Goal: Communication & Community: Participate in discussion

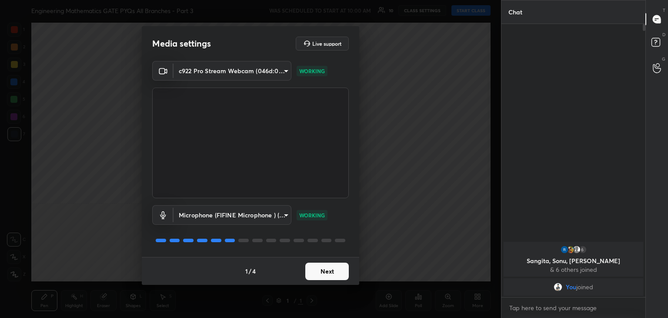
click at [319, 269] on button "Next" at bounding box center [327, 270] width 44 height 17
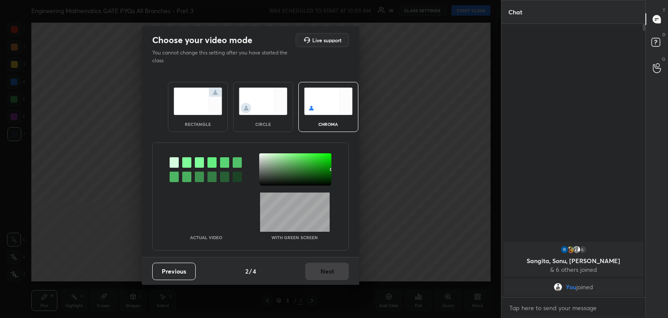
click at [187, 102] on img at bounding box center [198, 100] width 49 height 27
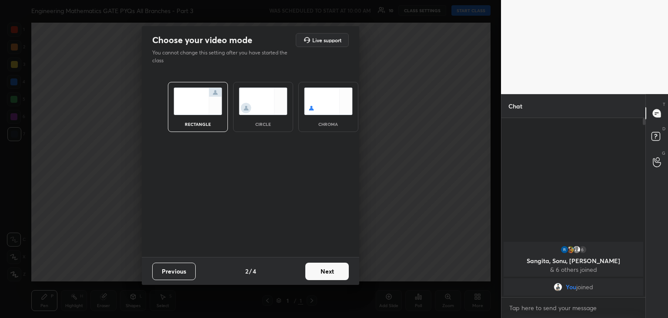
scroll to position [104, 141]
click at [332, 273] on button "Next" at bounding box center [327, 270] width 44 height 17
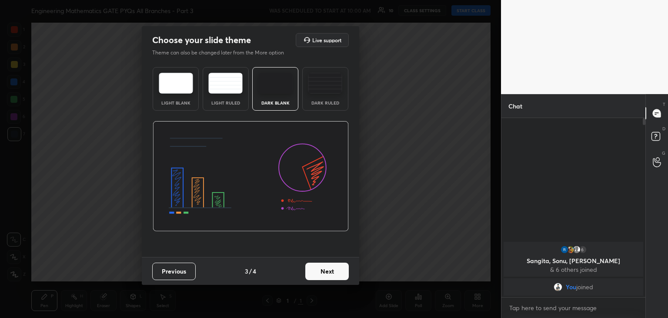
click at [332, 273] on button "Next" at bounding box center [327, 270] width 44 height 17
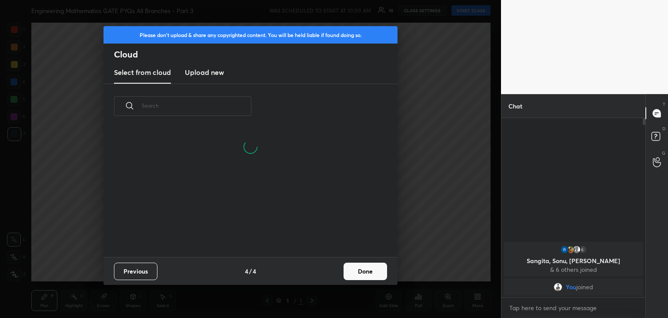
click at [362, 273] on button "Done" at bounding box center [366, 270] width 44 height 17
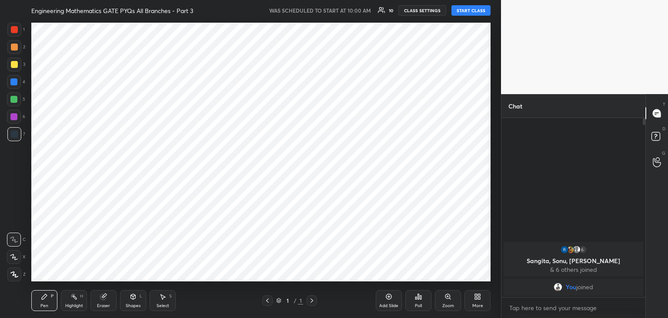
scroll to position [129, 279]
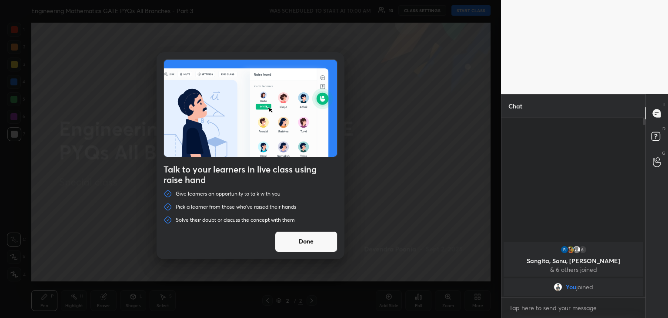
click at [305, 247] on button "Done" at bounding box center [306, 241] width 63 height 21
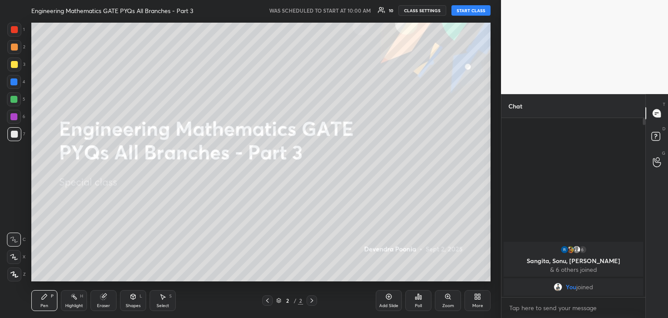
click at [17, 277] on icon at bounding box center [14, 273] width 7 height 5
click at [462, 12] on button "START CLASS" at bounding box center [471, 10] width 39 height 10
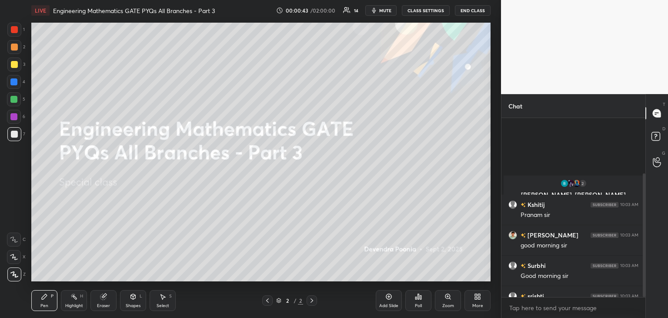
scroll to position [80, 0]
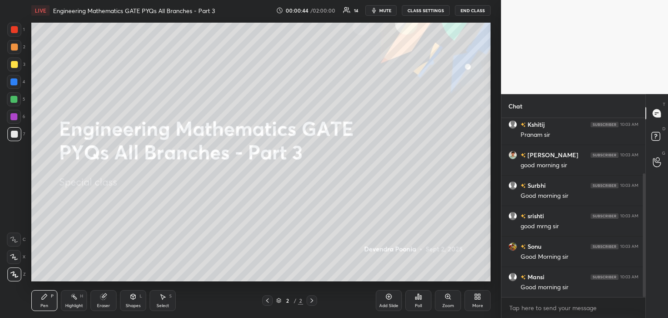
drag, startPoint x: 644, startPoint y: 171, endPoint x: 647, endPoint y: 208, distance: 37.1
click at [647, 208] on div "Chat 2 [PERSON_NAME], [PERSON_NAME] & 2 others joined [PERSON_NAME] 10:03 AM Pr…" at bounding box center [584, 206] width 167 height 224
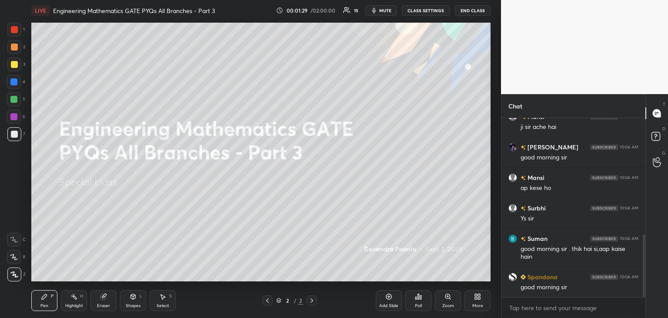
scroll to position [362, 0]
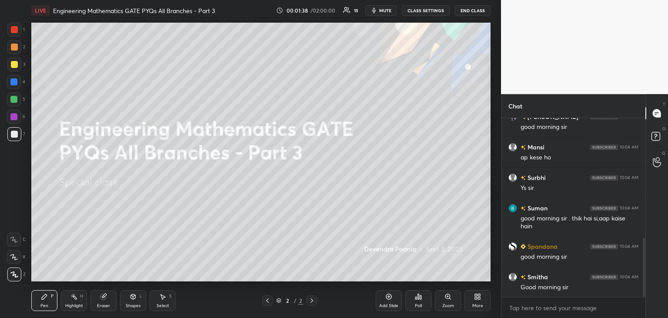
click at [477, 304] on div "More" at bounding box center [477, 305] width 11 height 4
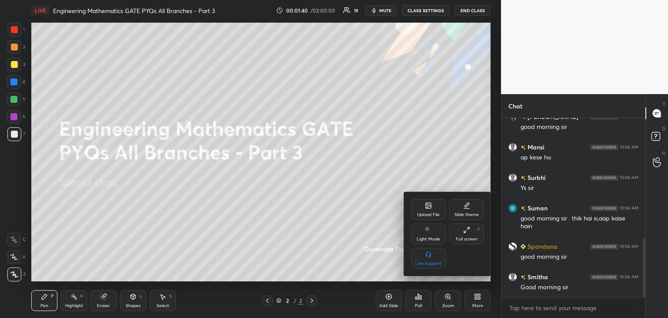
click at [428, 216] on div "Upload File" at bounding box center [428, 214] width 23 height 4
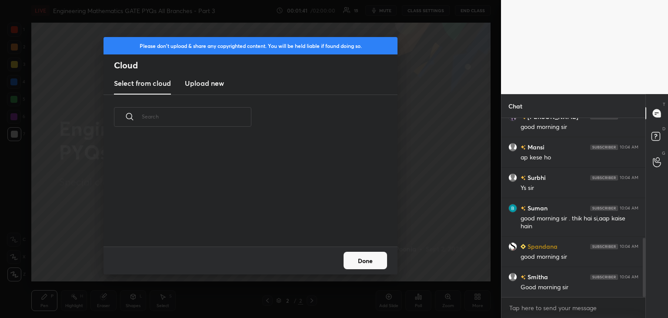
scroll to position [107, 279]
click at [214, 99] on input "text" at bounding box center [197, 116] width 110 height 37
click at [209, 84] on h3 "Upload new" at bounding box center [204, 83] width 39 height 10
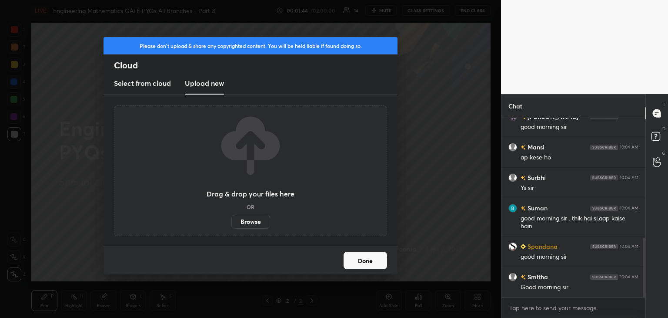
click at [252, 227] on label "Browse" at bounding box center [250, 221] width 39 height 14
click at [231, 227] on input "Browse" at bounding box center [231, 221] width 0 height 14
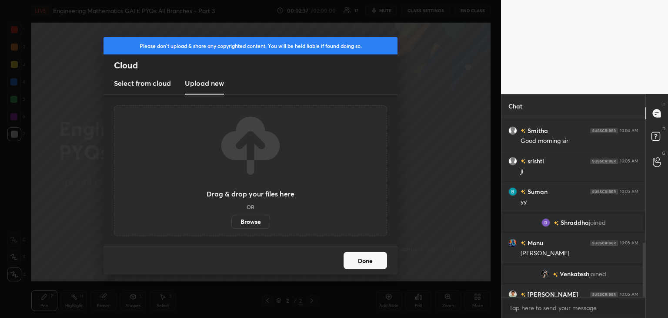
scroll to position [410, 0]
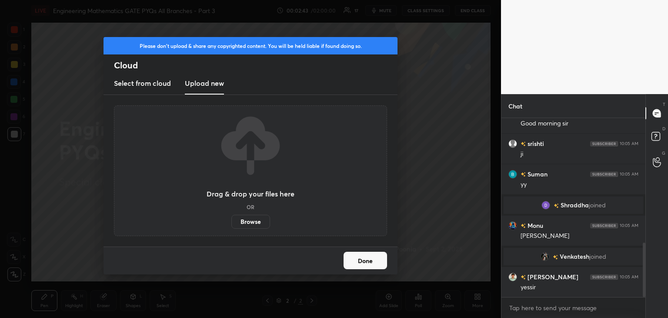
click at [256, 220] on label "Browse" at bounding box center [250, 221] width 39 height 14
click at [231, 220] on input "Browse" at bounding box center [231, 221] width 0 height 14
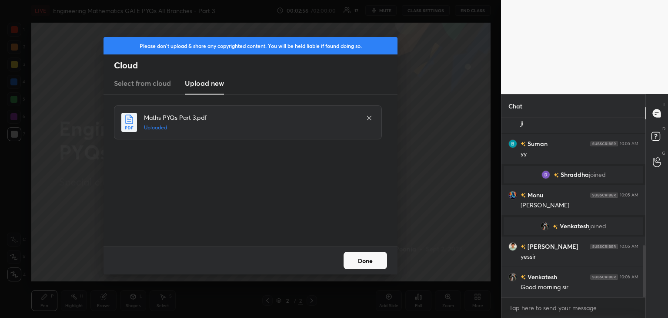
click at [363, 260] on button "Done" at bounding box center [366, 259] width 44 height 17
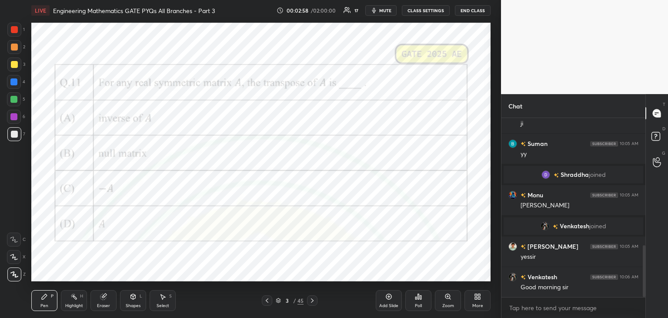
scroll to position [471, 0]
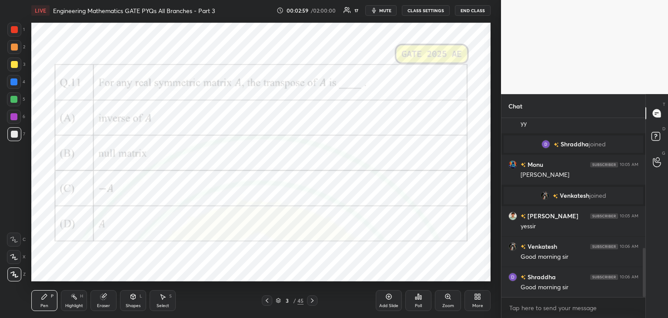
click at [268, 300] on icon at bounding box center [267, 300] width 7 height 7
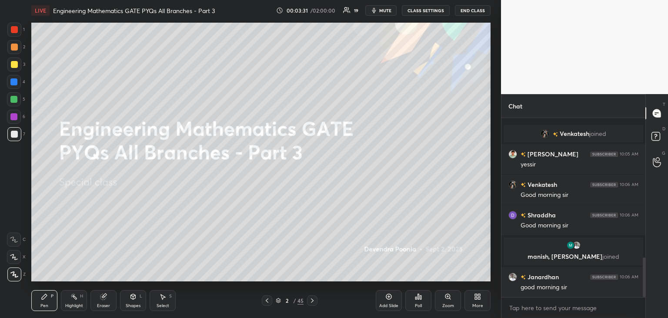
scroll to position [633, 0]
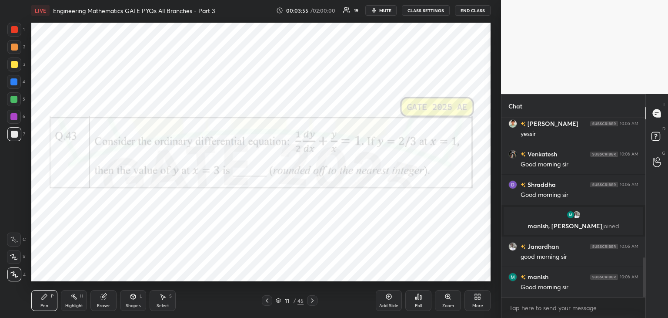
click at [278, 301] on icon at bounding box center [278, 300] width 5 height 5
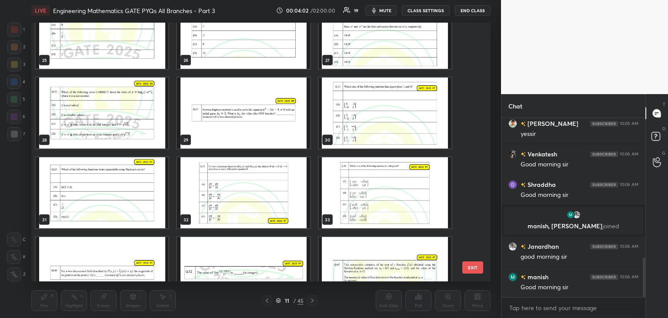
scroll to position [672, 0]
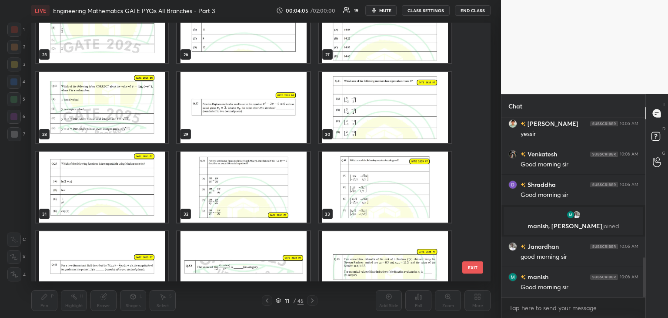
click at [152, 100] on img "grid" at bounding box center [102, 107] width 133 height 71
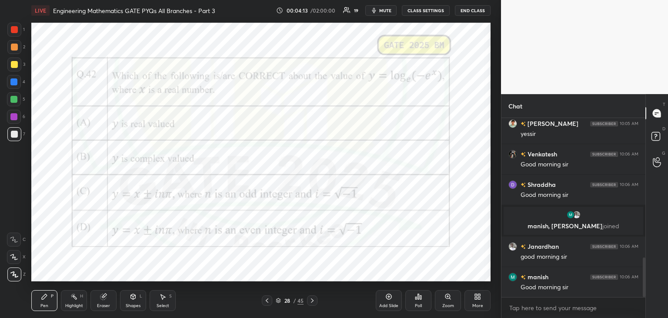
click at [278, 301] on icon at bounding box center [278, 300] width 4 height 1
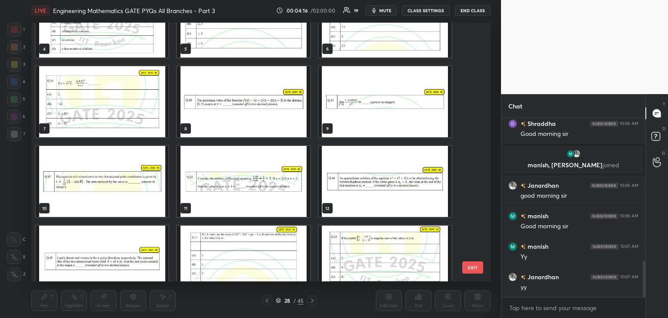
scroll to position [0, 0]
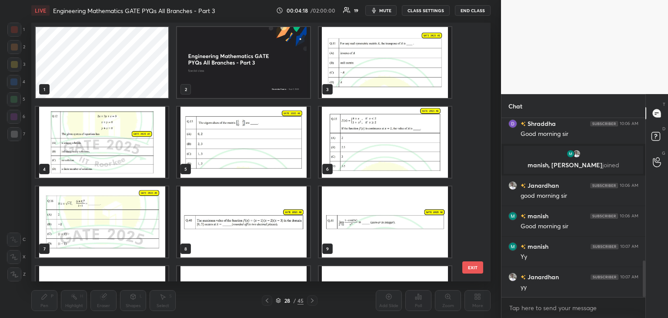
click at [263, 74] on img "grid" at bounding box center [243, 62] width 133 height 71
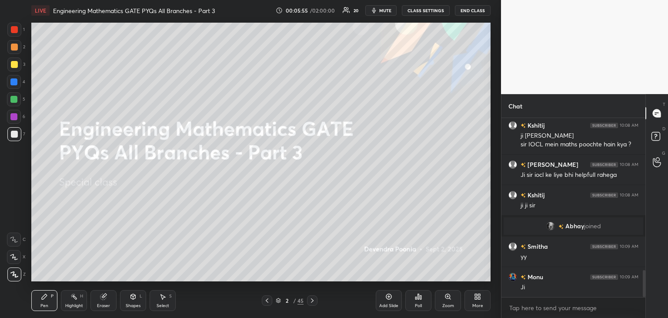
scroll to position [1004, 0]
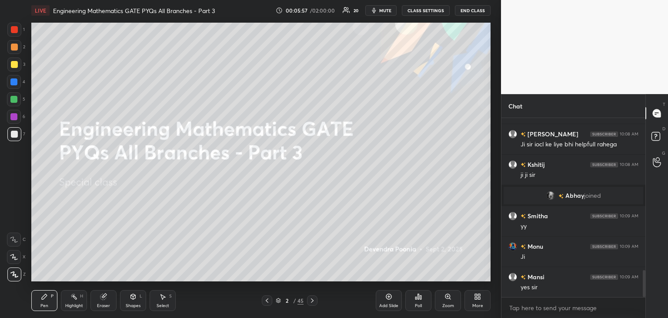
click at [470, 300] on div "More" at bounding box center [478, 300] width 26 height 21
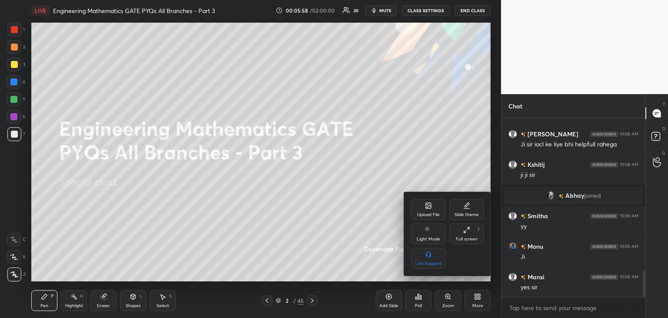
click at [428, 212] on div "Upload File" at bounding box center [428, 214] width 23 height 4
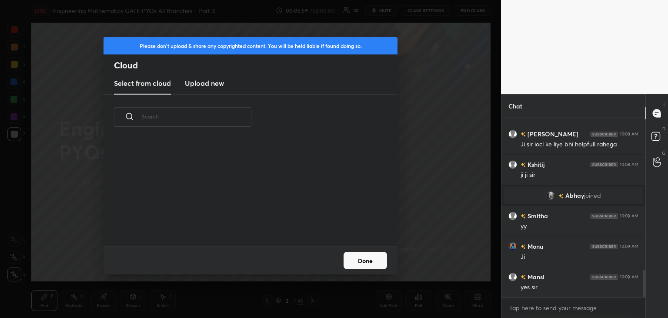
scroll to position [107, 279]
click at [214, 87] on h3 "Upload new" at bounding box center [204, 83] width 39 height 10
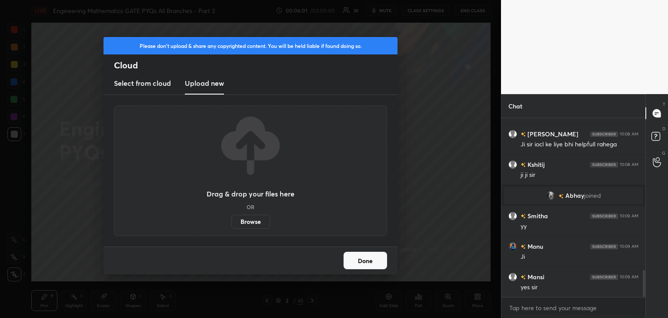
click at [264, 223] on label "Browse" at bounding box center [250, 221] width 39 height 14
click at [231, 223] on input "Browse" at bounding box center [231, 221] width 0 height 14
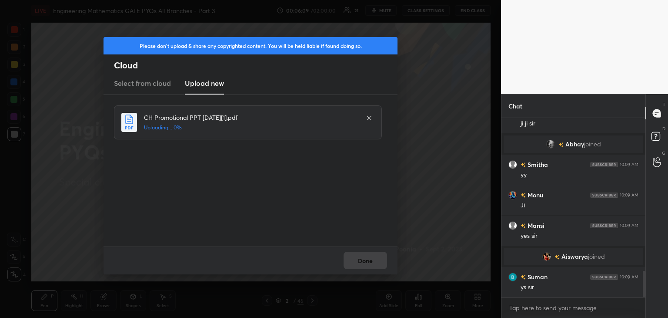
scroll to position [1050, 0]
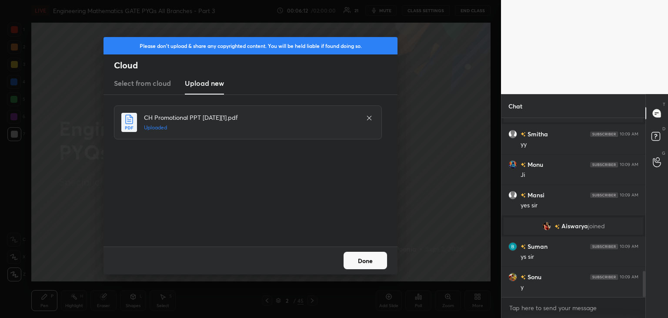
click at [358, 268] on button "Done" at bounding box center [366, 259] width 44 height 17
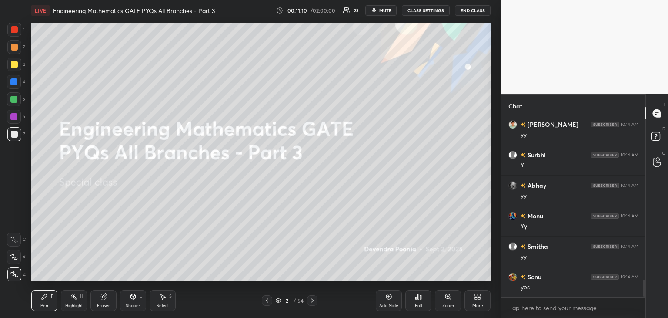
scroll to position [1688, 0]
click at [278, 301] on icon at bounding box center [278, 300] width 5 height 5
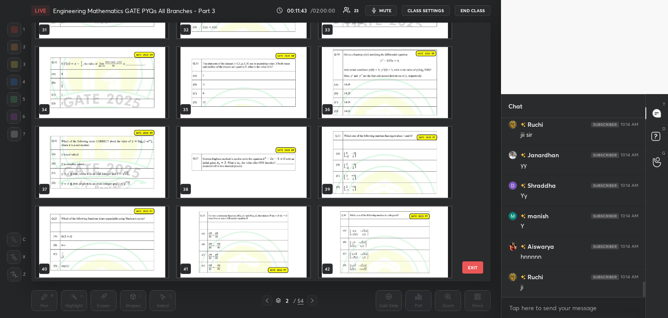
scroll to position [858, 0]
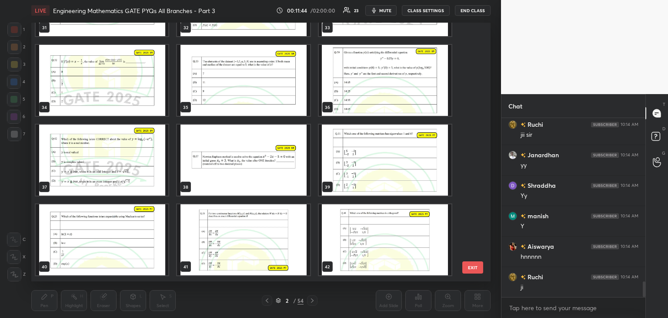
click at [209, 175] on img "grid" at bounding box center [243, 159] width 133 height 71
click at [209, 177] on img "grid" at bounding box center [243, 159] width 133 height 71
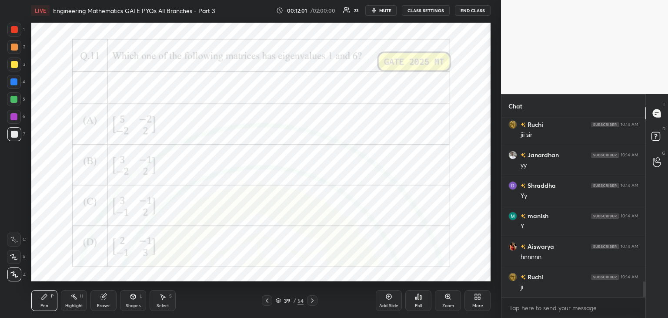
scroll to position [1861, 0]
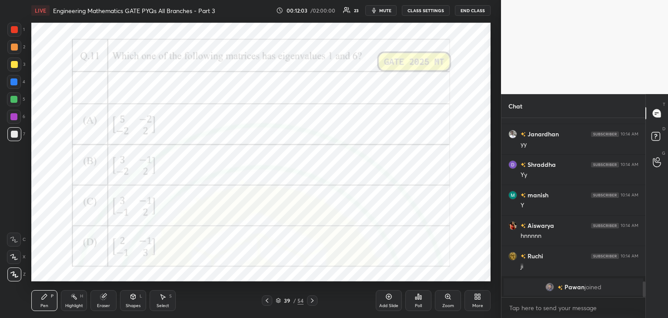
click at [422, 307] on div "Poll" at bounding box center [418, 300] width 26 height 21
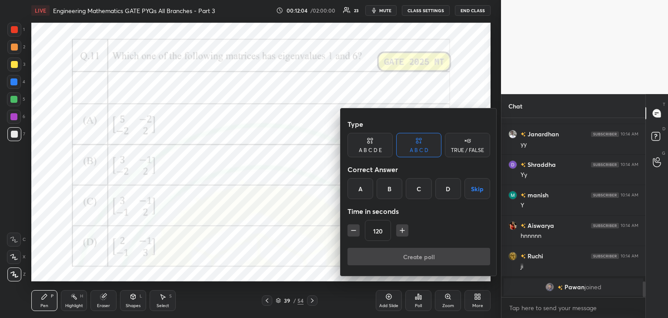
click at [364, 181] on div "A" at bounding box center [361, 188] width 26 height 21
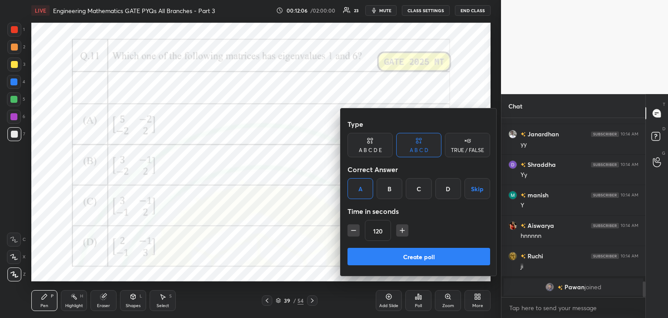
click at [405, 255] on button "Create poll" at bounding box center [419, 256] width 143 height 17
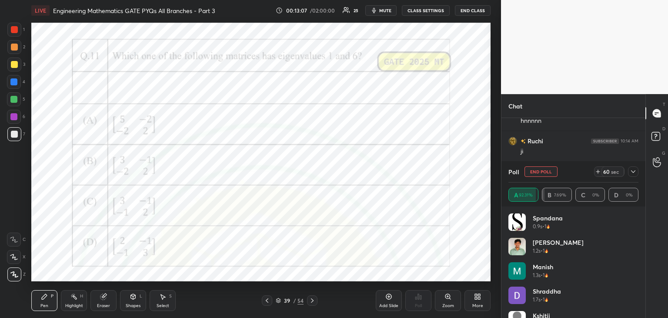
scroll to position [1888, 0]
click at [633, 172] on icon at bounding box center [633, 171] width 4 height 3
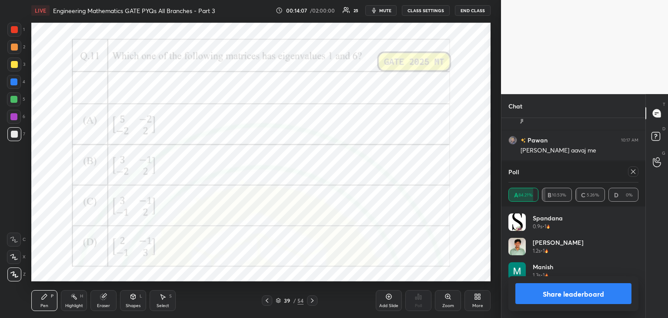
scroll to position [102, 127]
click at [633, 173] on icon at bounding box center [633, 171] width 7 height 7
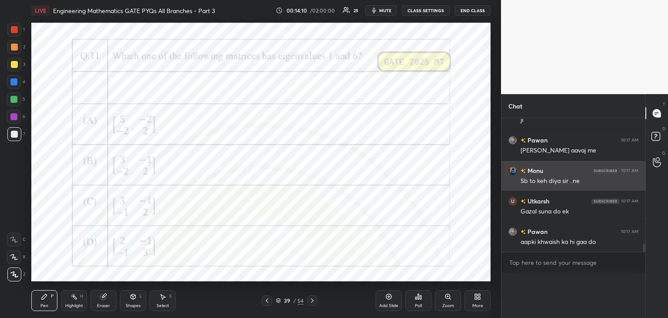
scroll to position [0, 3]
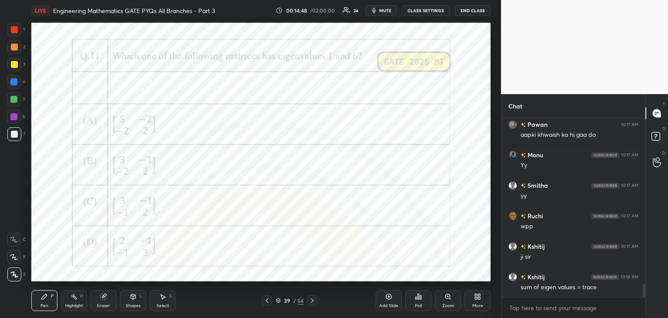
click at [13, 121] on div at bounding box center [14, 117] width 14 height 14
click at [387, 300] on icon at bounding box center [388, 296] width 7 height 7
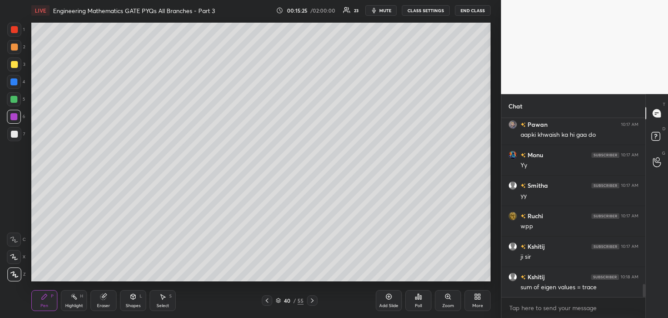
drag, startPoint x: 12, startPoint y: 65, endPoint x: 25, endPoint y: 63, distance: 12.8
click at [12, 65] on div at bounding box center [14, 64] width 7 height 7
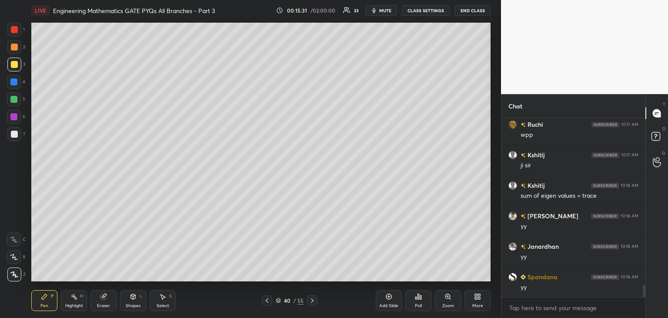
scroll to position [2399, 0]
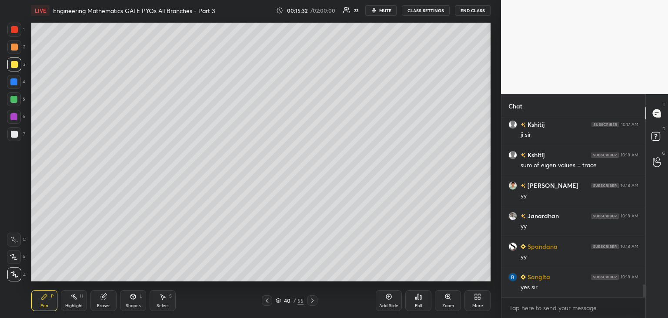
click at [17, 134] on div at bounding box center [14, 134] width 7 height 7
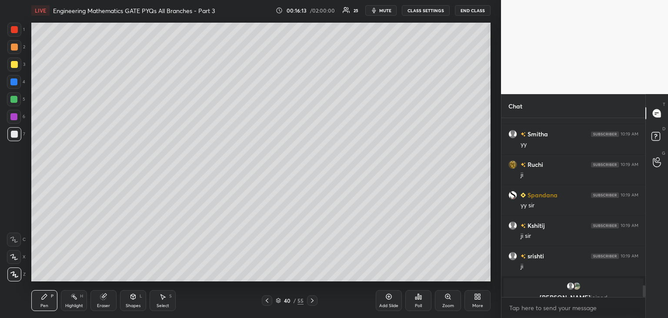
scroll to position [2518, 0]
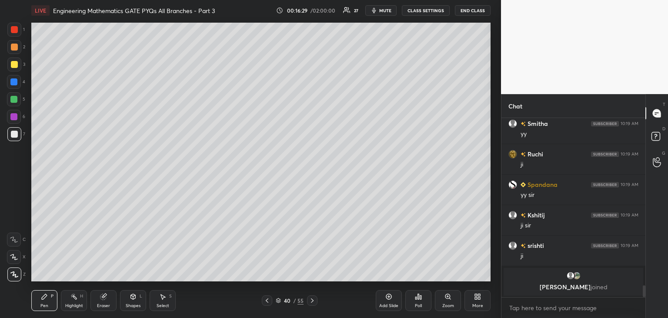
click at [265, 300] on icon at bounding box center [267, 300] width 7 height 7
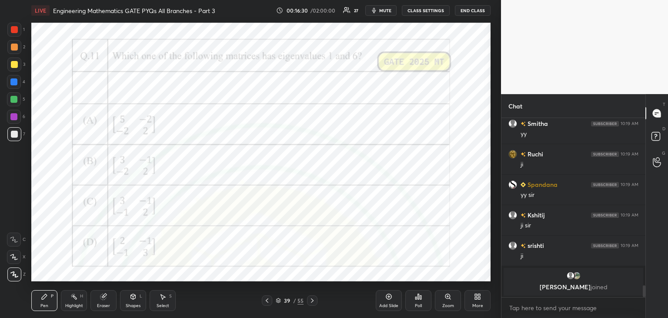
drag, startPoint x: 312, startPoint y: 303, endPoint x: 304, endPoint y: 285, distance: 19.9
click at [312, 303] on icon at bounding box center [312, 300] width 7 height 7
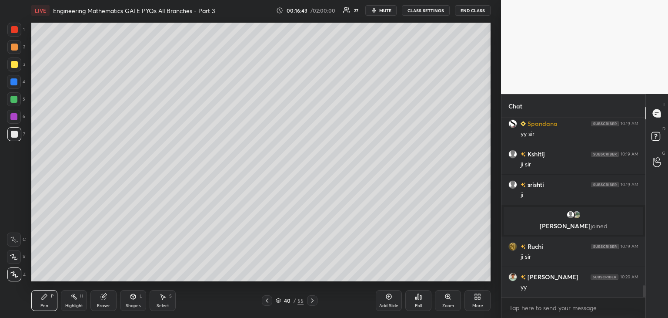
click at [268, 303] on div at bounding box center [267, 300] width 10 height 10
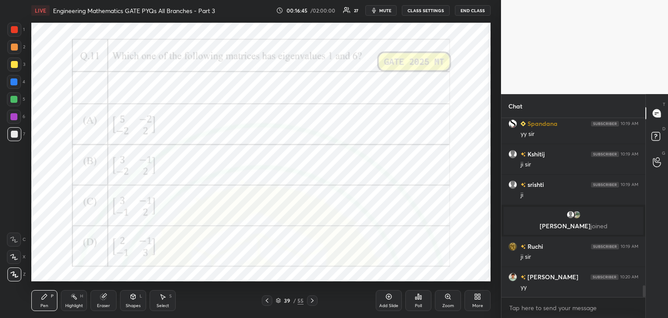
click at [316, 301] on div at bounding box center [312, 300] width 10 height 10
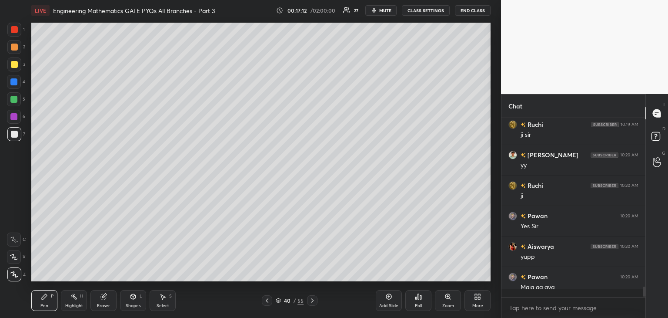
scroll to position [176, 141]
click at [268, 297] on icon at bounding box center [267, 300] width 7 height 7
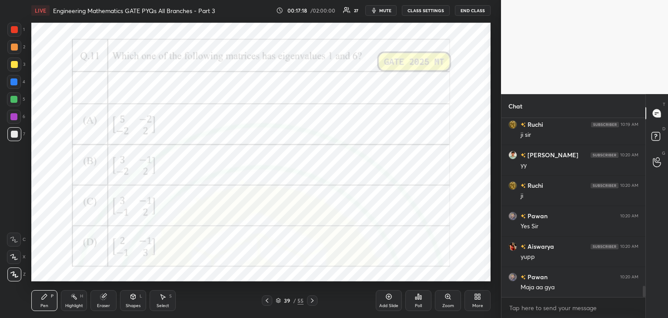
scroll to position [2678, 0]
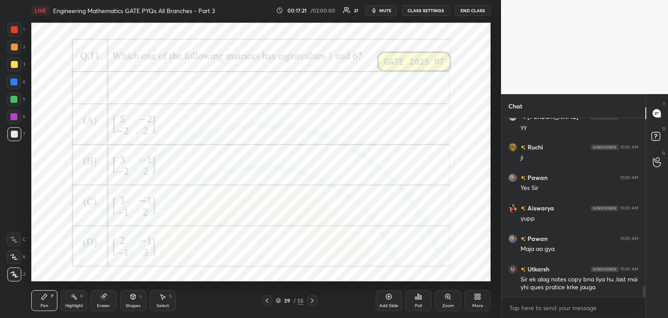
click at [315, 298] on icon at bounding box center [312, 300] width 7 height 7
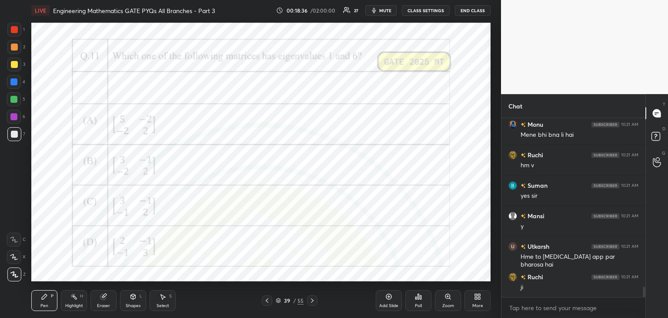
scroll to position [2938, 0]
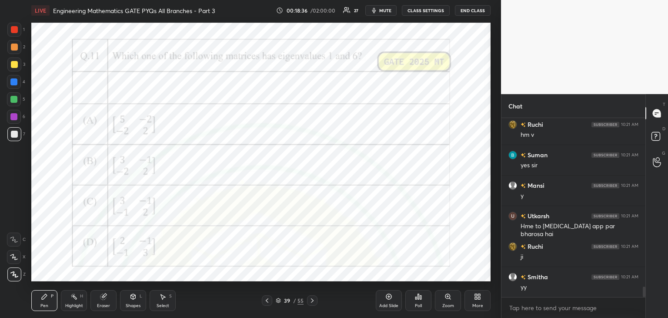
click at [16, 33] on div at bounding box center [14, 30] width 14 height 14
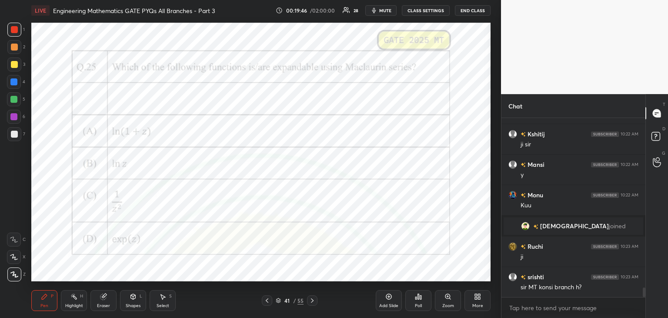
scroll to position [3213, 0]
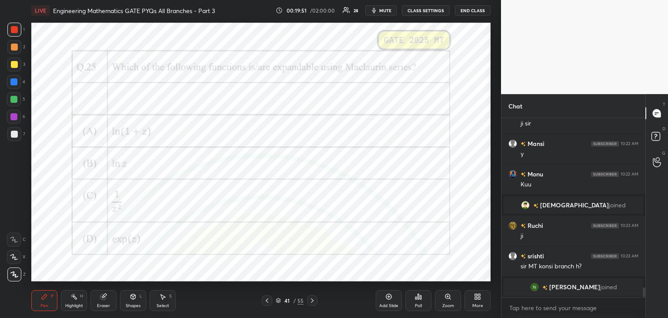
click at [382, 304] on div "Add Slide" at bounding box center [388, 305] width 19 height 4
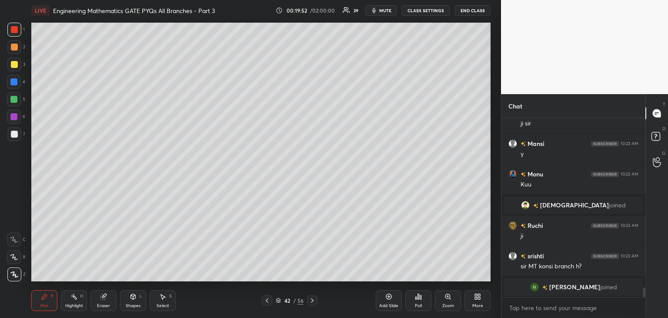
click at [12, 136] on div at bounding box center [14, 134] width 7 height 7
click at [12, 66] on div at bounding box center [14, 64] width 7 height 7
click at [19, 135] on div at bounding box center [14, 134] width 14 height 14
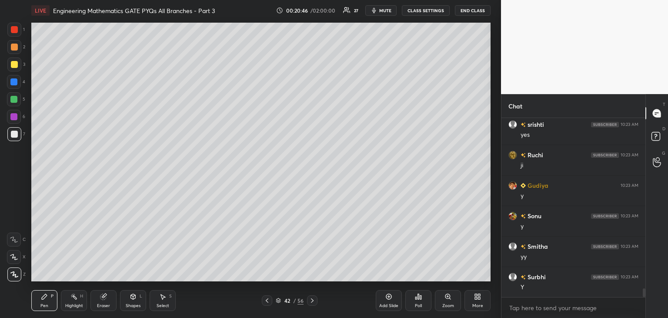
scroll to position [3461, 0]
click at [267, 298] on icon at bounding box center [267, 300] width 7 height 7
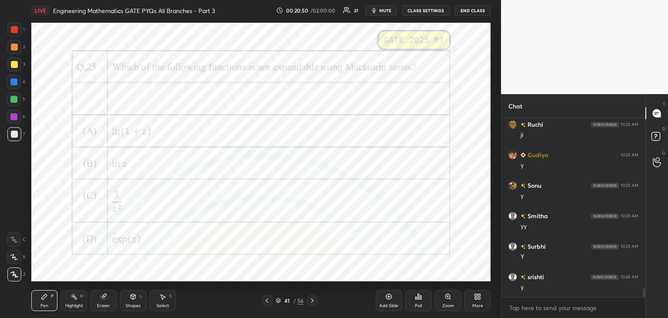
click at [313, 300] on icon at bounding box center [312, 300] width 7 height 7
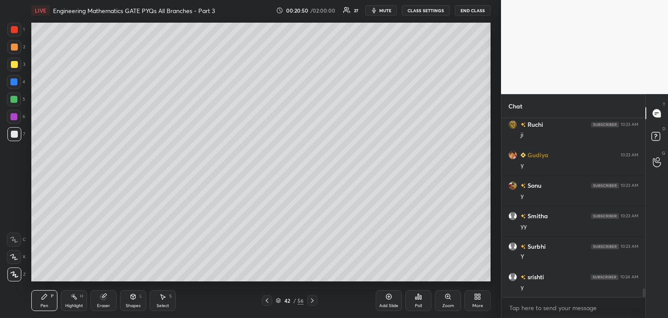
scroll to position [3491, 0]
click at [268, 299] on icon at bounding box center [267, 300] width 7 height 7
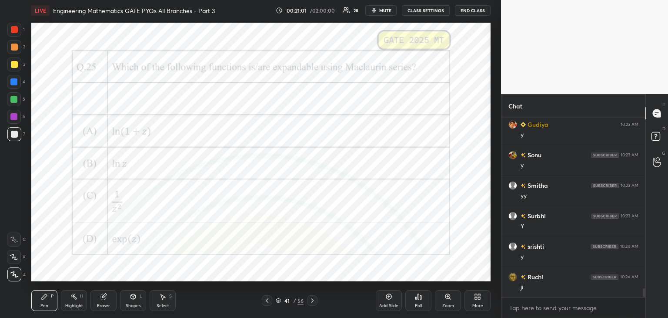
click at [311, 301] on icon at bounding box center [312, 300] width 7 height 7
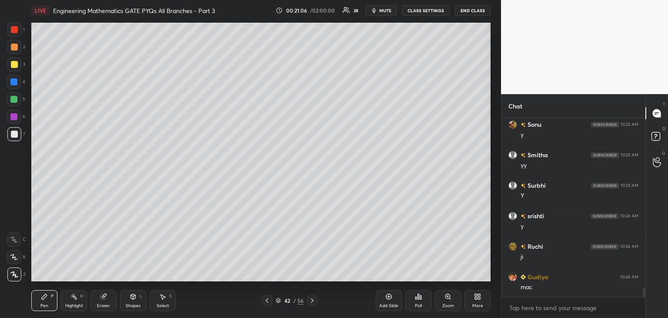
click at [265, 295] on div at bounding box center [267, 300] width 10 height 10
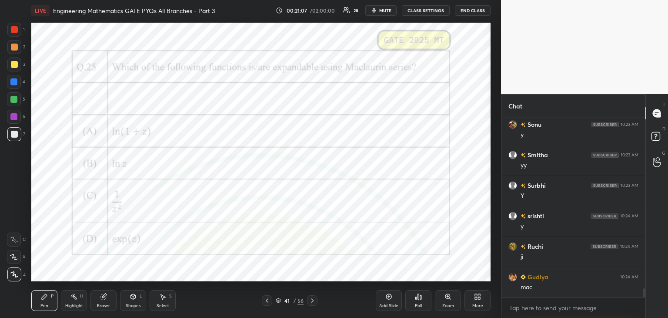
scroll to position [3552, 0]
click at [314, 301] on icon at bounding box center [312, 300] width 7 height 7
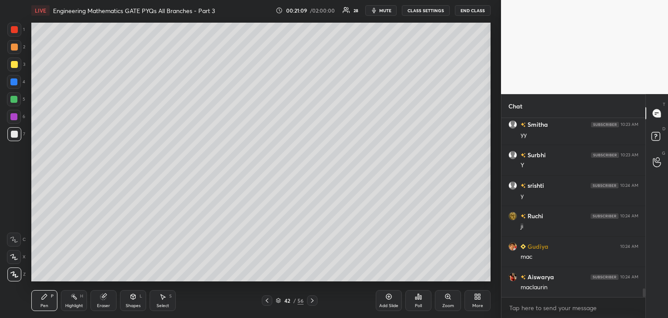
scroll to position [3582, 0]
click at [267, 302] on icon at bounding box center [267, 300] width 7 height 7
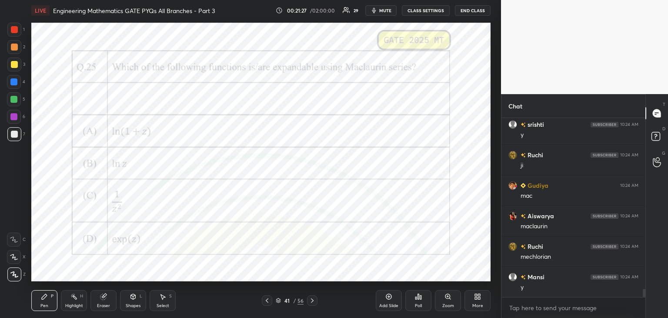
click at [314, 302] on icon at bounding box center [312, 300] width 7 height 7
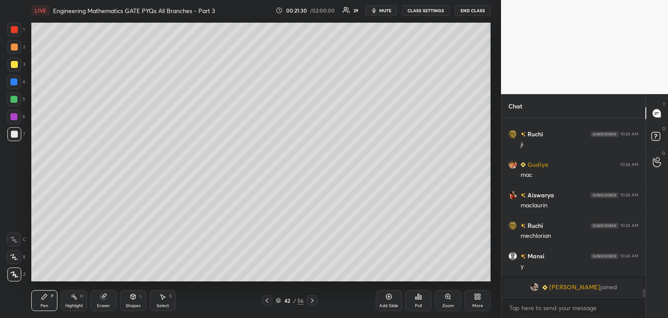
scroll to position [3534, 0]
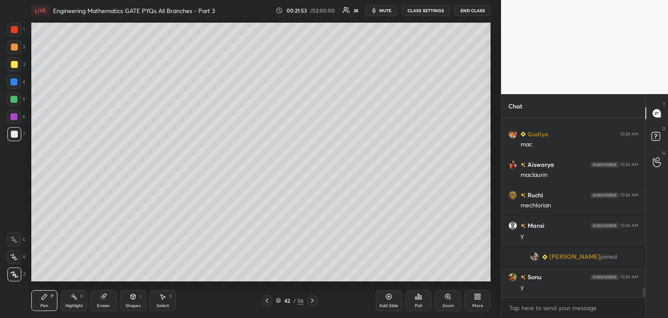
drag, startPoint x: 117, startPoint y: 299, endPoint x: 127, endPoint y: 294, distance: 11.5
click at [117, 299] on div "Pen P Highlight H Eraser Shapes L Select S" at bounding box center [117, 300] width 172 height 21
click at [101, 305] on div "Eraser" at bounding box center [103, 305] width 13 height 4
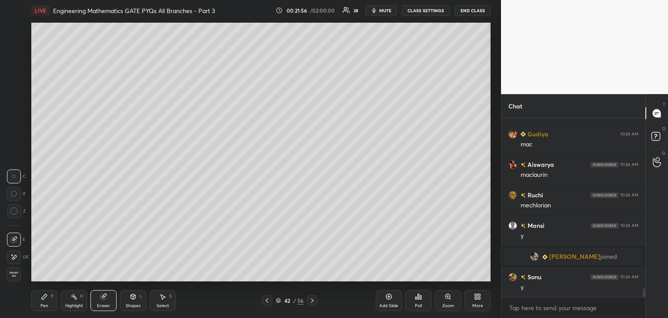
drag, startPoint x: 39, startPoint y: 304, endPoint x: 83, endPoint y: 287, distance: 47.5
click at [40, 304] on div "Pen P" at bounding box center [44, 300] width 26 height 21
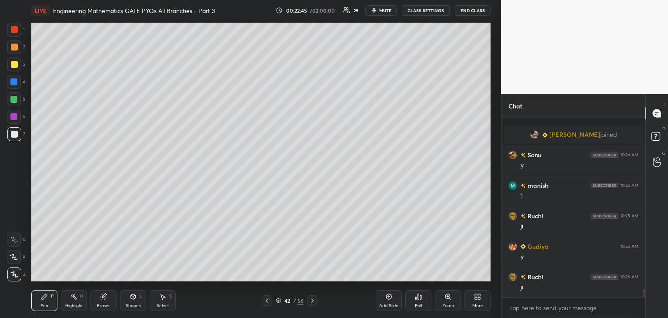
scroll to position [3687, 0]
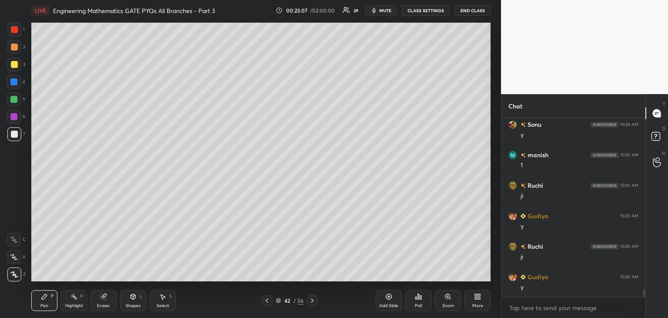
click at [102, 304] on div "Eraser" at bounding box center [103, 305] width 13 height 4
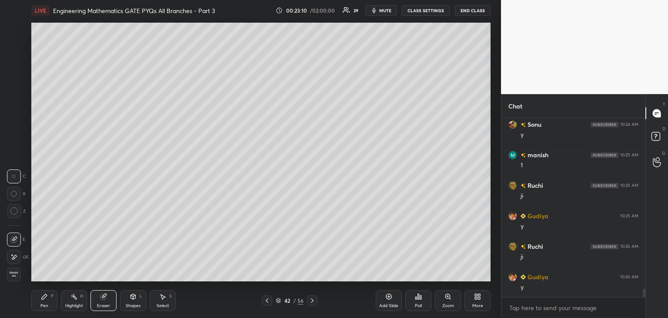
click at [50, 304] on div "Pen P" at bounding box center [44, 300] width 26 height 21
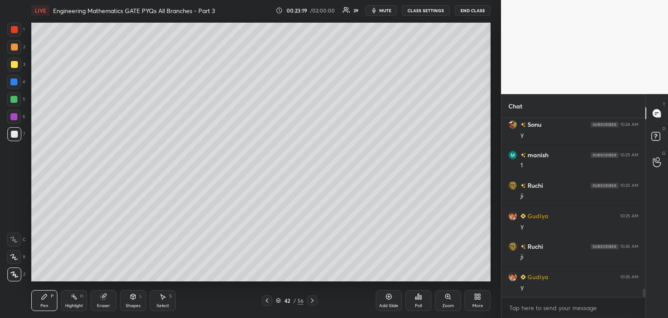
click at [268, 302] on icon at bounding box center [267, 300] width 7 height 7
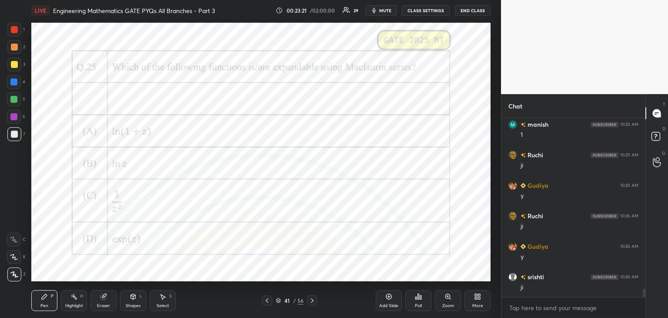
scroll to position [3748, 0]
click at [15, 119] on div at bounding box center [13, 116] width 7 height 7
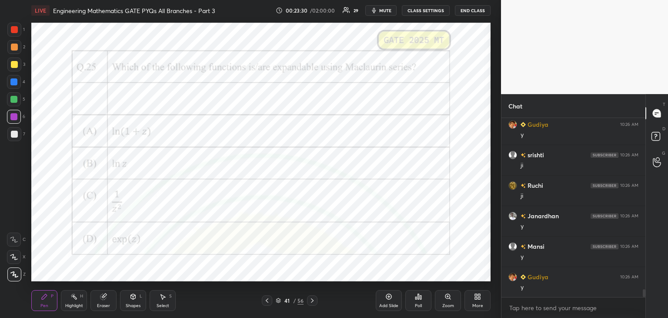
scroll to position [3869, 0]
click at [15, 121] on div at bounding box center [14, 117] width 14 height 14
click at [311, 302] on icon at bounding box center [312, 300] width 7 height 7
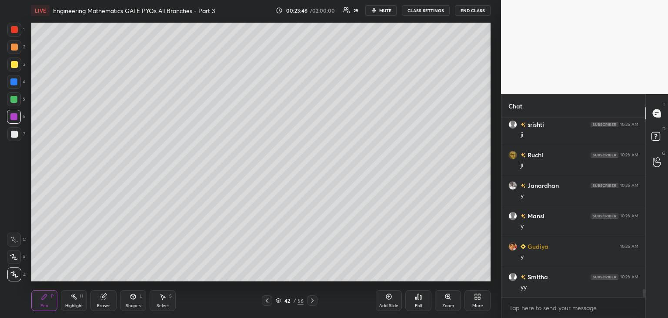
click at [393, 305] on div "Add Slide" at bounding box center [388, 305] width 19 height 4
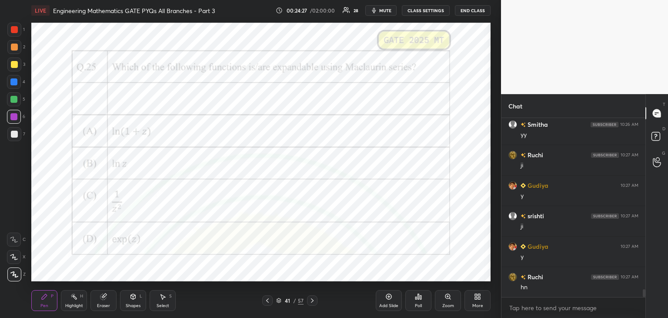
click at [313, 303] on icon at bounding box center [312, 300] width 7 height 7
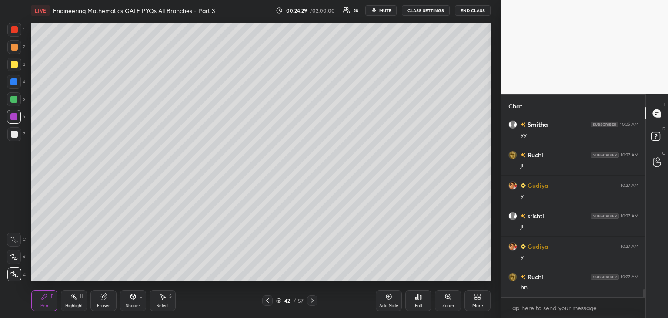
click at [313, 301] on icon at bounding box center [312, 300] width 7 height 7
click at [11, 136] on div at bounding box center [14, 134] width 7 height 7
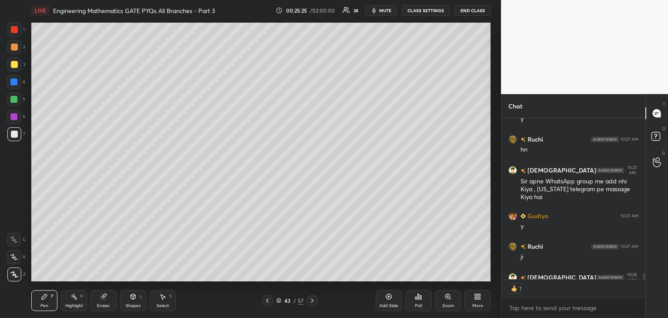
scroll to position [4198, 0]
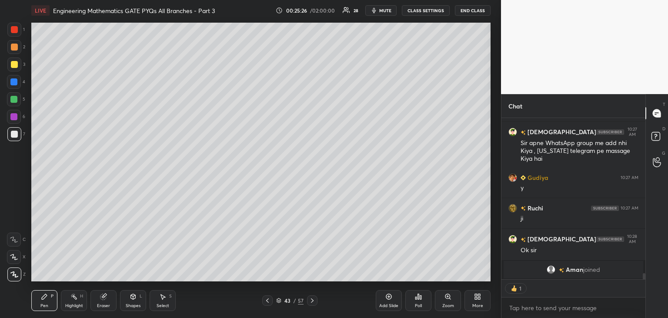
type textarea "x"
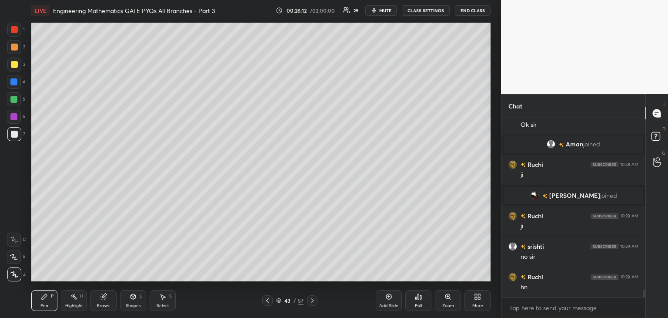
scroll to position [4155, 0]
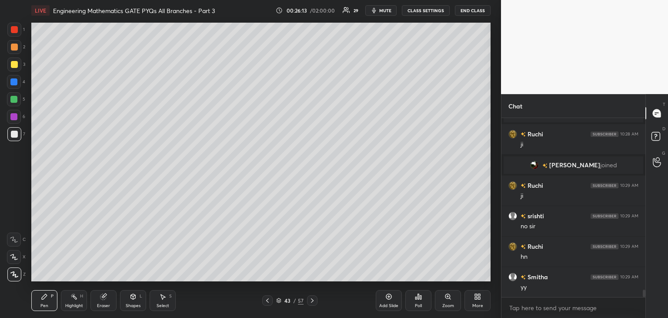
click at [268, 298] on icon at bounding box center [267, 300] width 7 height 7
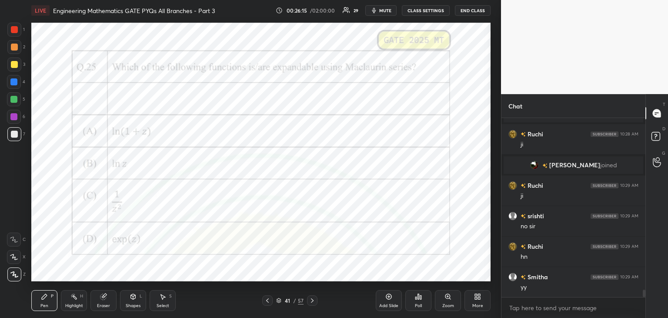
scroll to position [4185, 0]
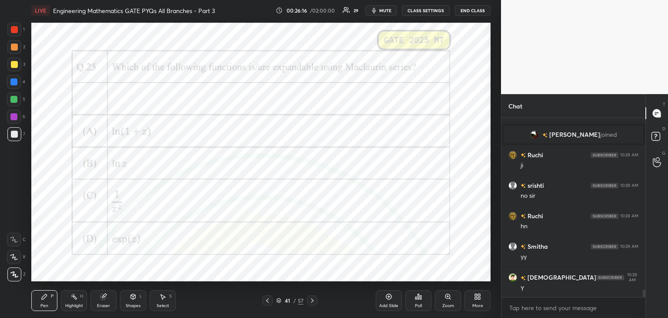
click at [15, 115] on div at bounding box center [13, 116] width 7 height 7
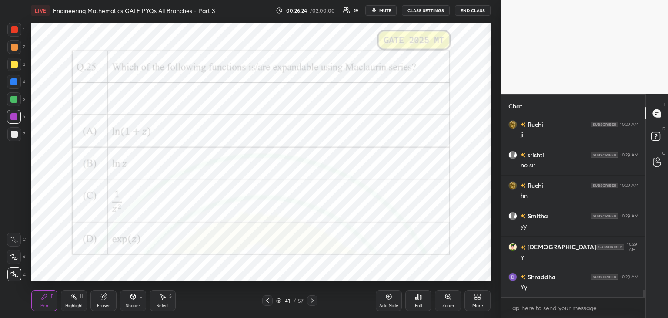
click at [317, 302] on div "41 / 57" at bounding box center [290, 300] width 172 height 10
click at [314, 302] on icon at bounding box center [312, 300] width 7 height 7
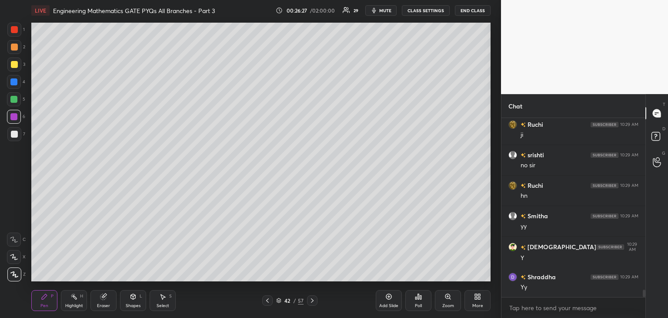
scroll to position [4254, 0]
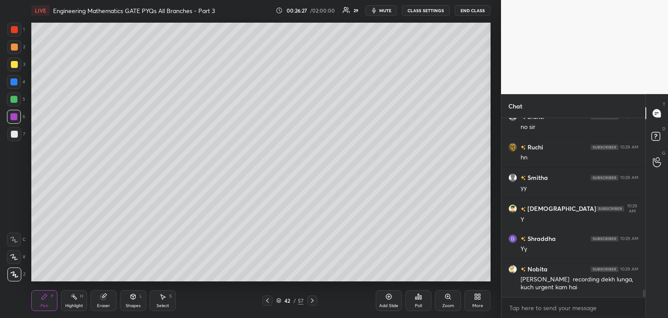
click at [266, 298] on icon at bounding box center [267, 300] width 7 height 7
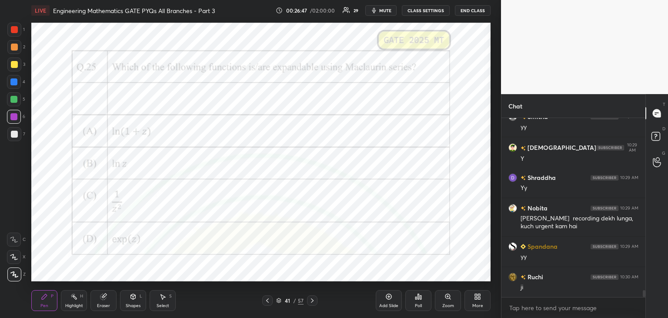
scroll to position [4345, 0]
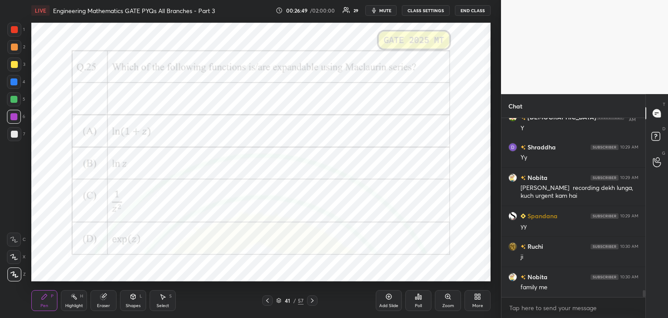
click at [310, 302] on icon at bounding box center [312, 300] width 7 height 7
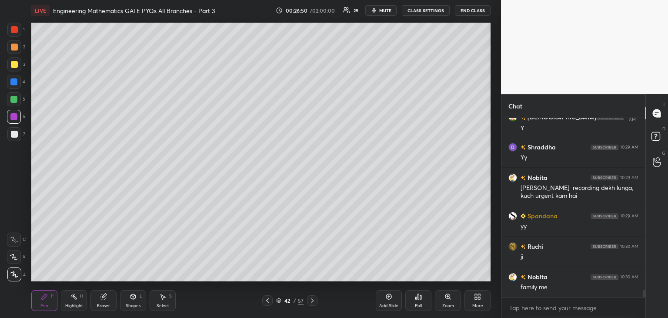
click at [314, 301] on icon at bounding box center [312, 300] width 7 height 7
click at [383, 302] on div "Add Slide" at bounding box center [389, 300] width 26 height 21
click at [18, 137] on div at bounding box center [14, 134] width 14 height 14
click at [266, 301] on icon at bounding box center [267, 300] width 7 height 7
click at [265, 300] on icon at bounding box center [267, 300] width 7 height 7
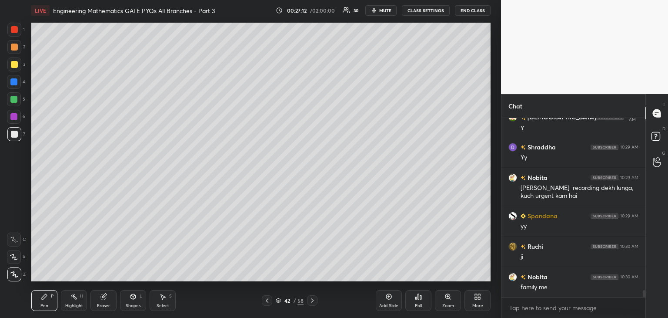
click at [265, 301] on icon at bounding box center [267, 300] width 7 height 7
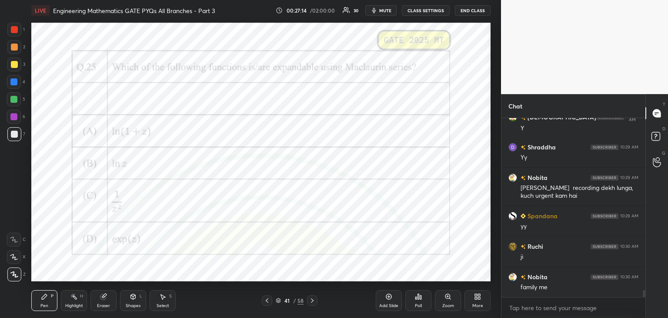
click at [314, 303] on icon at bounding box center [312, 300] width 7 height 7
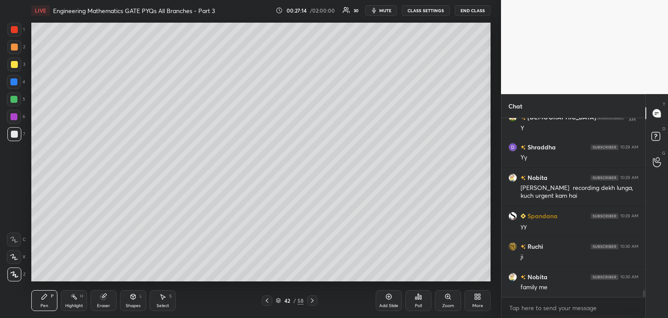
click at [315, 303] on icon at bounding box center [312, 300] width 7 height 7
click at [314, 304] on div at bounding box center [312, 300] width 10 height 10
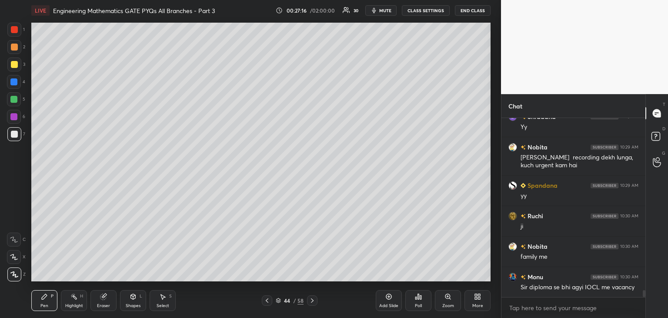
click at [18, 117] on div at bounding box center [14, 117] width 14 height 14
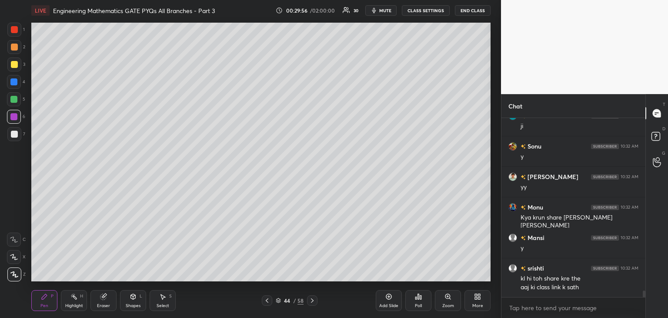
scroll to position [4883, 0]
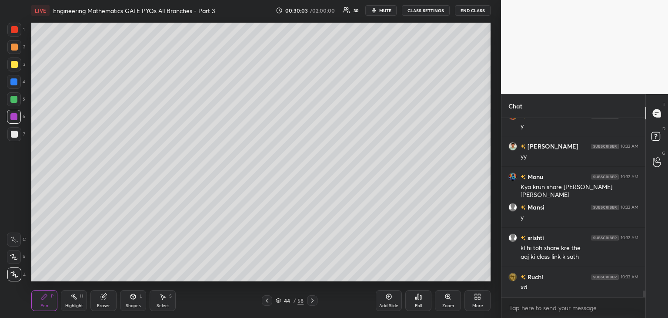
click at [13, 138] on div at bounding box center [14, 134] width 14 height 14
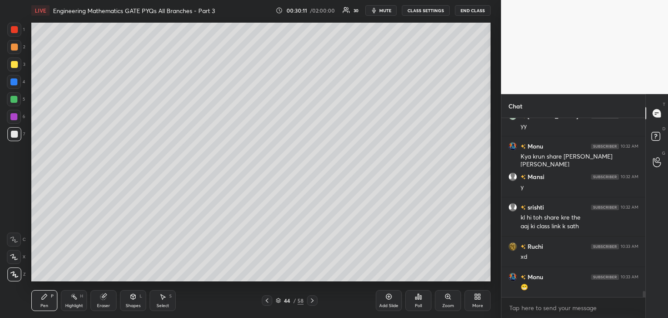
scroll to position [4952, 0]
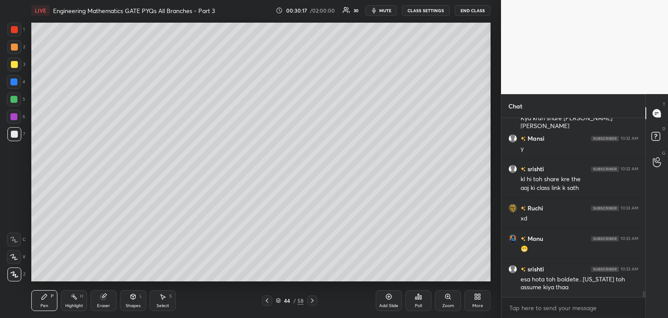
click at [102, 305] on div "Eraser" at bounding box center [103, 305] width 13 height 4
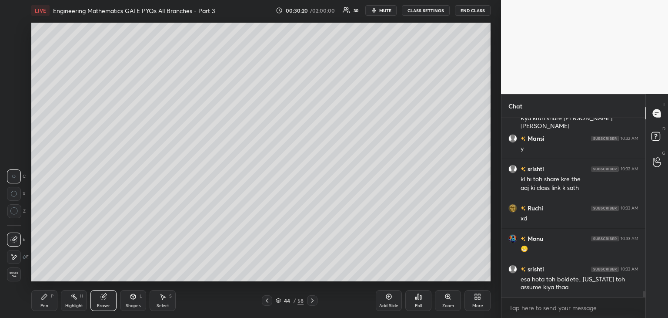
click at [45, 303] on div "Pen" at bounding box center [44, 305] width 8 height 4
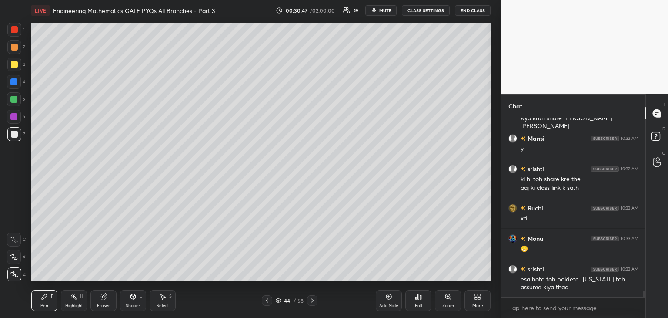
click at [112, 298] on div "Eraser" at bounding box center [103, 300] width 26 height 21
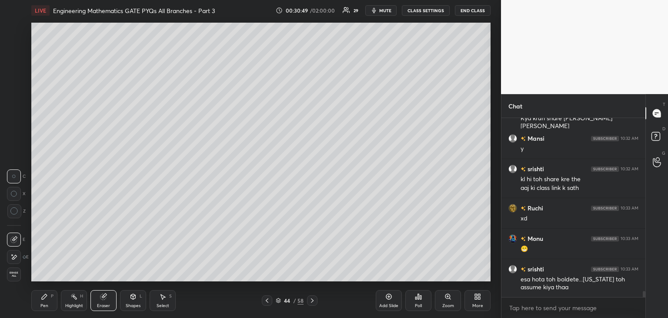
drag, startPoint x: 47, startPoint y: 300, endPoint x: 61, endPoint y: 295, distance: 15.3
click at [47, 300] on icon at bounding box center [44, 296] width 7 height 7
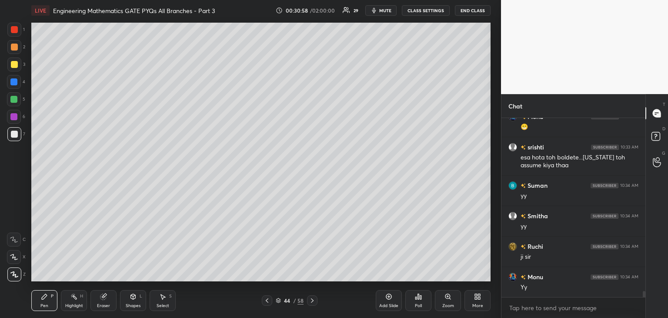
scroll to position [5104, 0]
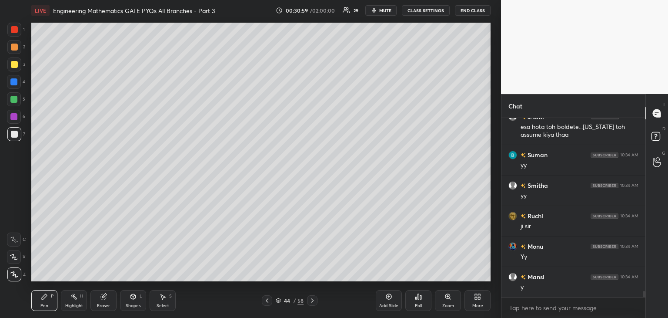
click at [267, 301] on icon at bounding box center [267, 300] width 7 height 7
click at [267, 300] on icon at bounding box center [267, 300] width 7 height 7
click at [266, 299] on icon at bounding box center [267, 300] width 7 height 7
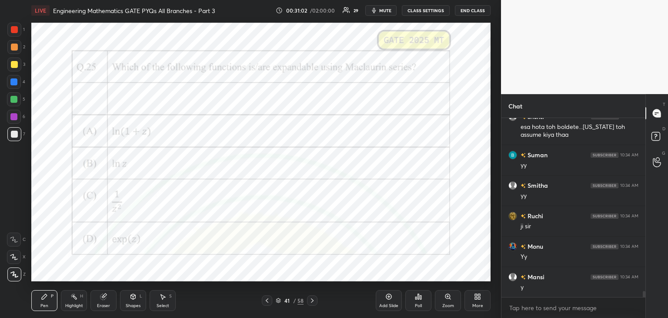
click at [13, 114] on div at bounding box center [13, 116] width 7 height 7
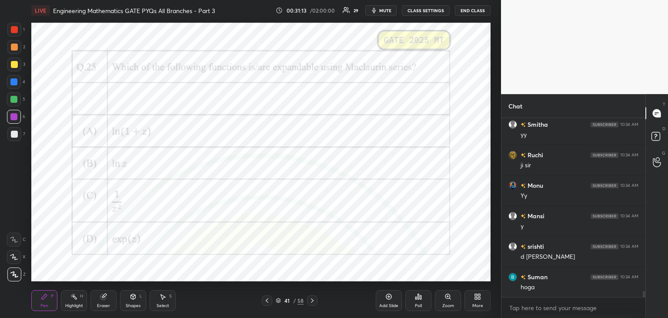
click at [317, 301] on div at bounding box center [312, 300] width 10 height 10
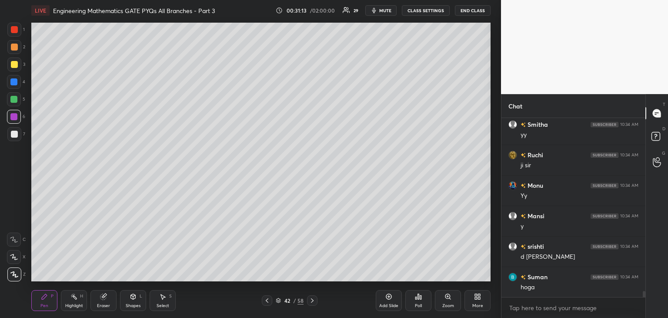
click at [315, 302] on icon at bounding box center [312, 300] width 7 height 7
click at [12, 132] on div at bounding box center [14, 134] width 7 height 7
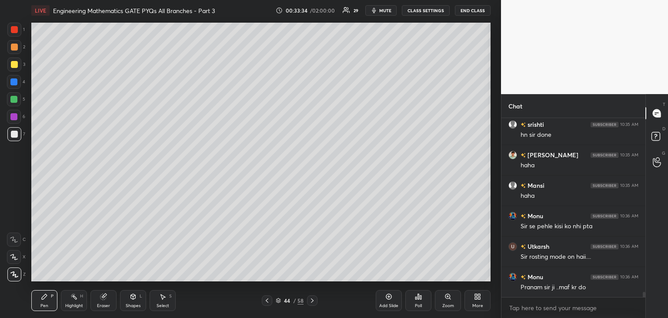
scroll to position [5783, 0]
click at [113, 304] on div "Eraser" at bounding box center [103, 300] width 26 height 21
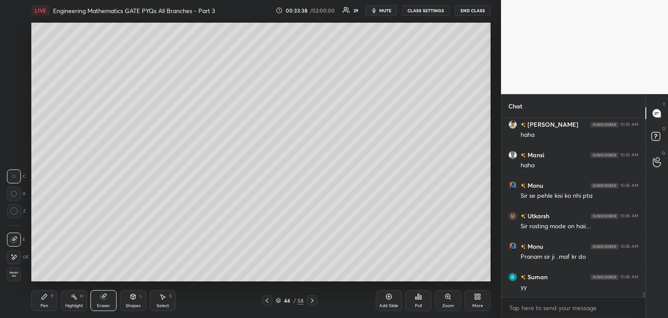
click at [43, 303] on div "Pen" at bounding box center [44, 305] width 8 height 4
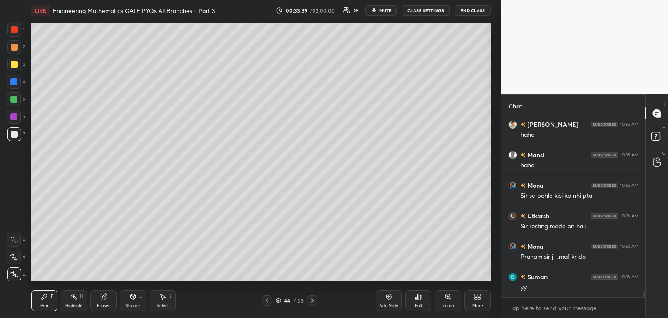
scroll to position [5813, 0]
click at [103, 304] on div "Eraser" at bounding box center [103, 305] width 13 height 4
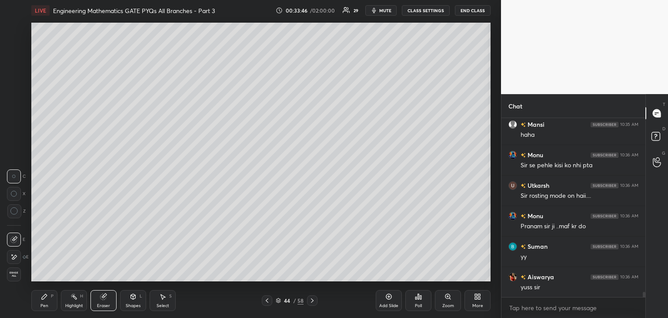
click at [48, 305] on div "Pen P" at bounding box center [44, 300] width 26 height 21
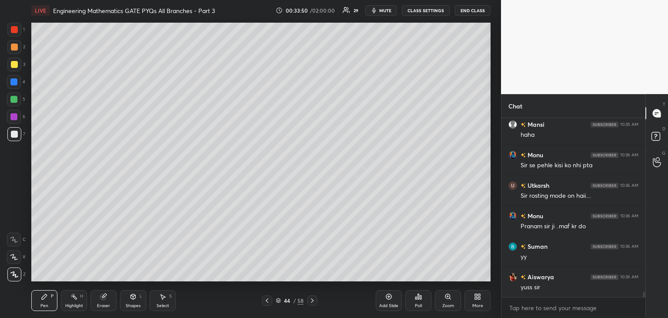
click at [164, 300] on div "Select S" at bounding box center [163, 300] width 26 height 21
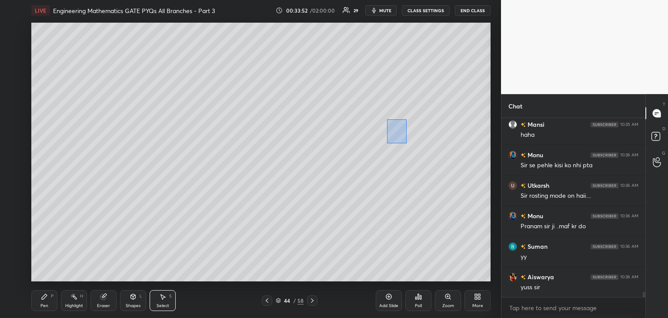
scroll to position [5844, 0]
drag, startPoint x: 388, startPoint y: 121, endPoint x: 413, endPoint y: 142, distance: 33.6
click at [415, 146] on div "0 ° Undo Copy Duplicate Duplicate to new slide Delete" at bounding box center [260, 152] width 459 height 258
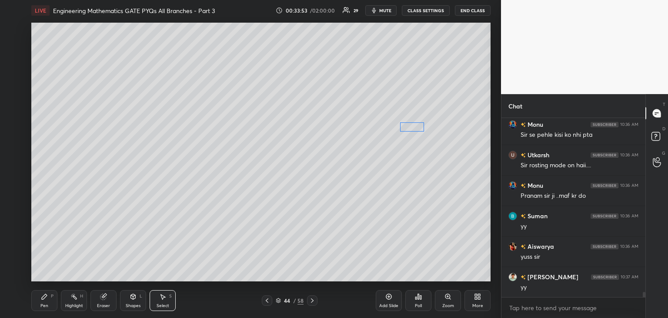
scroll to position [5874, 0]
drag, startPoint x: 398, startPoint y: 130, endPoint x: 405, endPoint y: 132, distance: 7.7
click at [405, 132] on div "0 ° Undo Copy Duplicate Duplicate to new slide Delete" at bounding box center [260, 152] width 459 height 258
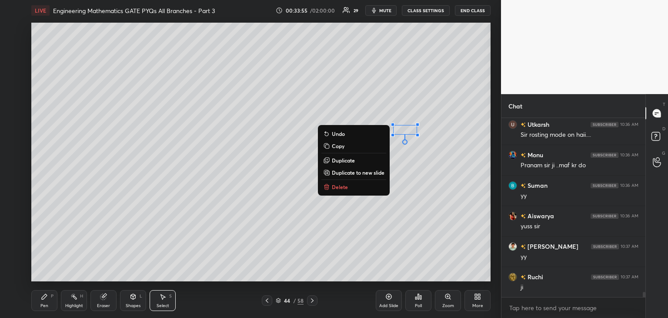
scroll to position [5905, 0]
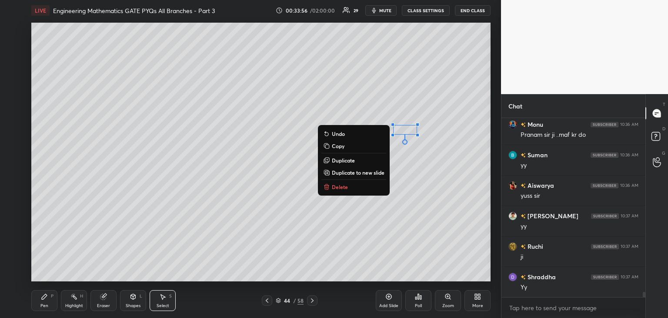
click at [50, 299] on div "Pen P" at bounding box center [44, 300] width 26 height 21
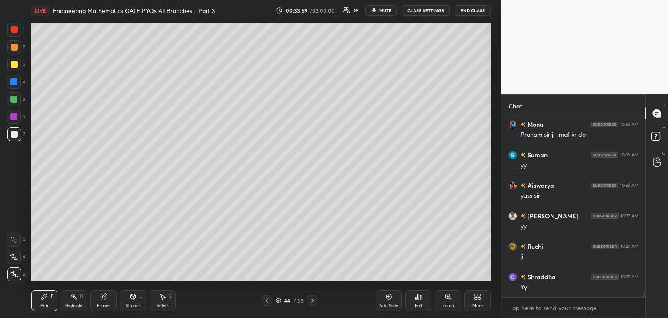
click at [270, 300] on icon at bounding box center [267, 300] width 7 height 7
click at [268, 300] on icon at bounding box center [267, 300] width 7 height 7
click at [267, 300] on icon at bounding box center [267, 300] width 7 height 7
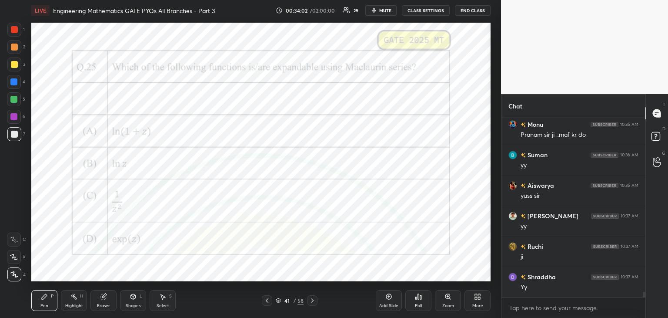
scroll to position [5935, 0]
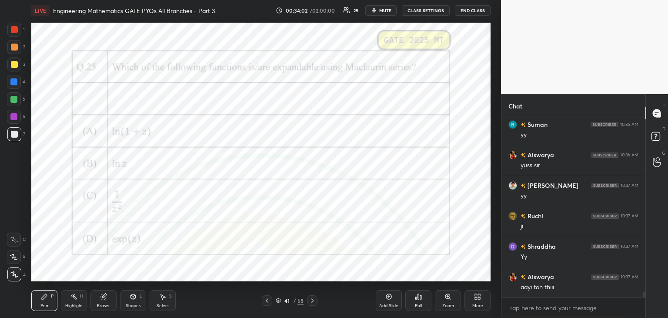
drag, startPoint x: 14, startPoint y: 118, endPoint x: 15, endPoint y: 124, distance: 5.4
click at [14, 119] on div at bounding box center [13, 116] width 7 height 7
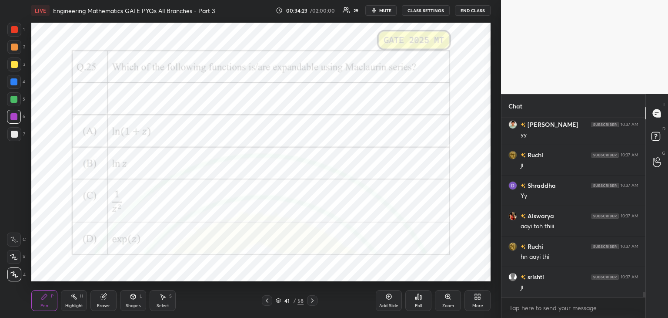
scroll to position [6027, 0]
drag, startPoint x: 11, startPoint y: 27, endPoint x: 15, endPoint y: 33, distance: 7.2
click at [11, 28] on div at bounding box center [14, 29] width 7 height 7
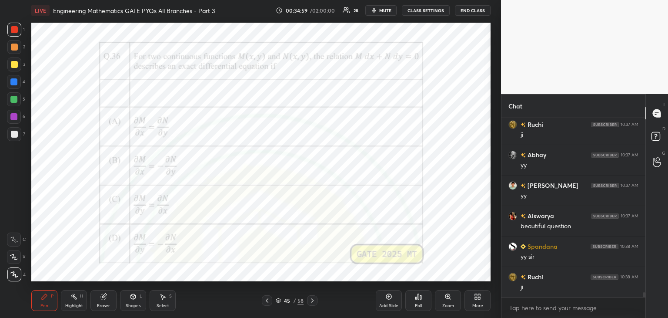
scroll to position [6291, 0]
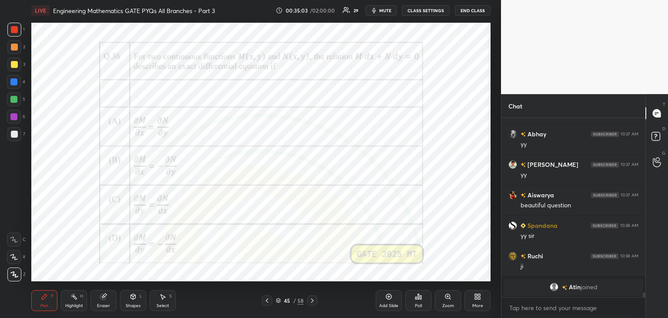
click at [414, 301] on div "Poll" at bounding box center [418, 300] width 26 height 21
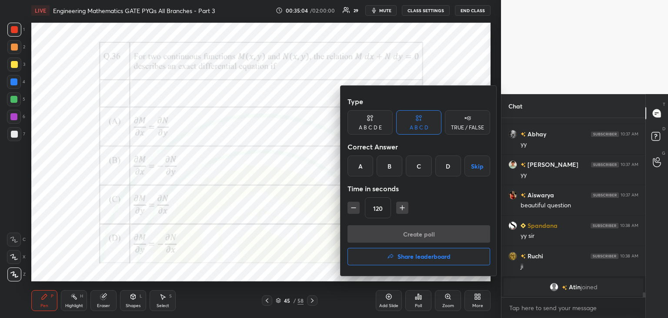
click at [412, 172] on div "C" at bounding box center [419, 165] width 26 height 21
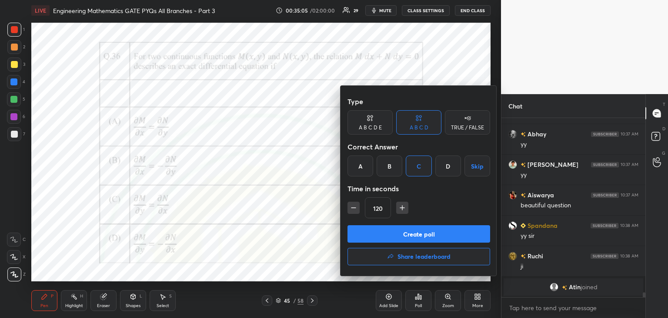
click at [350, 208] on icon "button" at bounding box center [353, 207] width 9 height 9
click at [352, 208] on icon "button" at bounding box center [353, 207] width 9 height 9
type input "75"
click at [360, 230] on button "Create poll" at bounding box center [419, 233] width 143 height 17
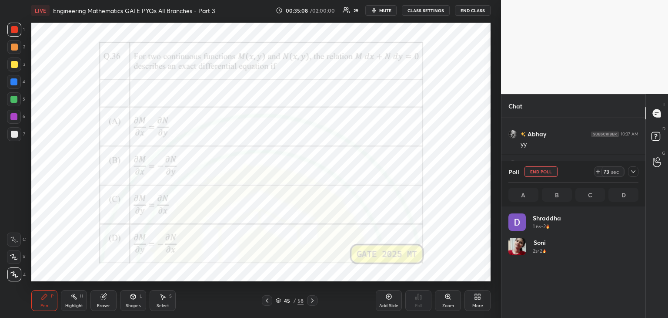
scroll to position [102, 127]
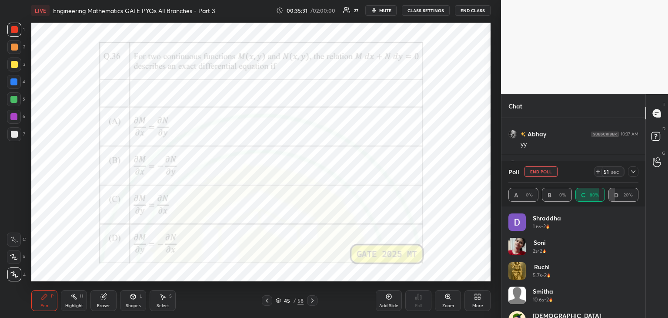
click at [635, 173] on icon at bounding box center [633, 171] width 7 height 7
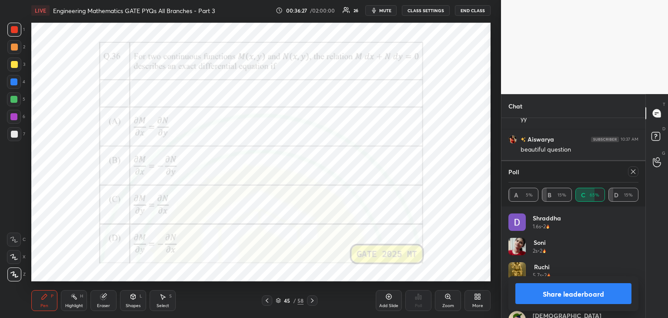
click at [634, 172] on icon at bounding box center [633, 171] width 7 height 7
type textarea "x"
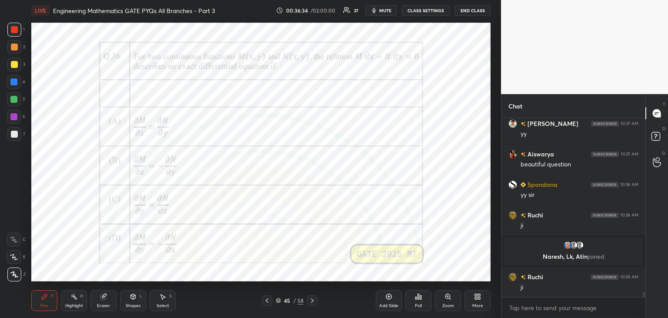
scroll to position [5842, 0]
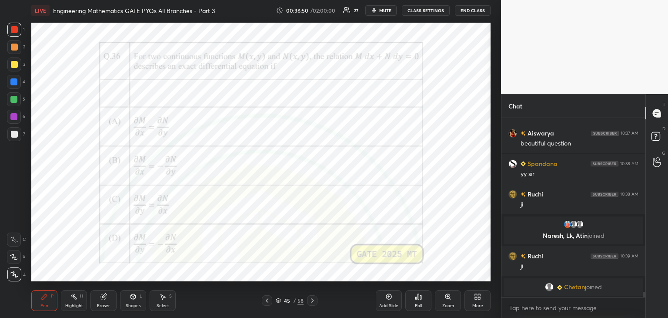
click at [387, 303] on div "Add Slide" at bounding box center [388, 305] width 19 height 4
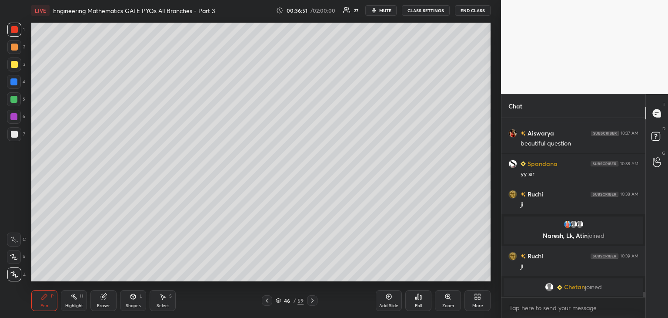
drag, startPoint x: 12, startPoint y: 134, endPoint x: 18, endPoint y: 131, distance: 6.2
click at [13, 134] on div at bounding box center [14, 134] width 7 height 7
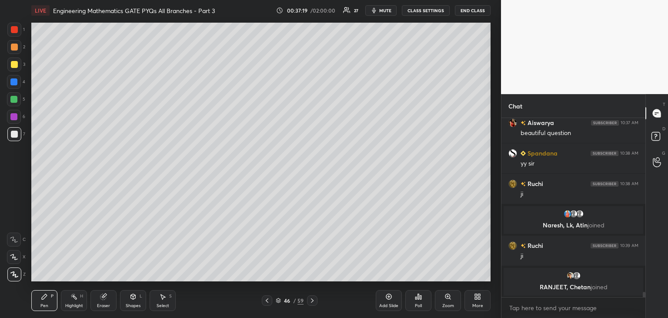
click at [268, 301] on icon at bounding box center [267, 300] width 7 height 7
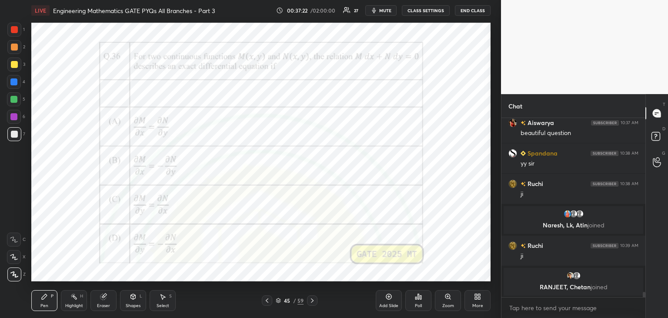
click at [312, 300] on icon at bounding box center [312, 300] width 7 height 7
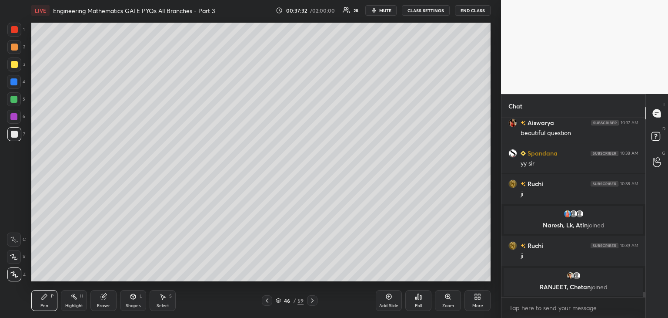
scroll to position [5883, 0]
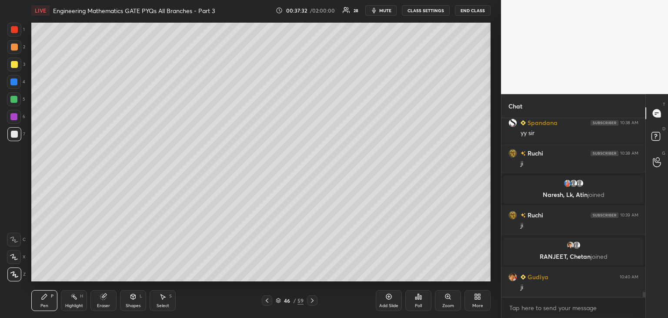
click at [134, 296] on icon at bounding box center [133, 296] width 7 height 7
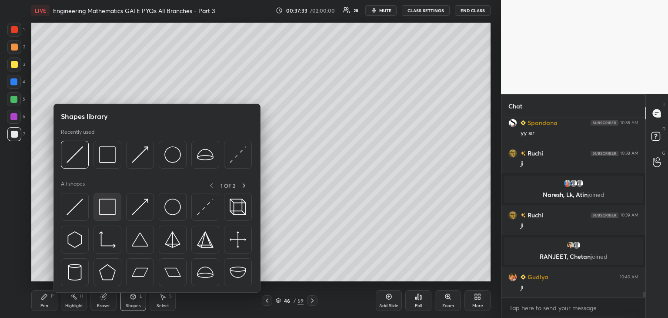
click at [104, 201] on img at bounding box center [107, 206] width 17 height 17
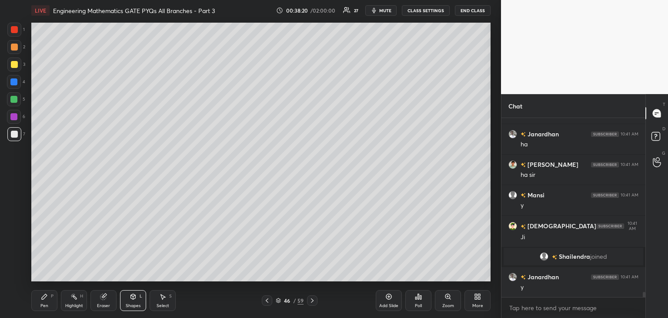
scroll to position [6121, 0]
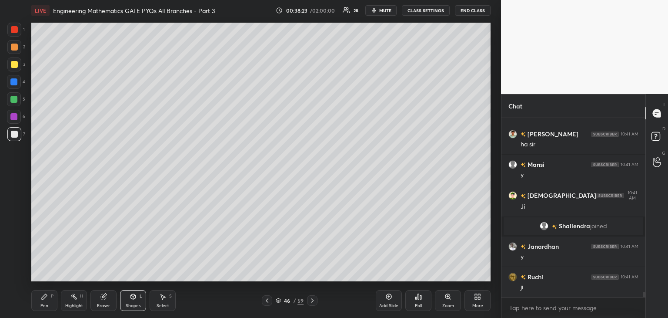
click at [45, 301] on div "Pen P" at bounding box center [44, 300] width 26 height 21
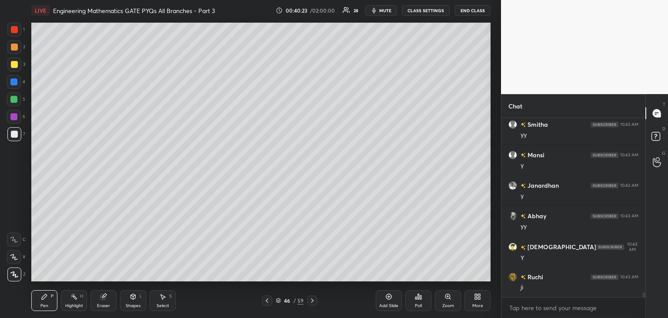
scroll to position [6516, 0]
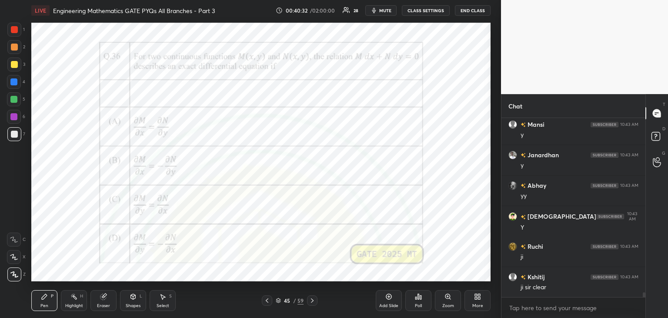
click at [13, 119] on div at bounding box center [13, 116] width 7 height 7
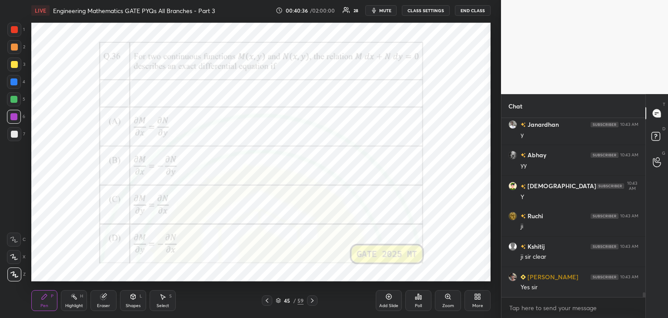
click at [107, 303] on div "Eraser" at bounding box center [103, 305] width 13 height 4
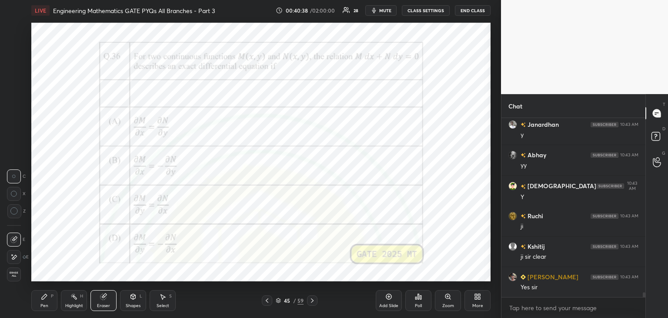
click at [12, 275] on span "Erase all" at bounding box center [13, 274] width 13 height 6
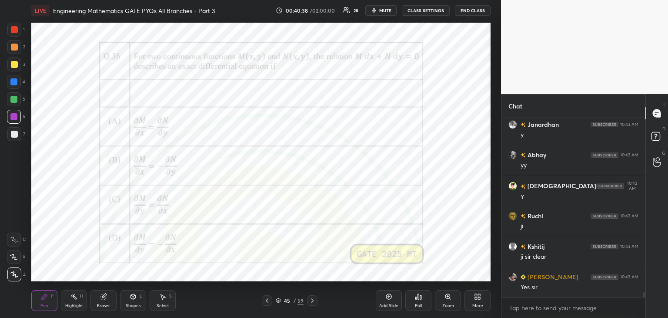
scroll to position [6576, 0]
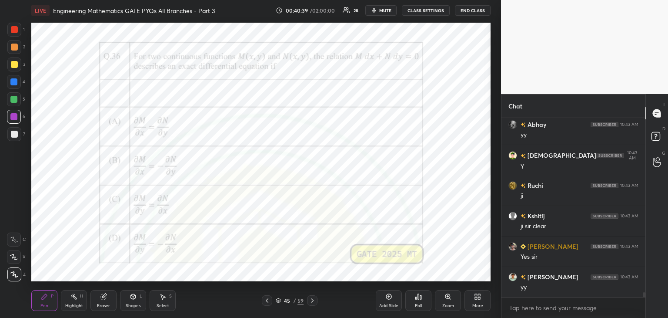
click at [268, 302] on icon at bounding box center [267, 300] width 7 height 7
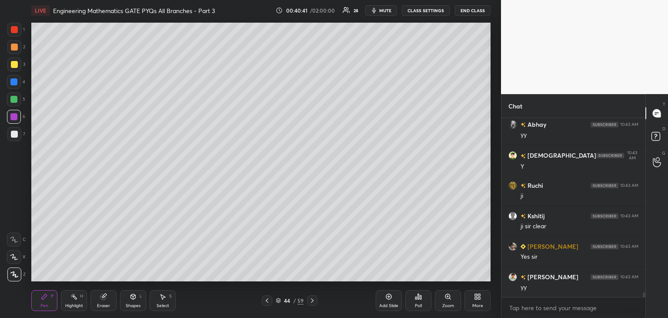
click at [269, 303] on icon at bounding box center [267, 300] width 7 height 7
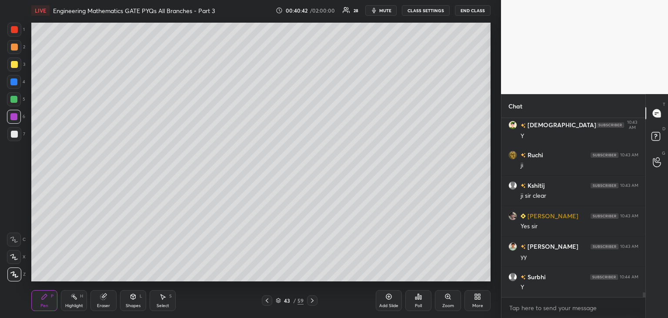
click at [313, 301] on icon at bounding box center [312, 300] width 7 height 7
click at [165, 299] on icon at bounding box center [162, 296] width 7 height 7
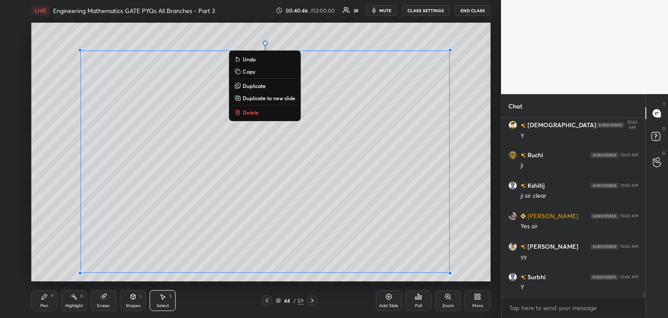
drag, startPoint x: 57, startPoint y: 40, endPoint x: 476, endPoint y: 276, distance: 480.2
click at [476, 276] on div "LIVE Engineering Mathematics GATE PYQs All Branches - Part 3 00:40:46 / 02:00:0…" at bounding box center [261, 159] width 466 height 318
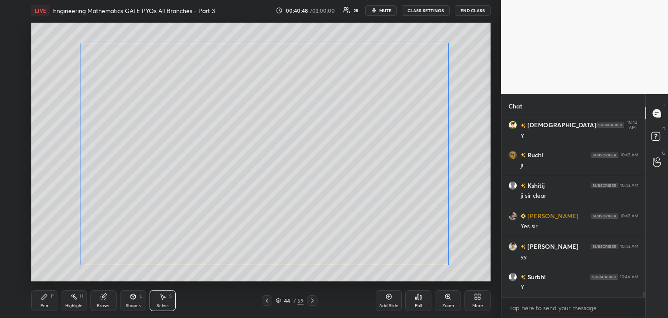
drag, startPoint x: 422, startPoint y: 225, endPoint x: 437, endPoint y: 229, distance: 14.9
click at [422, 223] on div "0 ° Undo Copy Duplicate Duplicate to new slide Delete" at bounding box center [260, 152] width 459 height 258
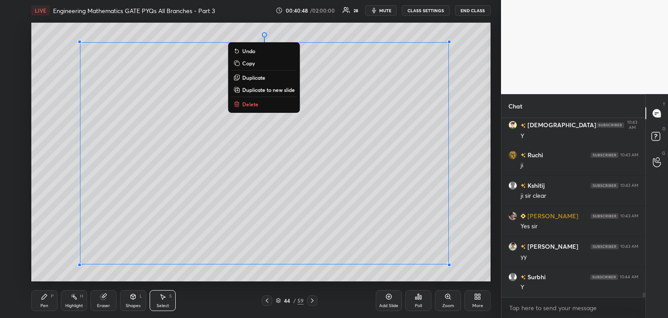
click at [464, 232] on div "0 ° Undo Copy Duplicate Duplicate to new slide Delete" at bounding box center [260, 152] width 459 height 258
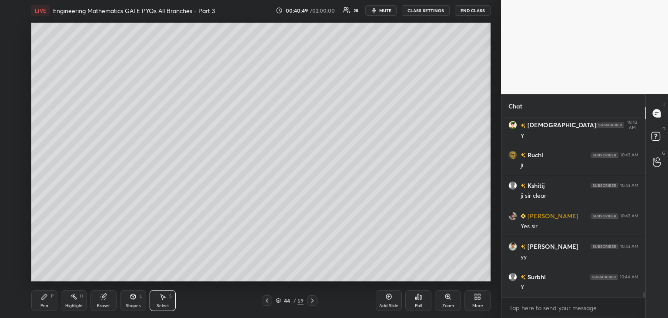
click at [270, 301] on icon at bounding box center [267, 300] width 7 height 7
click at [268, 303] on icon at bounding box center [267, 300] width 7 height 7
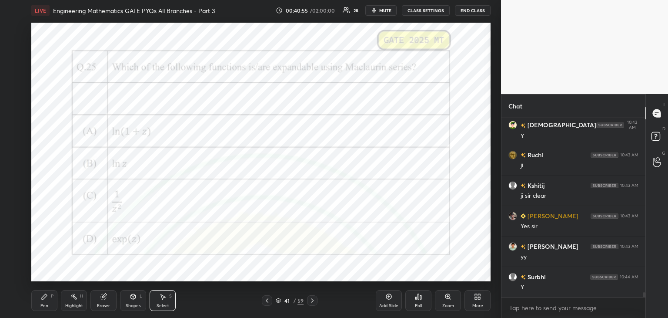
scroll to position [6637, 0]
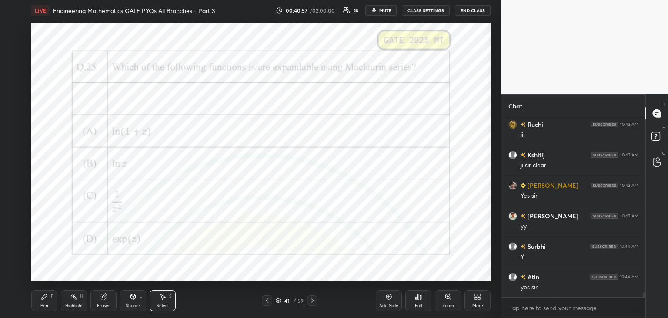
click at [104, 304] on div "Eraser" at bounding box center [103, 305] width 13 height 4
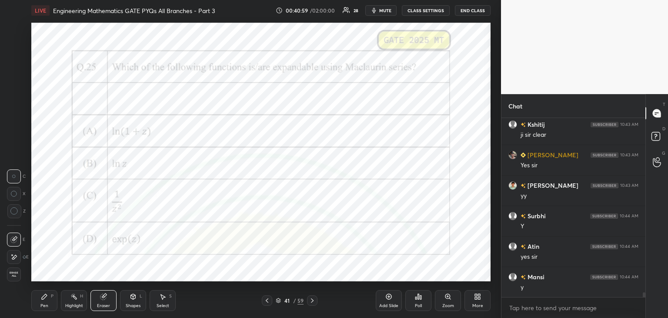
click at [14, 255] on icon at bounding box center [13, 256] width 7 height 7
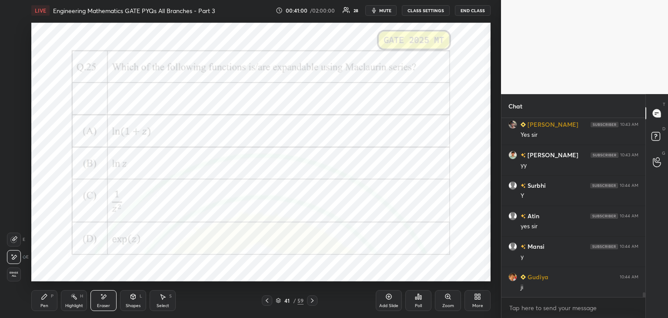
scroll to position [6729, 0]
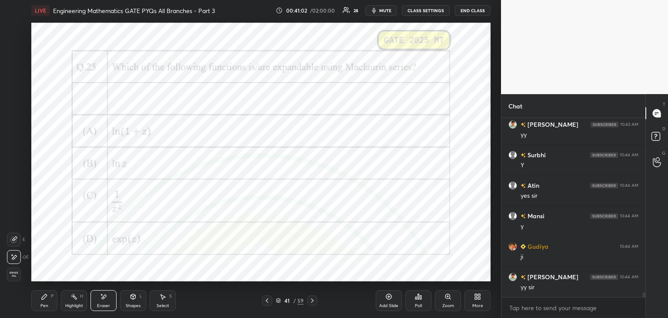
click at [314, 302] on icon at bounding box center [312, 300] width 7 height 7
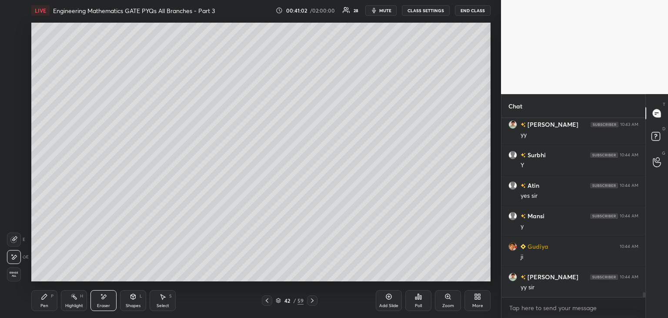
click at [314, 301] on icon at bounding box center [312, 300] width 7 height 7
click at [315, 302] on icon at bounding box center [312, 300] width 7 height 7
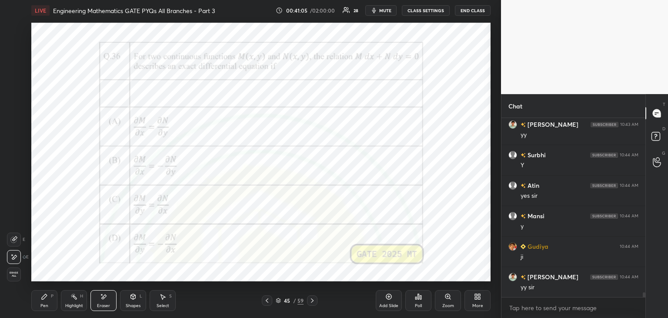
click at [36, 299] on div "Pen P" at bounding box center [44, 300] width 26 height 21
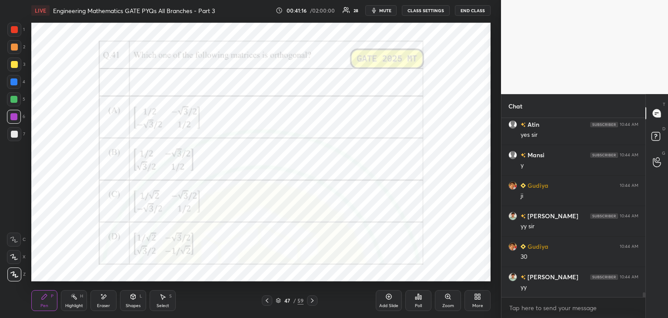
scroll to position [6820, 0]
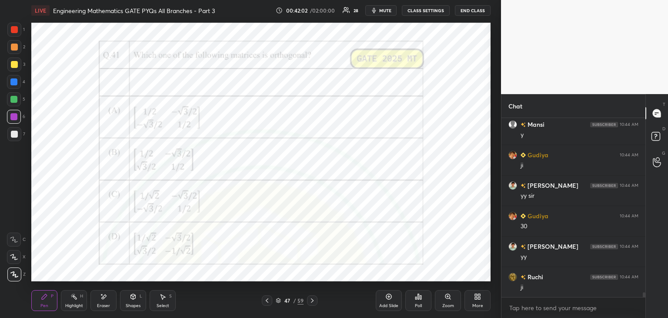
click at [416, 304] on div "Poll" at bounding box center [418, 305] width 7 height 4
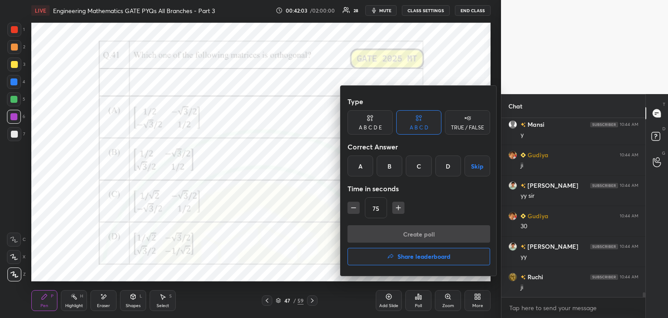
drag, startPoint x: 388, startPoint y: 170, endPoint x: 388, endPoint y: 175, distance: 5.2
click at [388, 170] on div "B" at bounding box center [390, 165] width 26 height 21
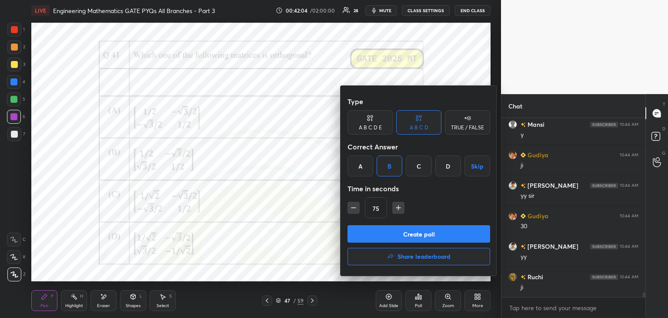
click at [396, 208] on icon "button" at bounding box center [398, 208] width 4 height 0
click at [397, 208] on icon "button" at bounding box center [398, 207] width 9 height 9
click at [398, 208] on icon "button" at bounding box center [398, 207] width 9 height 9
click at [402, 213] on button "button" at bounding box center [402, 207] width 12 height 12
click at [402, 210] on icon "button" at bounding box center [402, 207] width 9 height 9
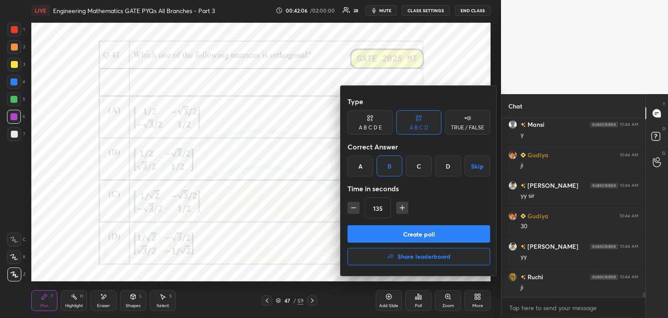
type input "150"
click at [400, 234] on button "Create poll" at bounding box center [419, 233] width 143 height 17
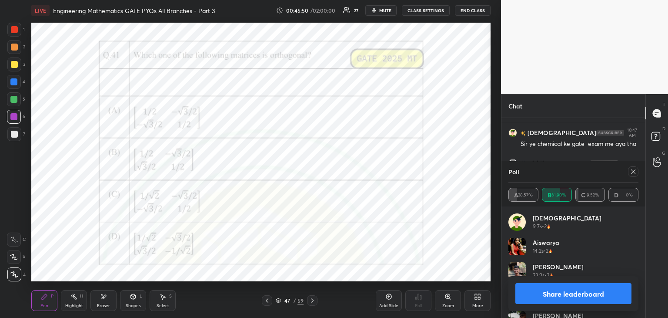
scroll to position [7025, 0]
click at [633, 175] on div at bounding box center [633, 171] width 10 height 10
type textarea "x"
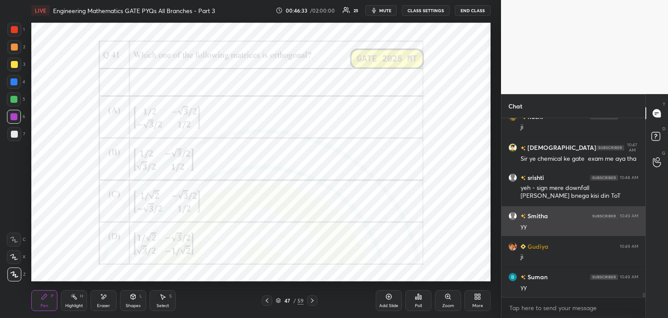
scroll to position [7001, 0]
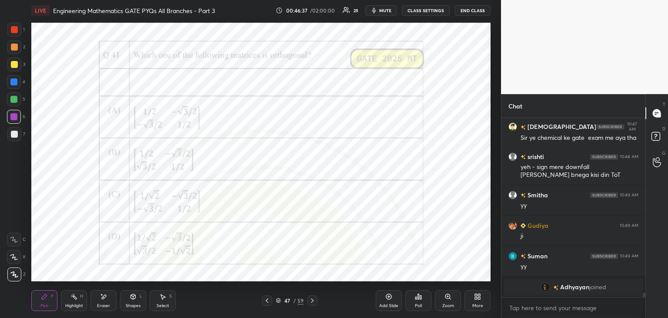
click at [392, 301] on div "Add Slide" at bounding box center [389, 300] width 26 height 21
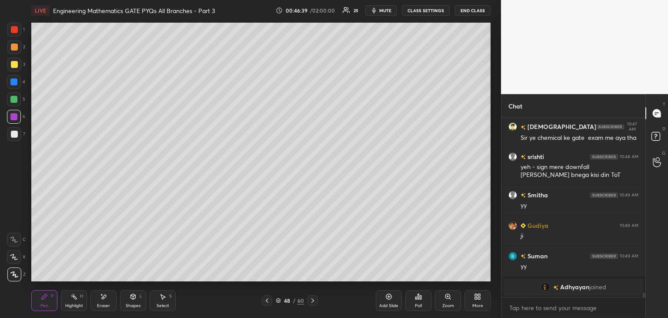
click at [11, 134] on div at bounding box center [14, 134] width 7 height 7
click at [13, 65] on div at bounding box center [14, 64] width 7 height 7
click at [13, 136] on div at bounding box center [14, 134] width 7 height 7
click at [99, 301] on div "Eraser" at bounding box center [103, 300] width 26 height 21
click at [49, 300] on div "Pen P" at bounding box center [44, 300] width 26 height 21
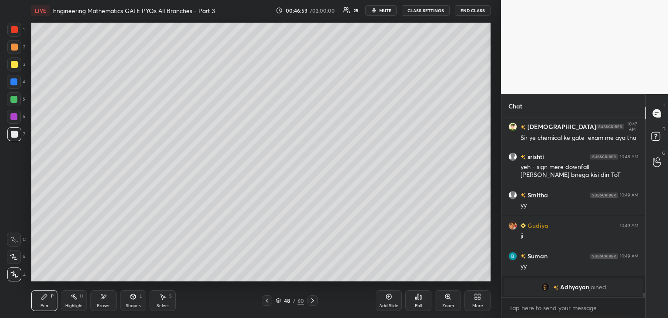
click at [100, 297] on icon at bounding box center [103, 296] width 7 height 7
drag, startPoint x: 50, startPoint y: 298, endPoint x: 64, endPoint y: 282, distance: 20.1
click at [51, 297] on div "P" at bounding box center [52, 296] width 3 height 4
click at [268, 302] on icon at bounding box center [267, 300] width 3 height 4
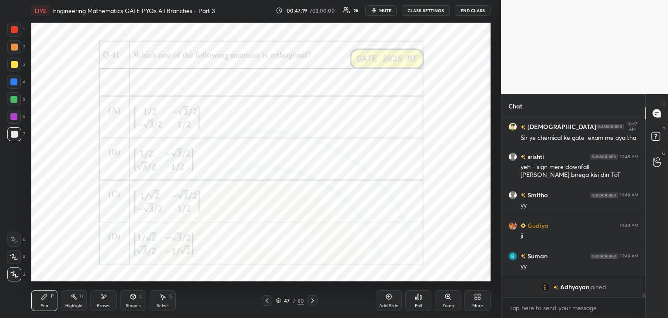
click at [314, 301] on icon at bounding box center [312, 300] width 7 height 7
click at [313, 302] on icon at bounding box center [312, 300] width 7 height 7
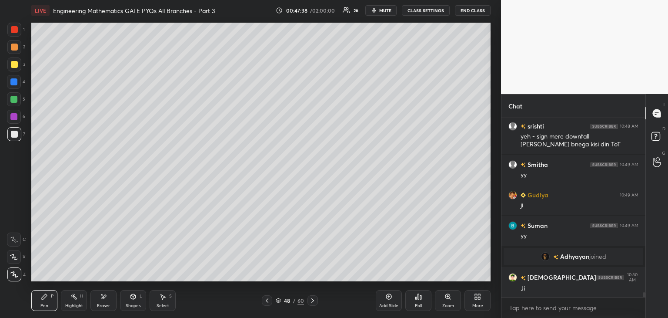
scroll to position [6806, 0]
click at [269, 300] on icon at bounding box center [267, 300] width 7 height 7
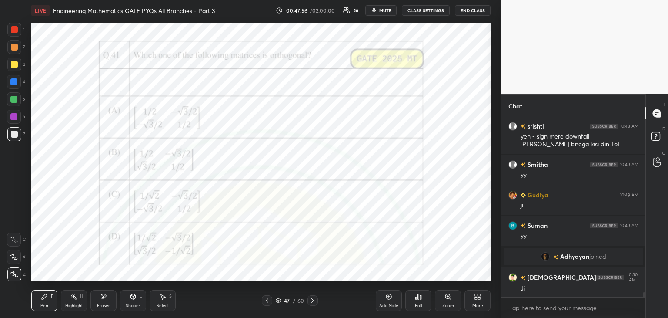
click at [12, 117] on div at bounding box center [13, 116] width 7 height 7
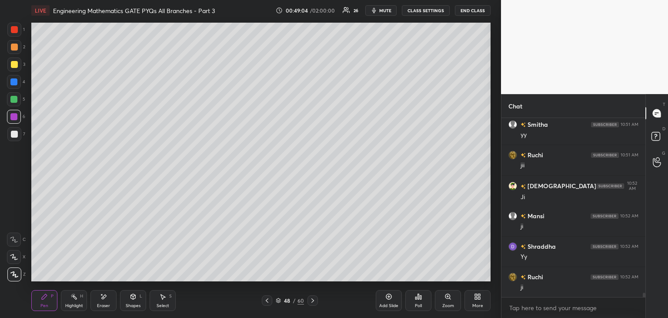
scroll to position [7019, 0]
click at [270, 301] on icon at bounding box center [267, 300] width 7 height 7
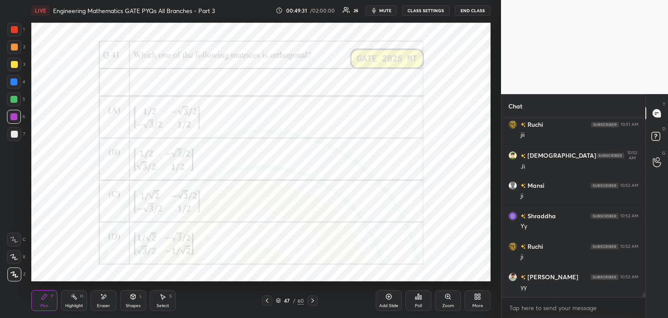
scroll to position [7050, 0]
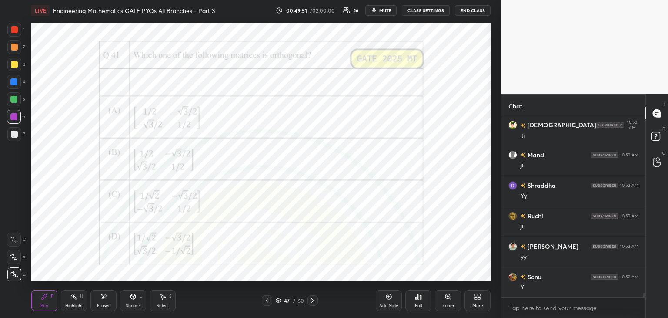
click at [12, 119] on div at bounding box center [13, 116] width 7 height 7
click at [311, 299] on icon at bounding box center [312, 300] width 7 height 7
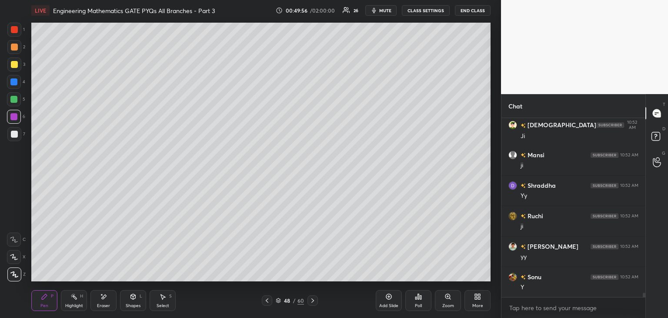
drag, startPoint x: 10, startPoint y: 132, endPoint x: 27, endPoint y: 135, distance: 16.3
click at [11, 133] on div at bounding box center [14, 134] width 7 height 7
click at [267, 301] on icon at bounding box center [267, 300] width 7 height 7
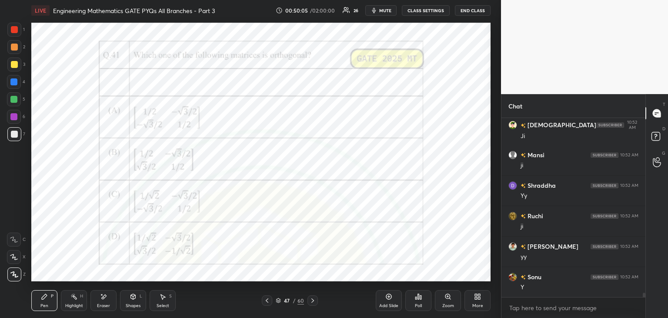
click at [310, 301] on icon at bounding box center [312, 300] width 7 height 7
click at [313, 302] on icon at bounding box center [312, 300] width 7 height 7
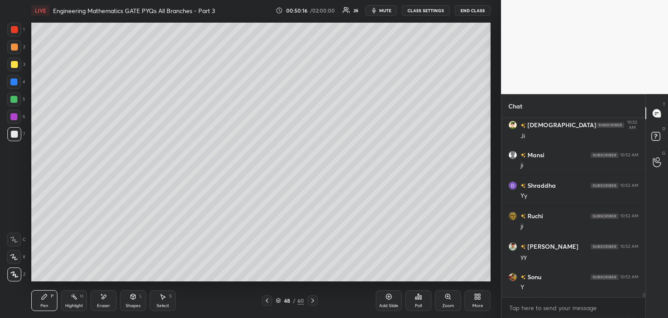
click at [265, 299] on icon at bounding box center [267, 300] width 7 height 7
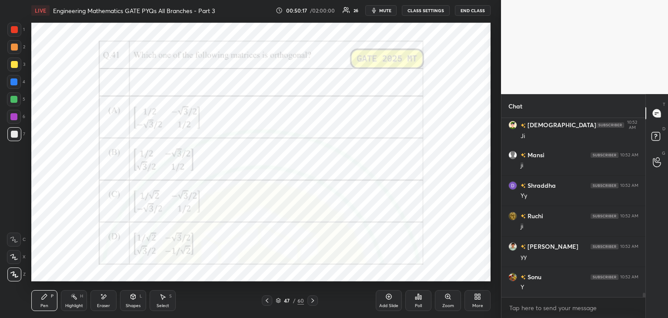
scroll to position [7080, 0]
click at [312, 302] on icon at bounding box center [312, 300] width 7 height 7
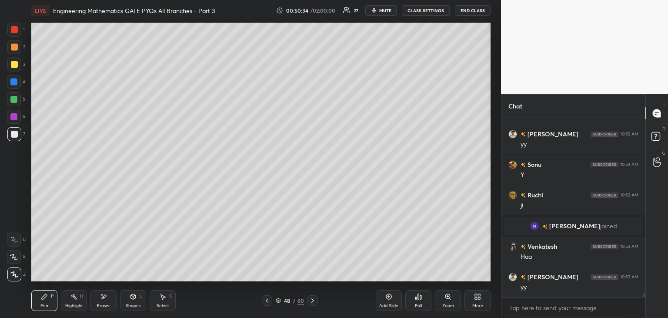
scroll to position [7114, 0]
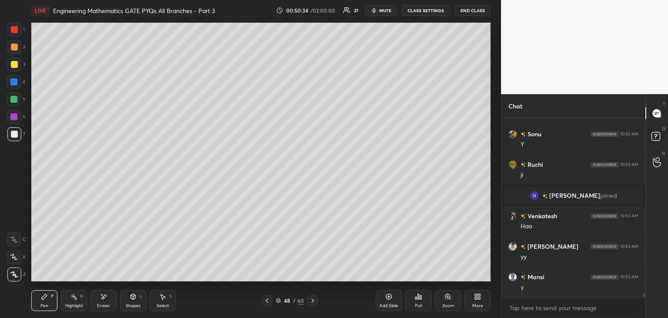
click at [267, 298] on icon at bounding box center [267, 300] width 7 height 7
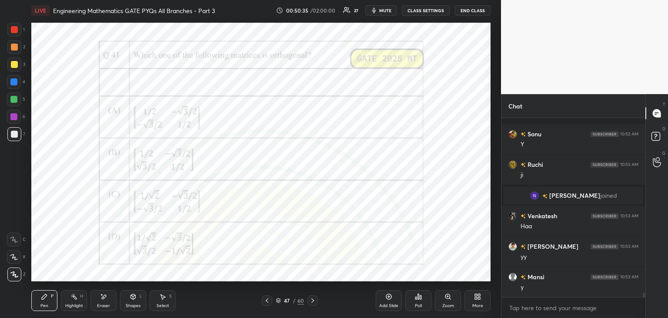
scroll to position [7175, 0]
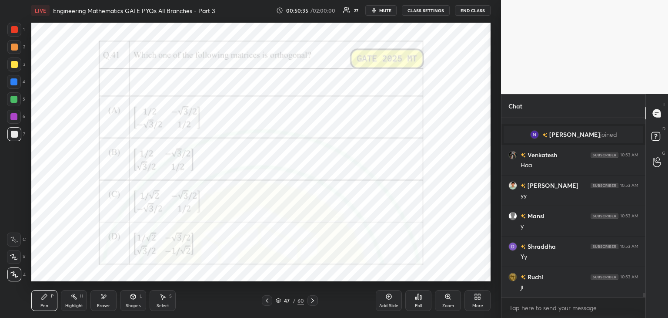
click at [315, 300] on icon at bounding box center [312, 300] width 7 height 7
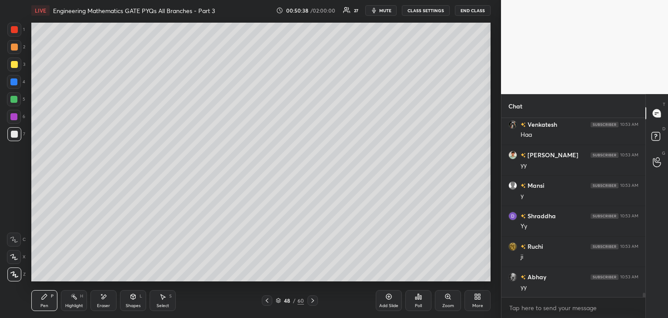
scroll to position [7236, 0]
click at [268, 303] on div at bounding box center [267, 300] width 10 height 10
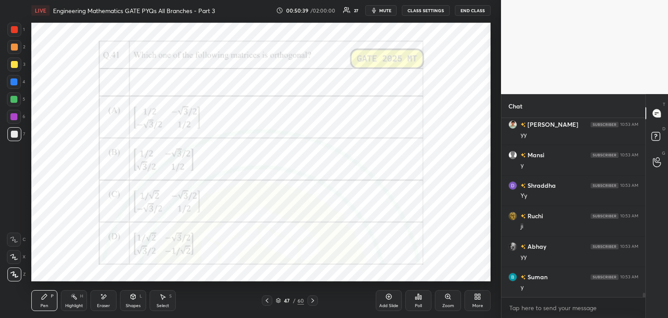
click at [313, 300] on icon at bounding box center [313, 300] width 3 height 4
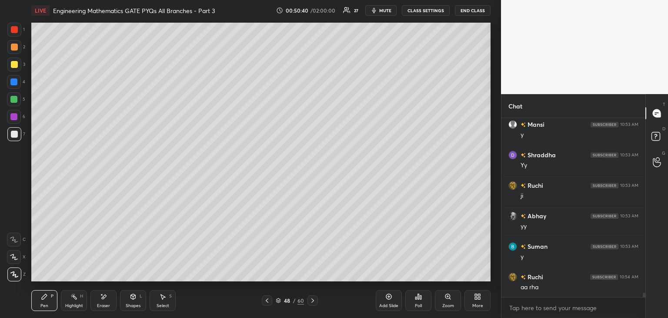
scroll to position [7297, 0]
click at [269, 300] on icon at bounding box center [267, 300] width 7 height 7
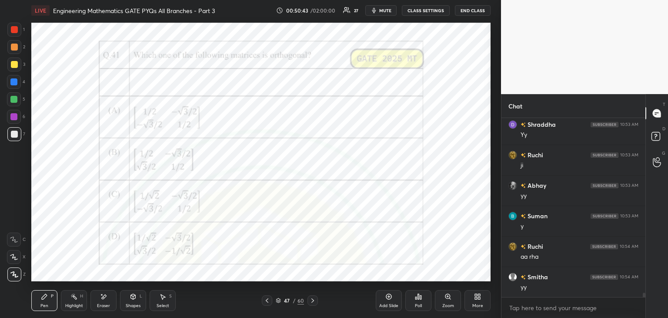
click at [312, 301] on icon at bounding box center [313, 300] width 3 height 4
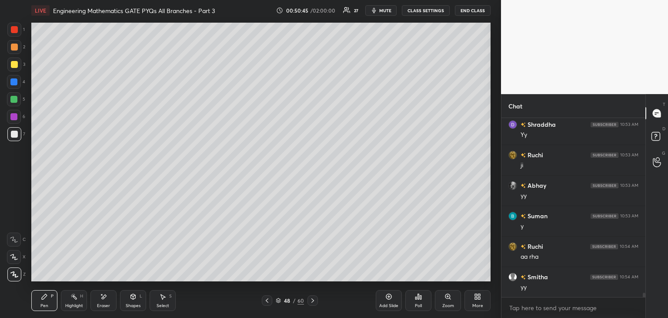
scroll to position [7327, 0]
click at [270, 298] on div at bounding box center [267, 300] width 10 height 10
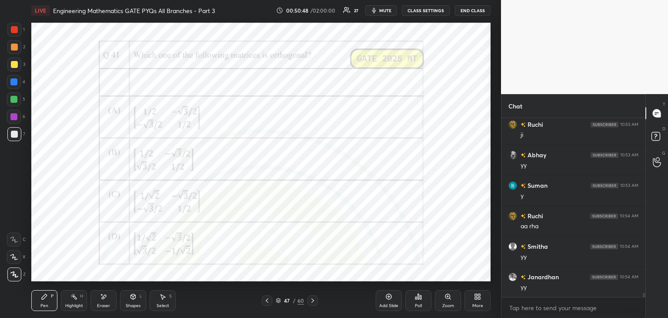
click at [314, 301] on icon at bounding box center [312, 300] width 7 height 7
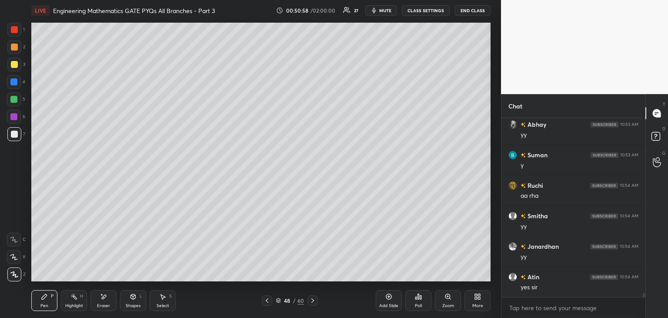
scroll to position [7420, 0]
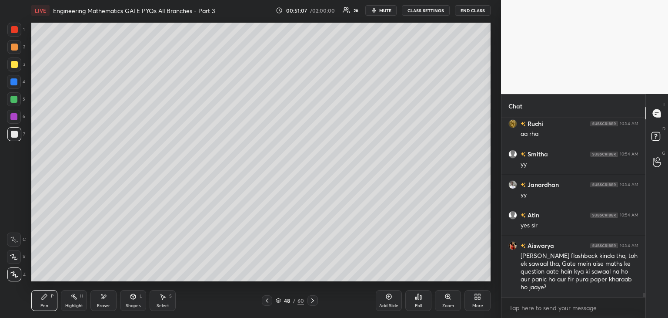
click at [106, 297] on icon at bounding box center [103, 296] width 7 height 7
click at [40, 298] on div "Pen P" at bounding box center [44, 300] width 26 height 21
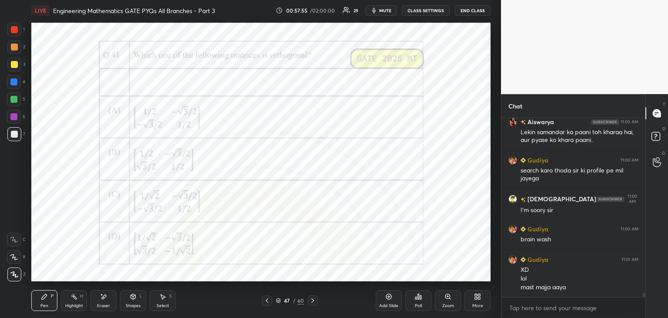
scroll to position [8055, 0]
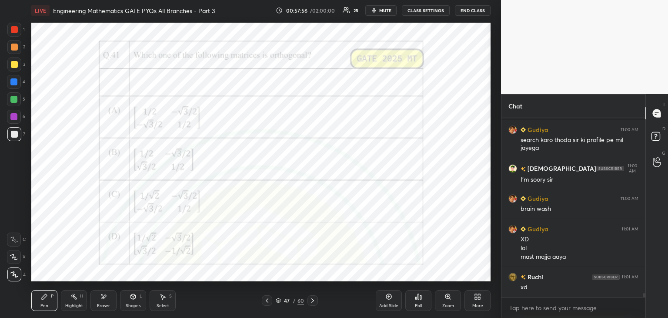
click at [104, 300] on div "Eraser" at bounding box center [103, 300] width 26 height 21
click at [13, 275] on span "Erase all" at bounding box center [13, 274] width 13 height 6
drag, startPoint x: 14, startPoint y: 114, endPoint x: 19, endPoint y: 114, distance: 4.8
click at [14, 115] on div at bounding box center [13, 116] width 7 height 7
click at [11, 30] on div at bounding box center [14, 29] width 7 height 7
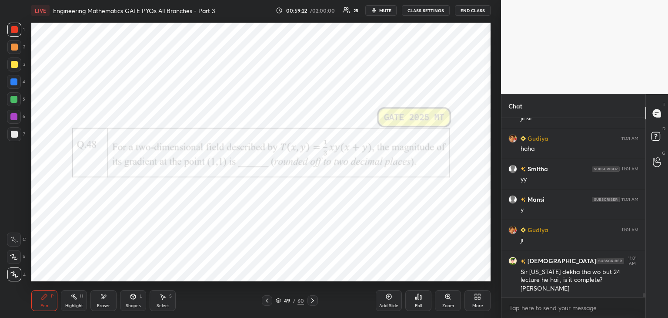
scroll to position [8305, 0]
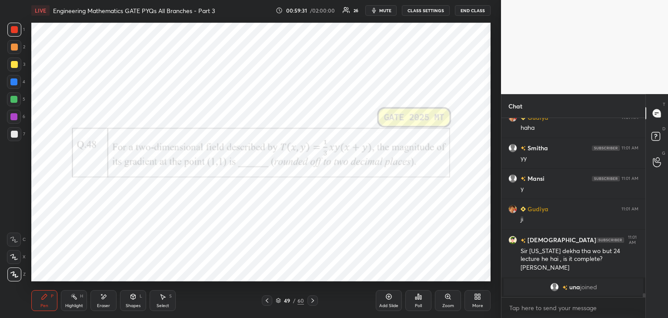
click at [14, 116] on div at bounding box center [13, 116] width 7 height 7
click at [420, 307] on div "Poll" at bounding box center [418, 305] width 7 height 4
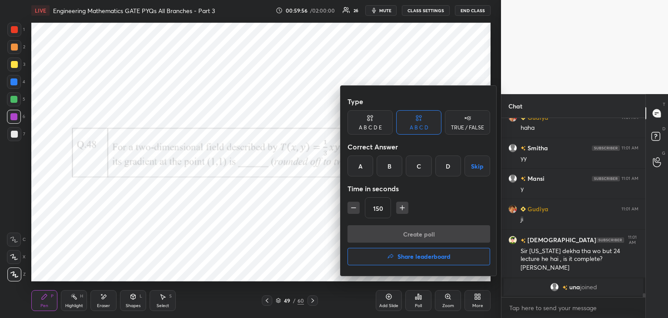
click at [390, 173] on div "B" at bounding box center [390, 165] width 26 height 21
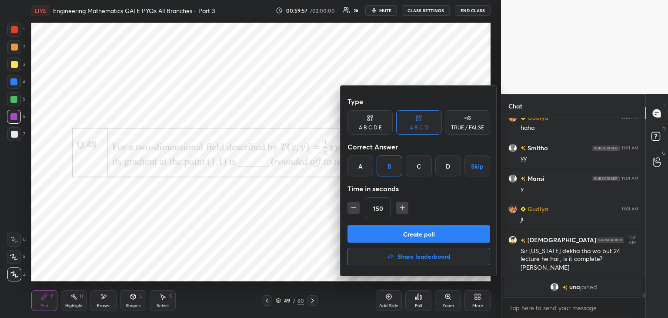
click at [356, 211] on icon "button" at bounding box center [353, 207] width 9 height 9
click at [355, 211] on icon "button" at bounding box center [353, 207] width 9 height 9
drag, startPoint x: 353, startPoint y: 208, endPoint x: 354, endPoint y: 212, distance: 4.9
click at [353, 208] on icon "button" at bounding box center [353, 207] width 9 height 9
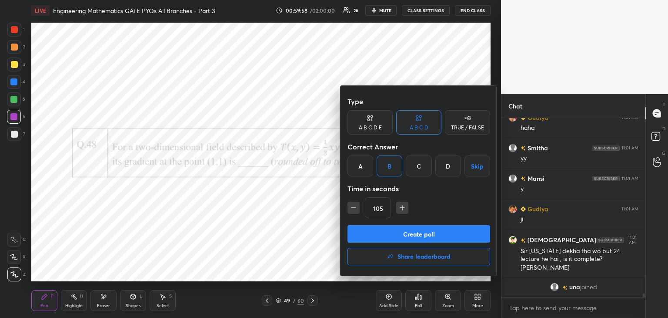
type input "90"
click at [361, 228] on button "Create poll" at bounding box center [419, 233] width 143 height 17
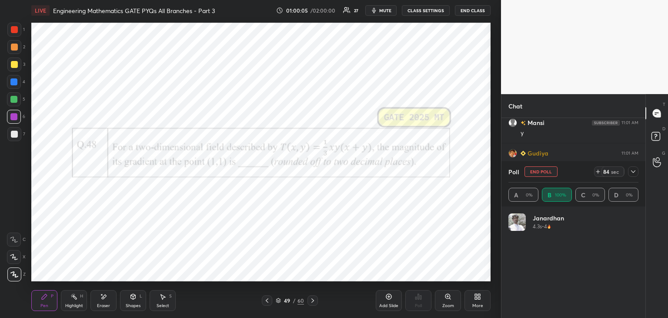
scroll to position [102, 127]
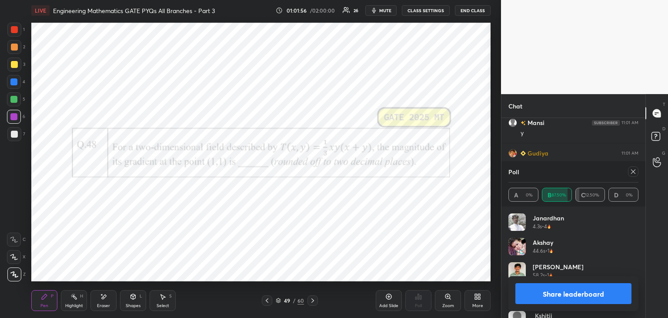
drag, startPoint x: 633, startPoint y: 174, endPoint x: 631, endPoint y: 180, distance: 6.1
click at [633, 175] on div at bounding box center [633, 171] width 10 height 10
type textarea "x"
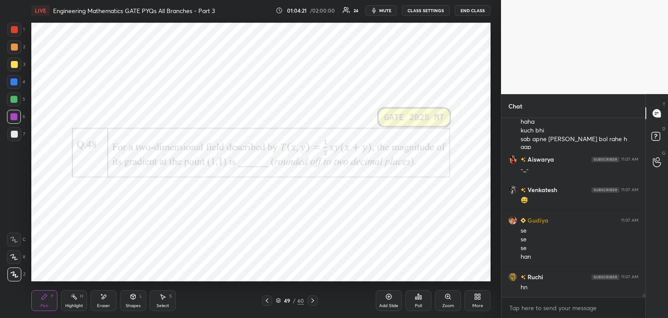
scroll to position [8555, 0]
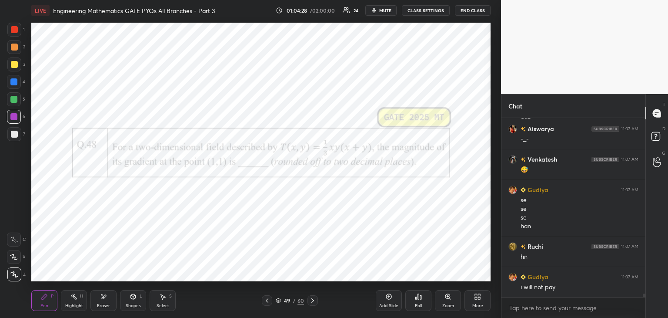
click at [316, 298] on div at bounding box center [313, 300] width 10 height 10
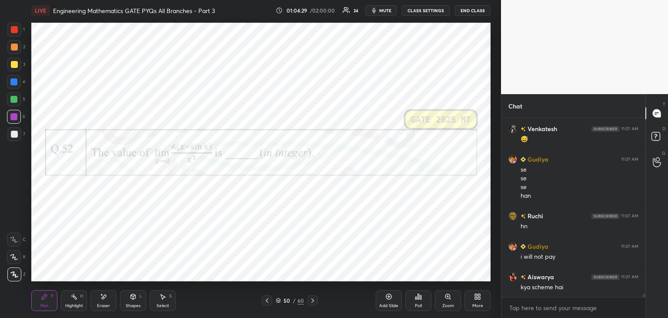
click at [266, 304] on div at bounding box center [267, 300] width 10 height 10
click at [383, 298] on div "Add Slide" at bounding box center [389, 300] width 26 height 21
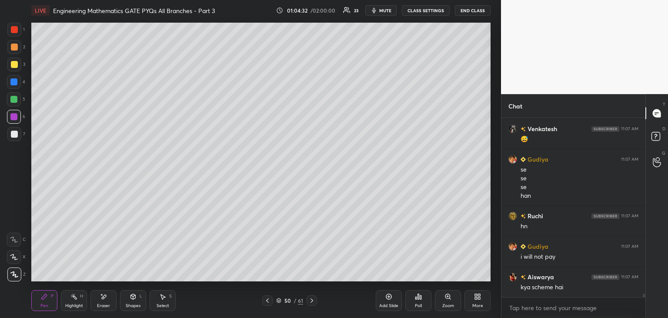
click at [12, 136] on div at bounding box center [14, 134] width 7 height 7
click at [14, 64] on div at bounding box center [14, 64] width 7 height 7
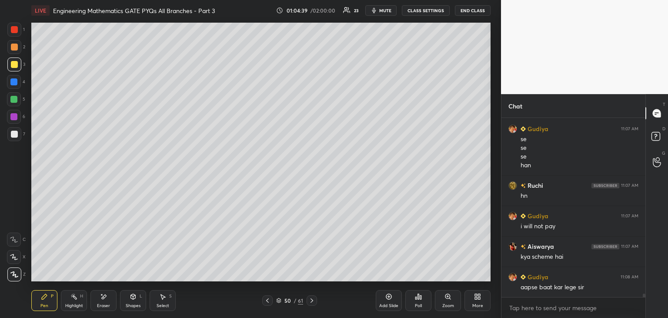
click at [16, 134] on div at bounding box center [14, 134] width 7 height 7
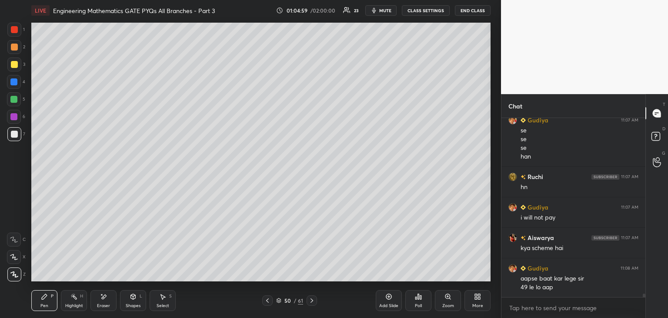
click at [268, 298] on icon at bounding box center [267, 300] width 7 height 7
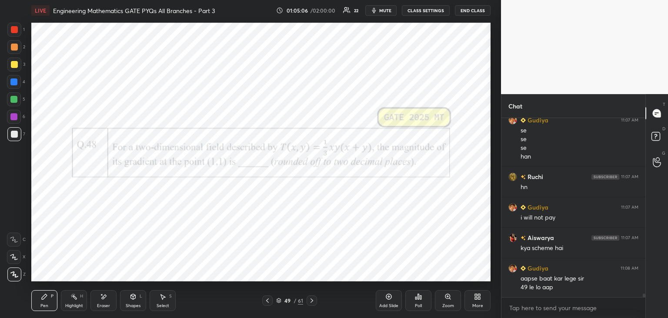
click at [311, 298] on icon at bounding box center [311, 300] width 7 height 7
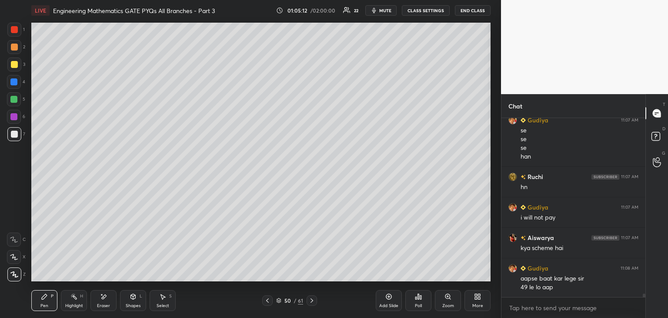
click at [266, 301] on icon at bounding box center [267, 300] width 7 height 7
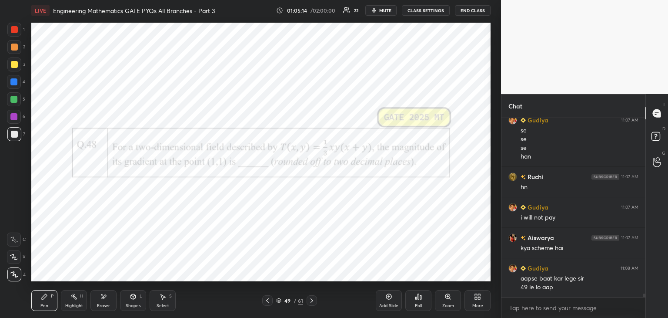
click at [312, 300] on icon at bounding box center [311, 300] width 7 height 7
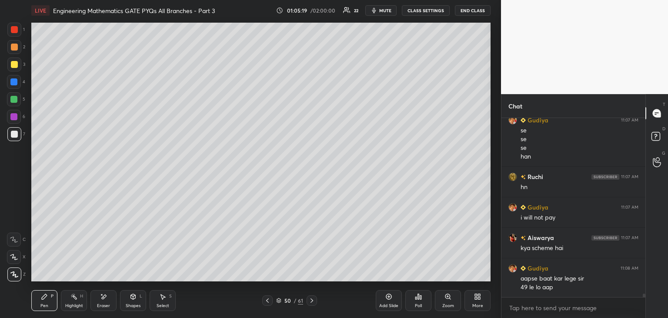
click at [267, 301] on icon at bounding box center [267, 300] width 3 height 4
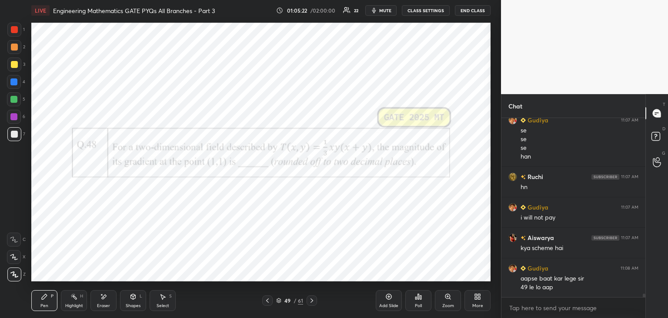
click at [313, 302] on icon at bounding box center [311, 300] width 7 height 7
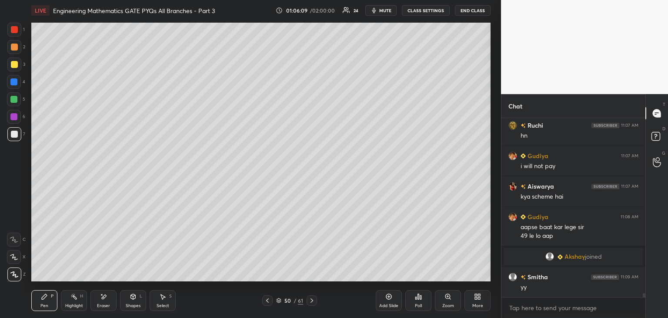
scroll to position [8473, 0]
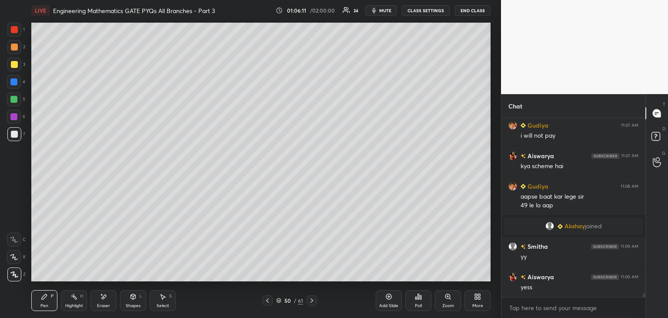
click at [379, 297] on div "Add Slide" at bounding box center [389, 300] width 26 height 21
click at [265, 306] on div "Pen P Highlight H Eraser Shapes L Select S 51 / 62 Add Slide Poll Zoom More" at bounding box center [260, 300] width 459 height 35
click at [268, 305] on div at bounding box center [267, 300] width 10 height 10
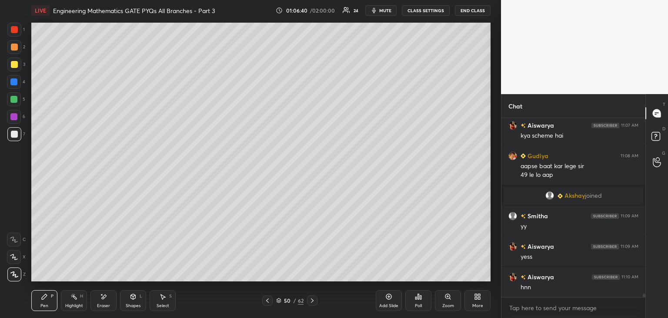
click at [267, 305] on div at bounding box center [267, 300] width 10 height 10
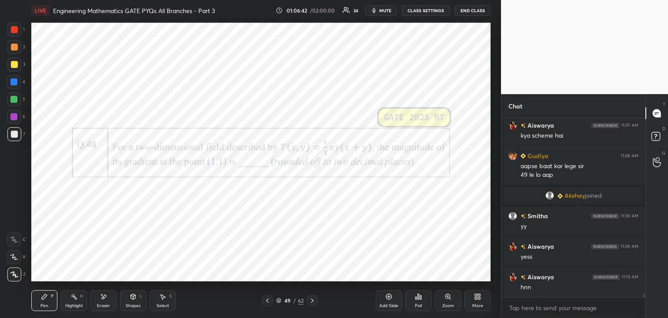
click at [14, 117] on div at bounding box center [13, 116] width 7 height 7
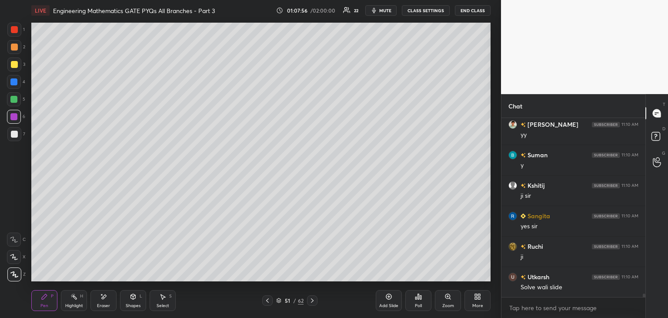
scroll to position [8869, 0]
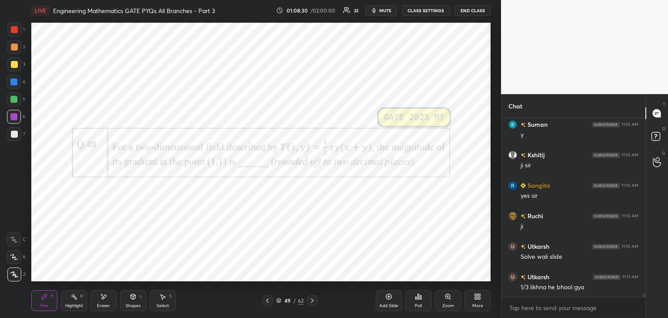
click at [104, 307] on div "Eraser" at bounding box center [103, 305] width 13 height 4
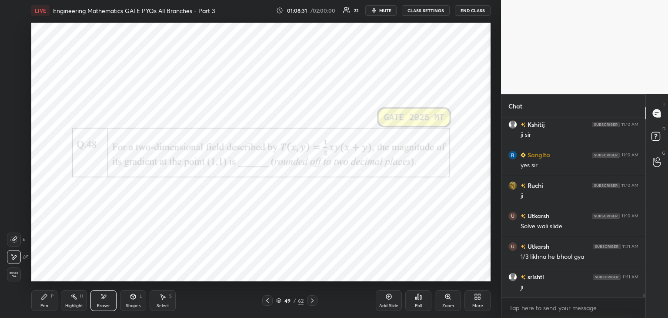
click at [11, 278] on div "Erase all" at bounding box center [14, 274] width 14 height 14
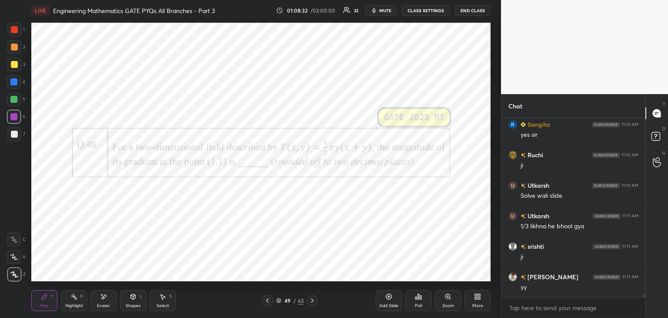
scroll to position [8961, 0]
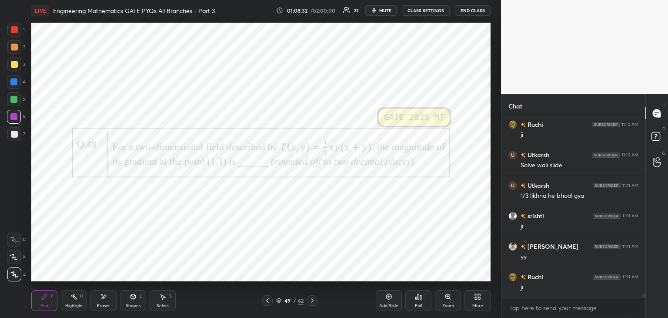
click at [268, 302] on icon at bounding box center [267, 300] width 3 height 4
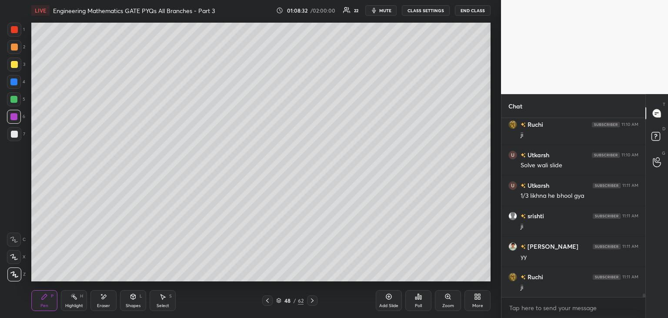
click at [267, 302] on icon at bounding box center [267, 300] width 7 height 7
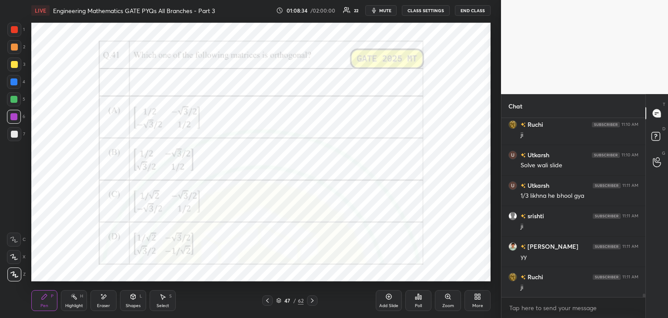
click at [312, 300] on icon at bounding box center [312, 300] width 7 height 7
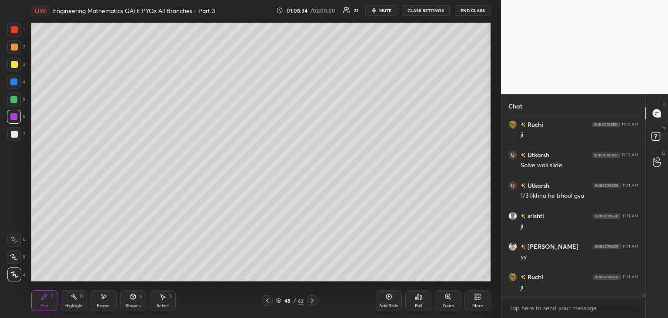
click at [314, 302] on icon at bounding box center [312, 300] width 7 height 7
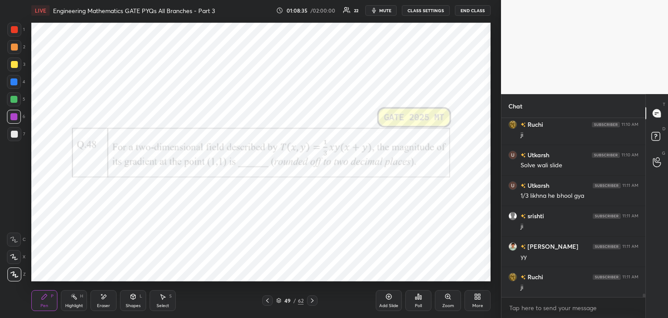
scroll to position [8991, 0]
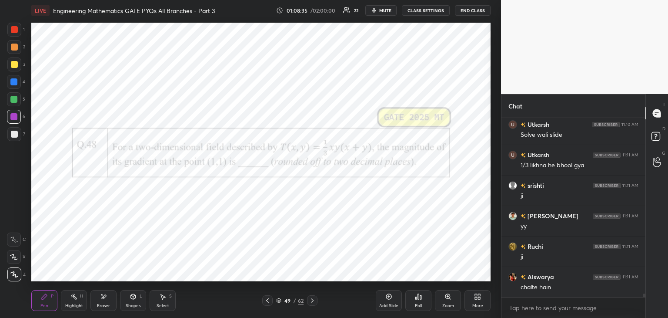
click at [13, 29] on div at bounding box center [14, 29] width 7 height 7
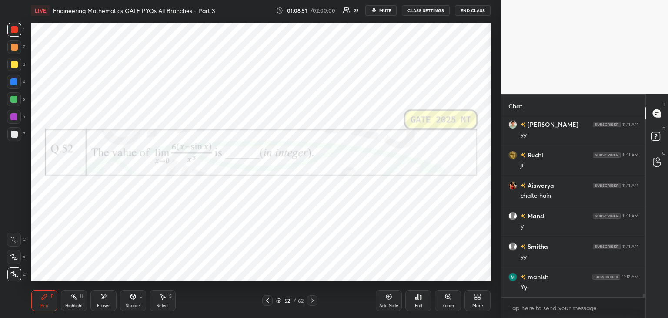
scroll to position [9113, 0]
click at [13, 119] on div at bounding box center [13, 116] width 7 height 7
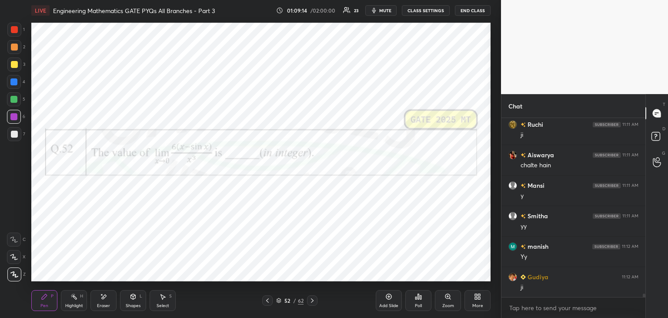
click at [421, 303] on div "Poll" at bounding box center [418, 305] width 7 height 4
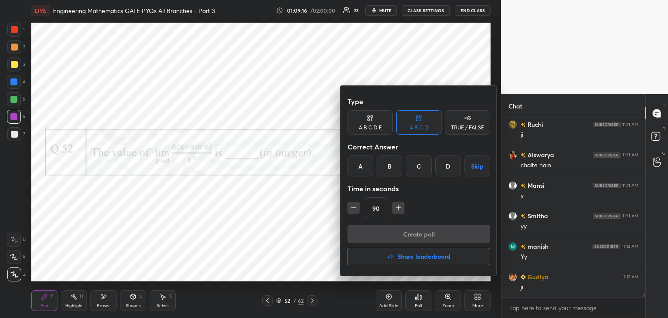
click at [424, 169] on div "C" at bounding box center [419, 165] width 26 height 21
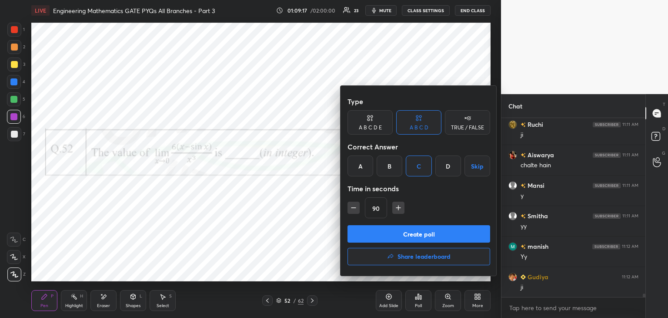
click at [402, 206] on button "button" at bounding box center [398, 207] width 12 height 12
click at [402, 208] on icon "button" at bounding box center [402, 207] width 9 height 9
click at [404, 208] on icon "button" at bounding box center [402, 207] width 9 height 9
click at [404, 209] on icon "button" at bounding box center [402, 207] width 9 height 9
type input "150"
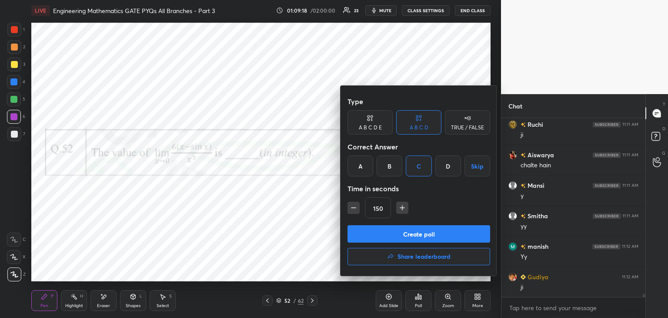
click at [407, 235] on button "Create poll" at bounding box center [419, 233] width 143 height 17
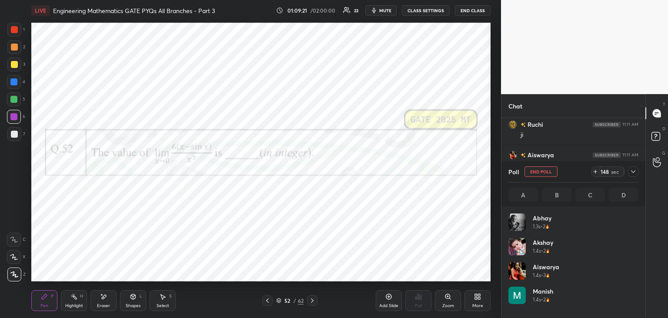
scroll to position [102, 127]
click at [633, 172] on icon at bounding box center [633, 171] width 7 height 7
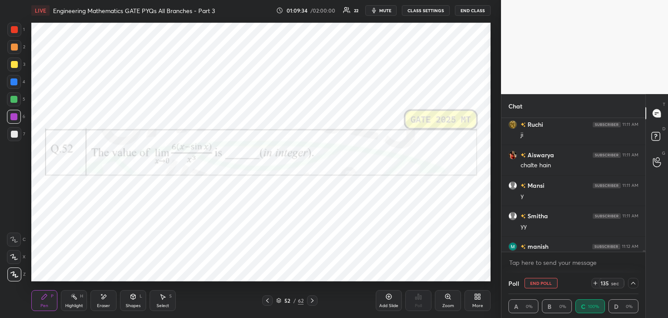
scroll to position [9158, 0]
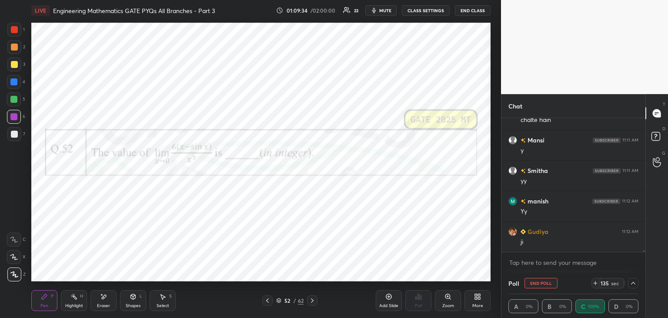
drag, startPoint x: 645, startPoint y: 251, endPoint x: 642, endPoint y: 260, distance: 9.1
click at [644, 259] on div "[PERSON_NAME] 11:11 AM ji [PERSON_NAME] 11:11 AM chalte [PERSON_NAME] 11:11 AM …" at bounding box center [574, 195] width 144 height 154
click at [633, 282] on icon at bounding box center [633, 282] width 7 height 7
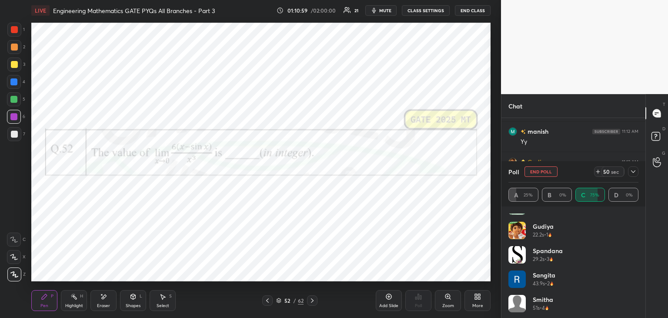
scroll to position [188, 0]
click at [632, 174] on icon at bounding box center [633, 171] width 7 height 7
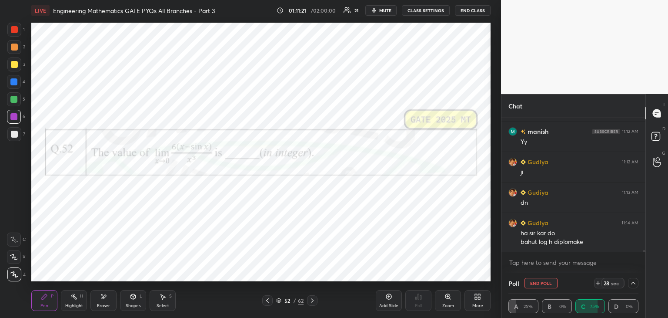
scroll to position [9258, 0]
click at [387, 305] on div "Add Slide" at bounding box center [388, 305] width 19 height 4
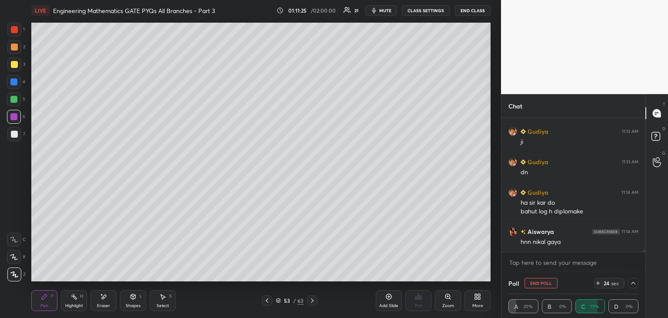
click at [15, 138] on div at bounding box center [14, 134] width 14 height 14
click at [16, 65] on div at bounding box center [14, 64] width 7 height 7
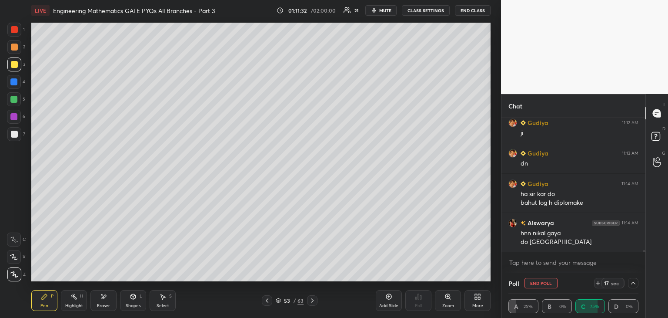
click at [268, 300] on icon at bounding box center [267, 300] width 7 height 7
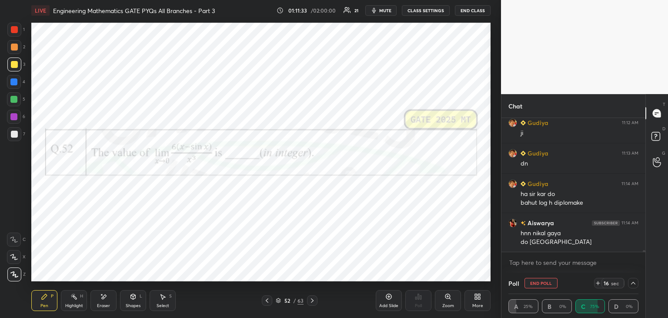
click at [315, 301] on icon at bounding box center [312, 300] width 7 height 7
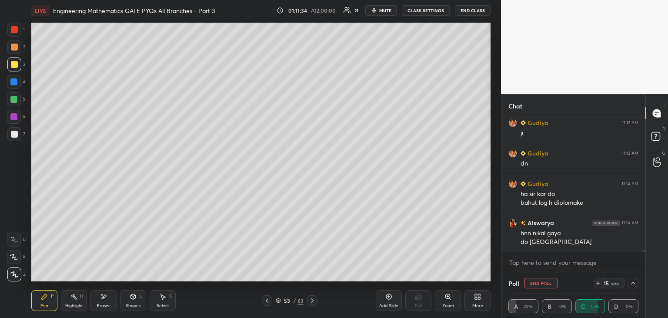
click at [20, 134] on div at bounding box center [14, 134] width 14 height 14
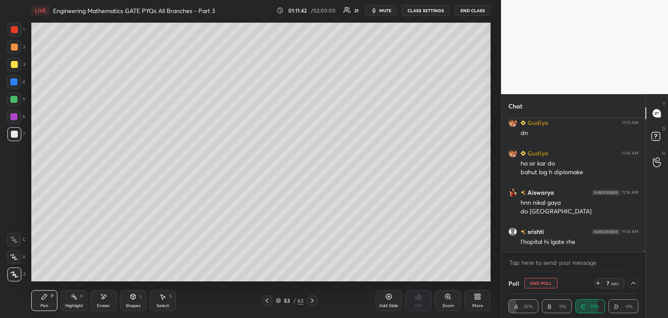
click at [265, 302] on icon at bounding box center [267, 300] width 7 height 7
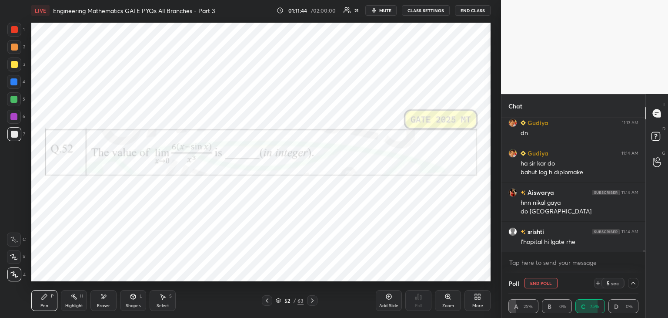
click at [317, 302] on div at bounding box center [312, 300] width 10 height 10
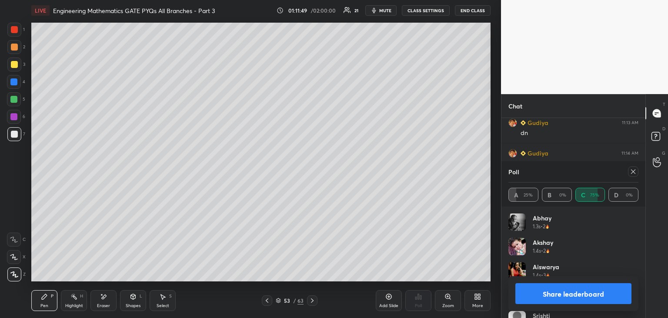
scroll to position [102, 127]
click at [267, 298] on icon at bounding box center [267, 300] width 7 height 7
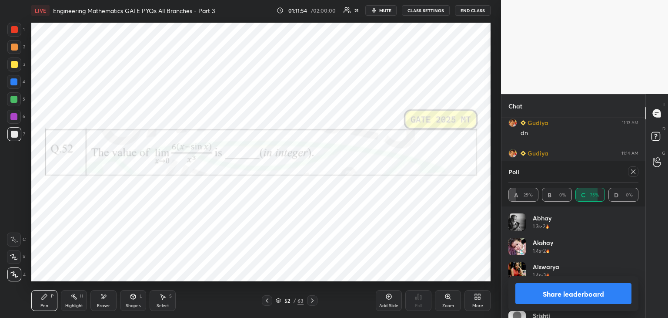
click at [311, 300] on icon at bounding box center [312, 300] width 7 height 7
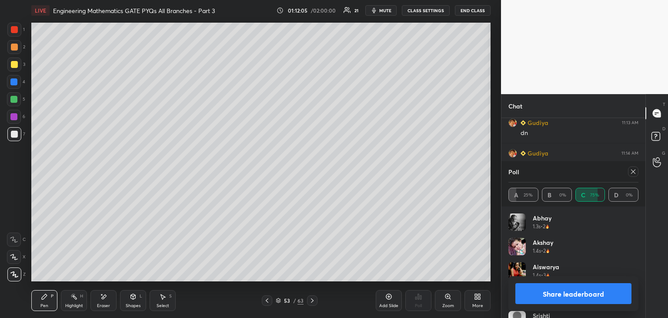
scroll to position [9328, 0]
click at [632, 173] on icon at bounding box center [633, 171] width 7 height 7
type textarea "x"
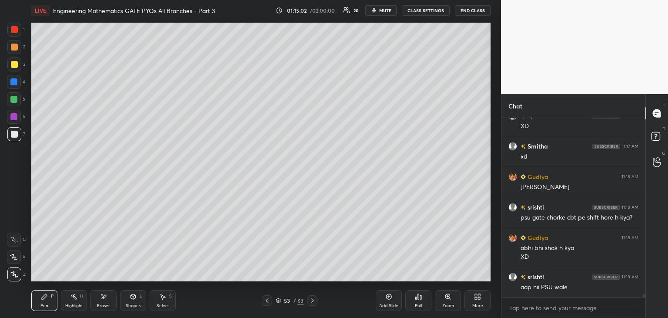
scroll to position [10013, 0]
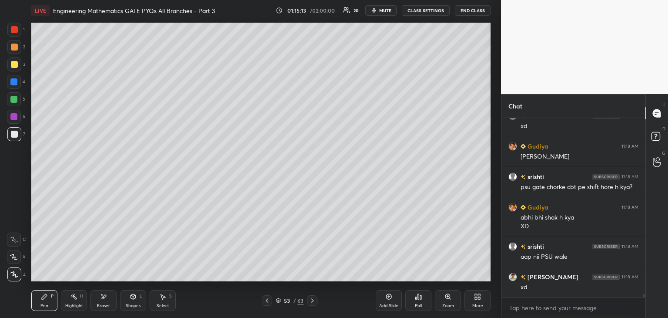
click at [165, 299] on icon at bounding box center [162, 296] width 7 height 7
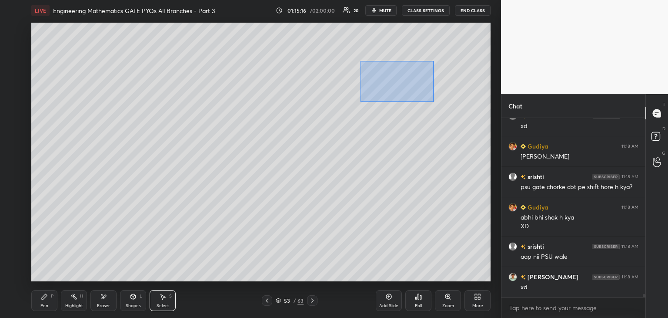
drag, startPoint x: 361, startPoint y: 64, endPoint x: 435, endPoint y: 102, distance: 83.3
click at [435, 102] on div "0 ° Undo Copy Duplicate Duplicate to new slide Delete" at bounding box center [260, 152] width 459 height 258
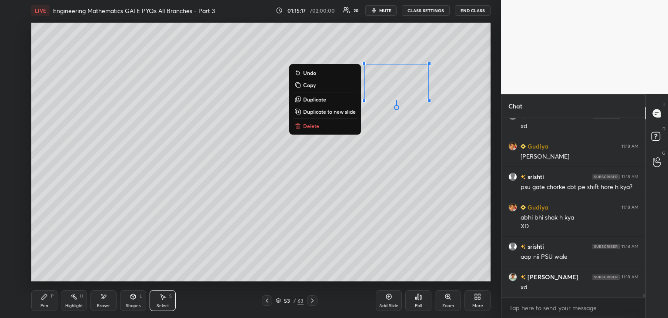
scroll to position [10043, 0]
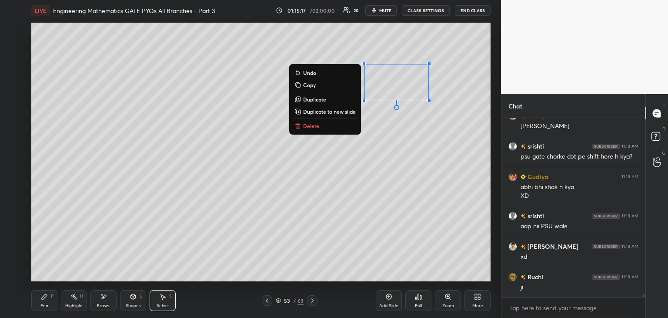
click at [379, 140] on div "0 ° Undo Copy Duplicate Duplicate to new slide Delete" at bounding box center [260, 152] width 459 height 258
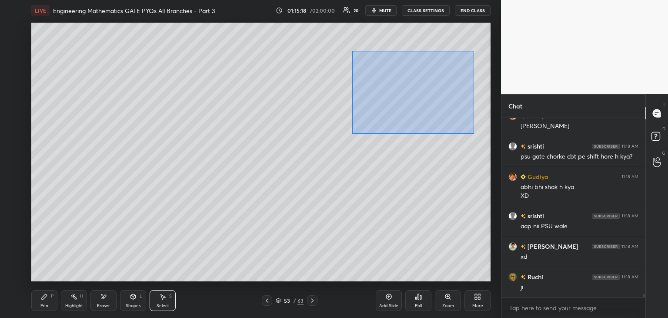
drag, startPoint x: 352, startPoint y: 51, endPoint x: 474, endPoint y: 134, distance: 147.2
click at [474, 134] on div "0 ° Undo Copy Duplicate Duplicate to new slide Delete" at bounding box center [260, 152] width 459 height 258
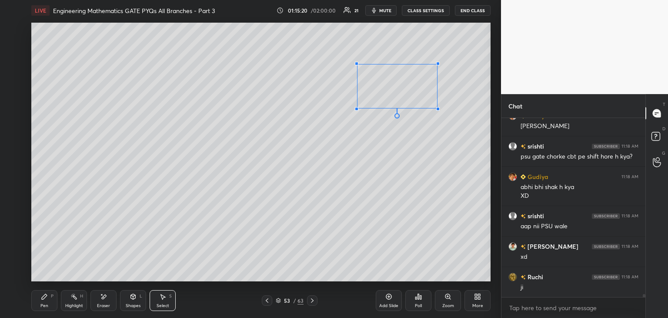
drag, startPoint x: 467, startPoint y: 129, endPoint x: 437, endPoint y: 108, distance: 36.6
click at [437, 108] on div at bounding box center [437, 108] width 3 height 3
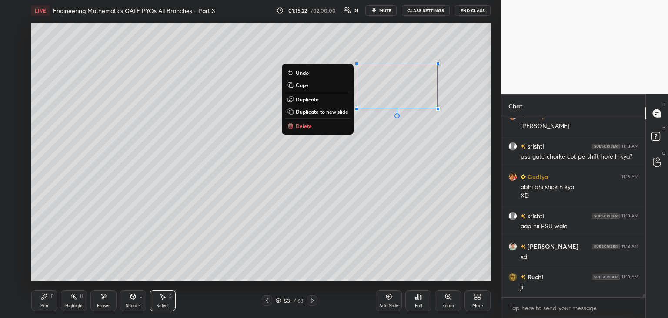
click at [313, 97] on p "Duplicate" at bounding box center [307, 99] width 23 height 7
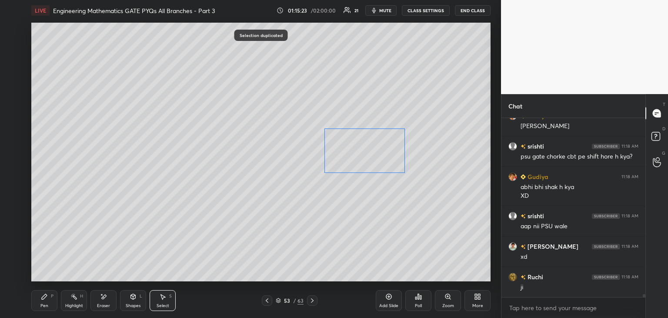
drag, startPoint x: 382, startPoint y: 117, endPoint x: 355, endPoint y: 160, distance: 51.7
click at [352, 158] on div "0 ° Undo Copy Duplicate Duplicate to new slide Delete" at bounding box center [260, 152] width 459 height 258
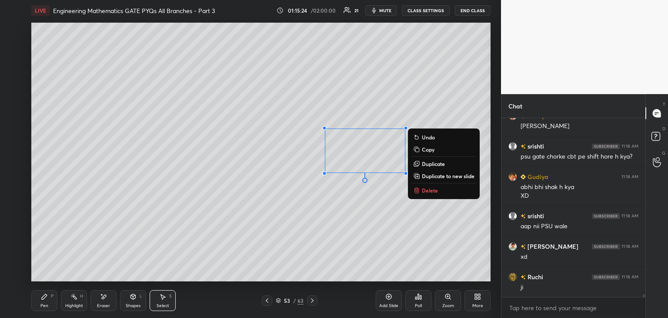
scroll to position [10081, 0]
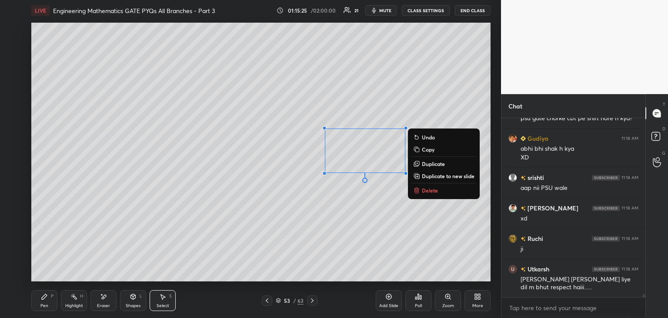
click at [45, 309] on div "Pen P" at bounding box center [44, 300] width 26 height 21
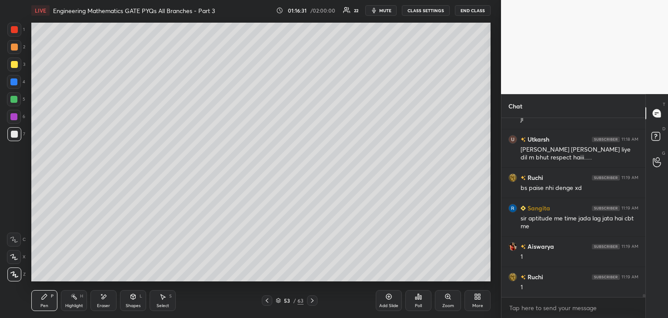
scroll to position [10241, 0]
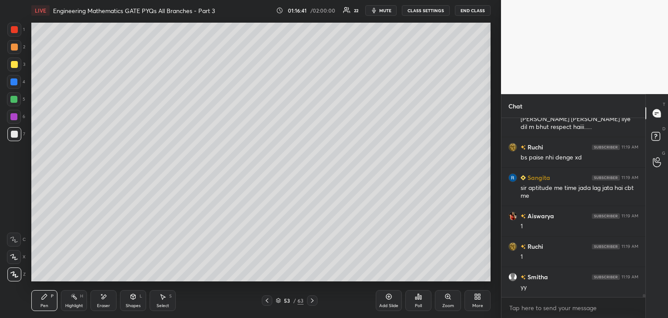
click at [265, 301] on icon at bounding box center [267, 300] width 7 height 7
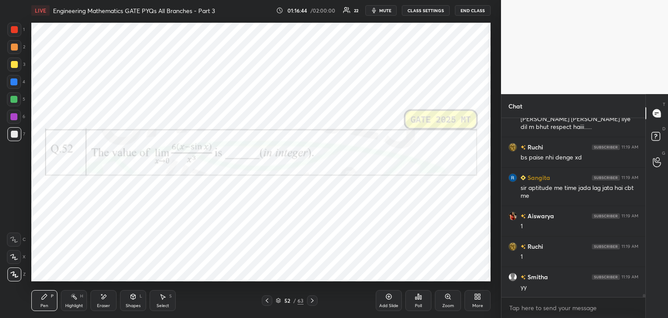
scroll to position [10272, 0]
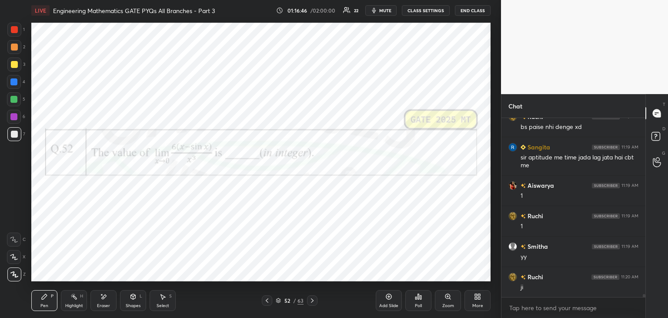
click at [15, 116] on div at bounding box center [13, 116] width 7 height 7
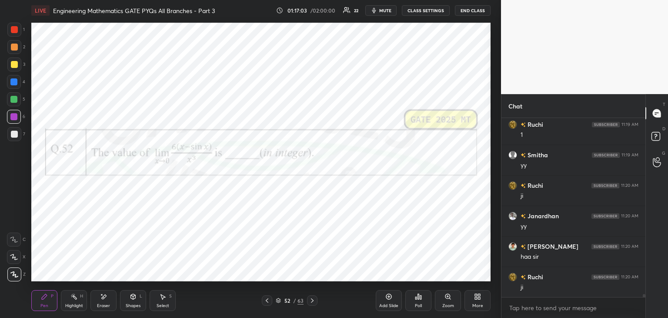
scroll to position [10394, 0]
click at [267, 301] on icon at bounding box center [267, 300] width 3 height 4
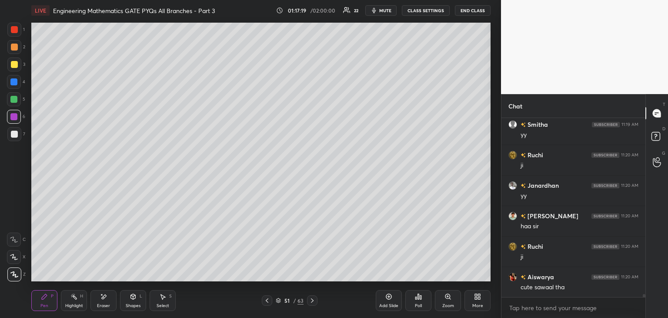
click at [267, 301] on icon at bounding box center [267, 300] width 3 height 4
click at [267, 300] on icon at bounding box center [267, 300] width 7 height 7
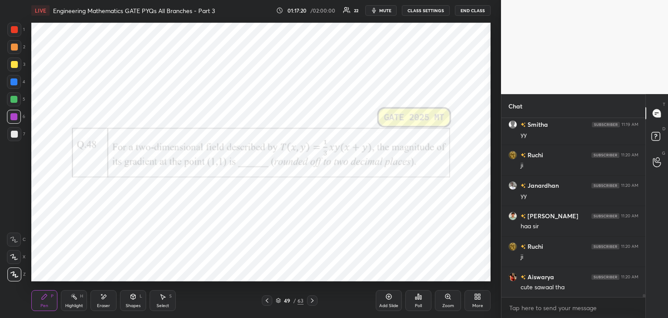
scroll to position [10424, 0]
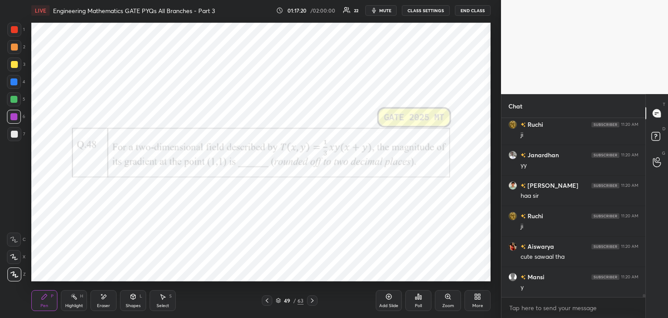
click at [311, 300] on icon at bounding box center [312, 300] width 7 height 7
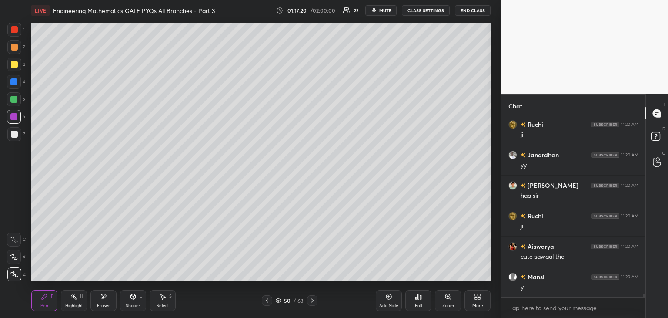
click at [312, 301] on icon at bounding box center [312, 300] width 7 height 7
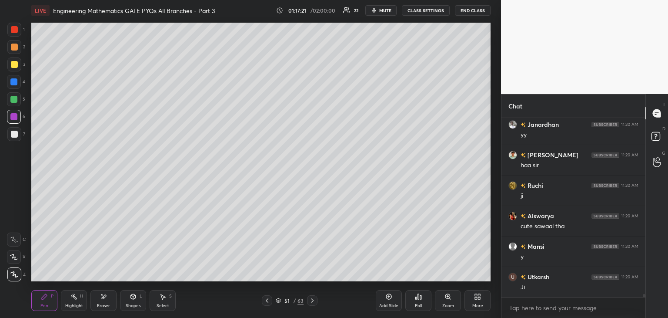
scroll to position [10485, 0]
click at [312, 301] on icon at bounding box center [312, 300] width 3 height 4
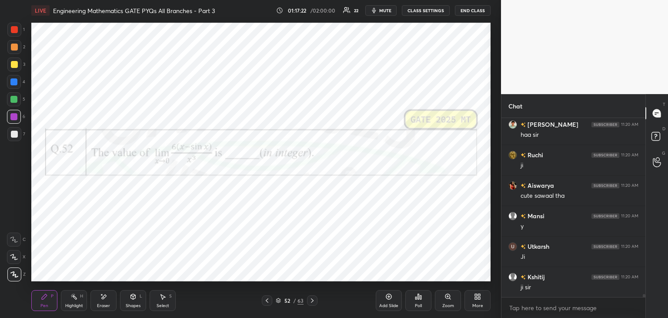
click at [106, 303] on div "Eraser" at bounding box center [103, 305] width 13 height 4
click at [18, 277] on span "Erase all" at bounding box center [13, 274] width 13 height 6
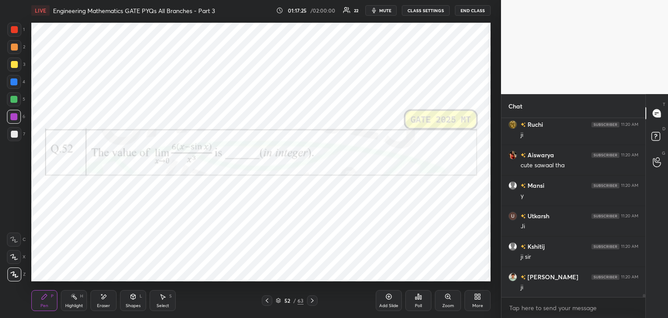
drag, startPoint x: 13, startPoint y: 30, endPoint x: 21, endPoint y: 45, distance: 17.7
click at [13, 30] on div at bounding box center [14, 29] width 7 height 7
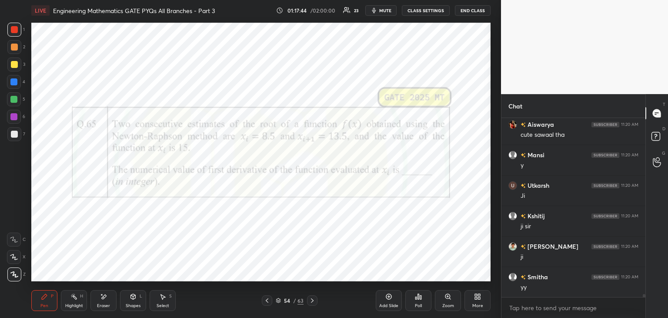
click at [13, 118] on div at bounding box center [13, 116] width 7 height 7
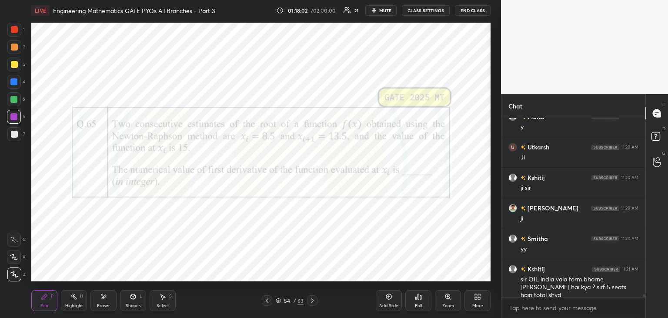
click at [412, 303] on div "Poll" at bounding box center [418, 300] width 26 height 21
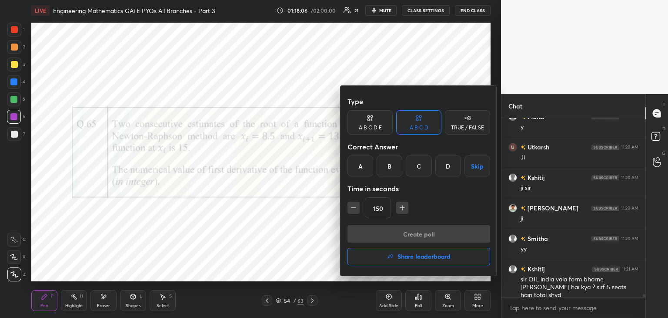
click at [392, 167] on div "B" at bounding box center [390, 165] width 26 height 21
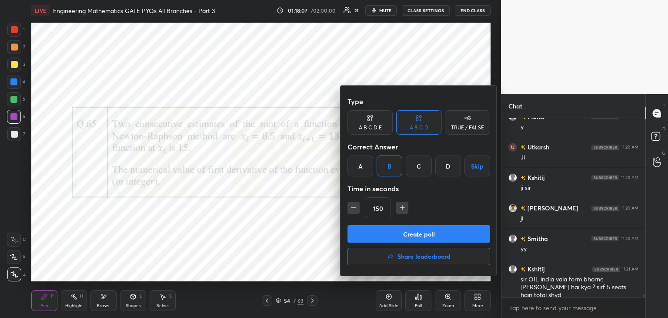
click at [355, 211] on icon "button" at bounding box center [353, 207] width 9 height 9
click at [356, 211] on icon "button" at bounding box center [353, 207] width 9 height 9
type input "120"
click at [363, 234] on button "Create poll" at bounding box center [419, 233] width 143 height 17
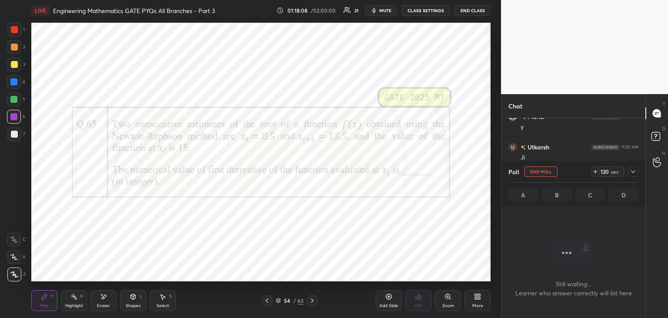
scroll to position [59, 141]
click at [633, 171] on icon at bounding box center [633, 171] width 7 height 7
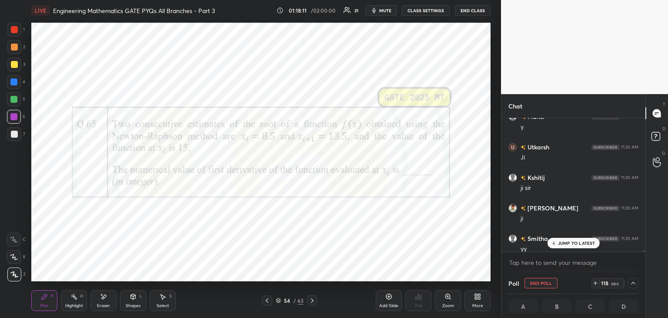
scroll to position [10630, 0]
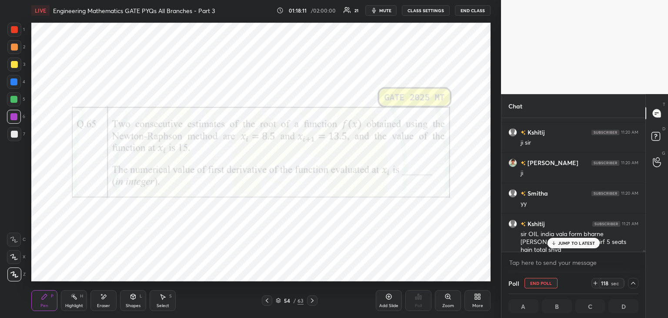
drag, startPoint x: 645, startPoint y: 250, endPoint x: 645, endPoint y: 255, distance: 4.8
click at [645, 255] on div "[PERSON_NAME] 11:20 AM y [PERSON_NAME] 11:20 AM [PERSON_NAME] 11:20 AM ji [PERS…" at bounding box center [574, 195] width 144 height 154
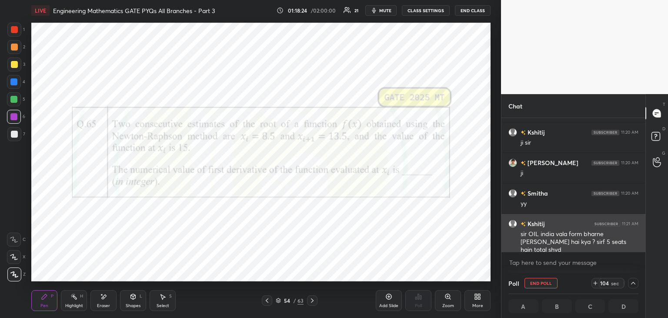
scroll to position [0, 3]
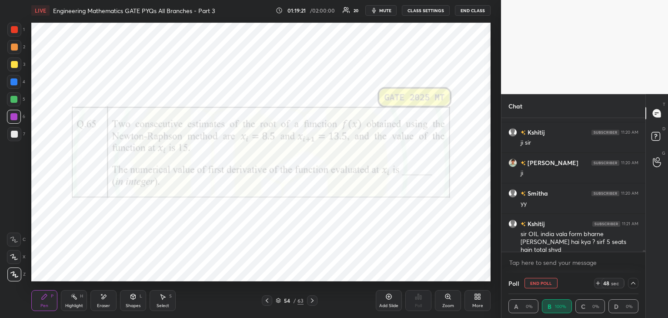
click at [633, 283] on icon at bounding box center [633, 282] width 7 height 7
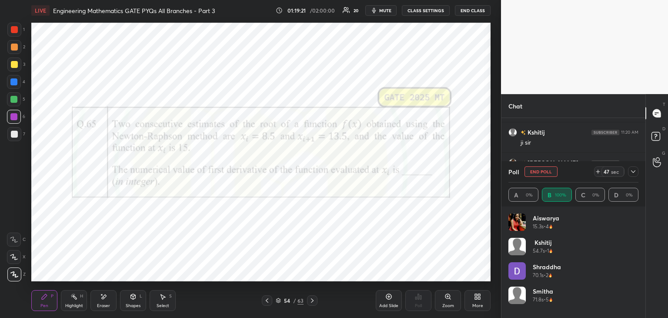
scroll to position [102, 127]
click at [386, 11] on span "mute" at bounding box center [385, 10] width 12 height 6
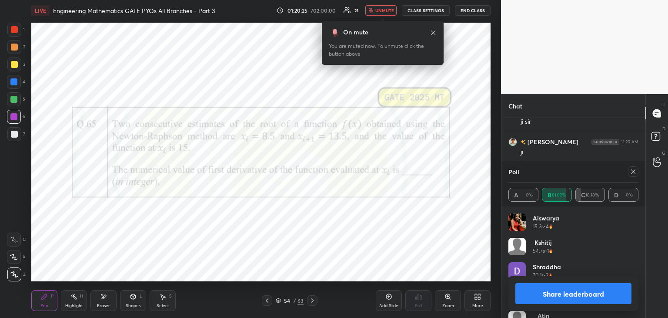
click at [384, 10] on span "unmute" at bounding box center [384, 10] width 19 height 6
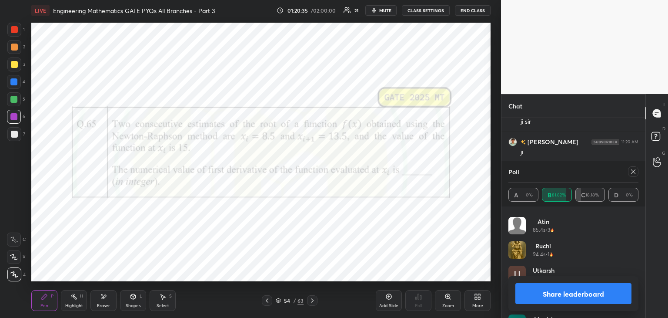
scroll to position [93, 0]
click at [634, 171] on icon at bounding box center [633, 171] width 7 height 7
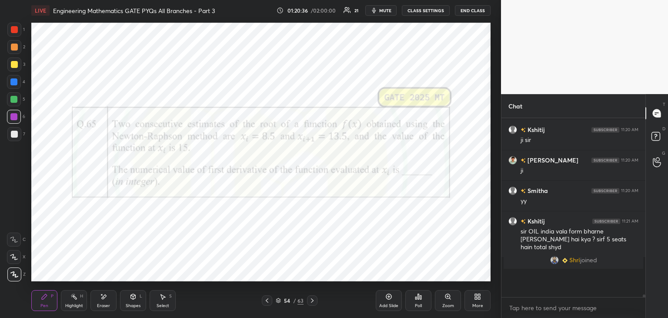
scroll to position [10628, 0]
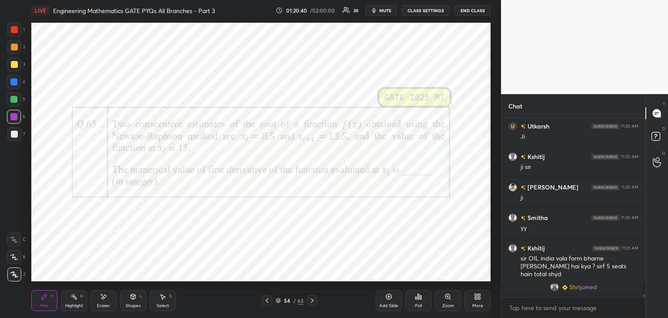
click at [388, 300] on div "Add Slide" at bounding box center [389, 300] width 26 height 21
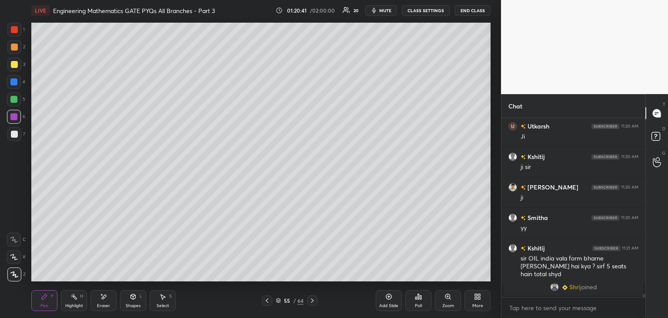
click at [11, 132] on div at bounding box center [14, 134] width 7 height 7
click at [13, 60] on div at bounding box center [14, 64] width 14 height 14
click at [268, 301] on icon at bounding box center [267, 300] width 7 height 7
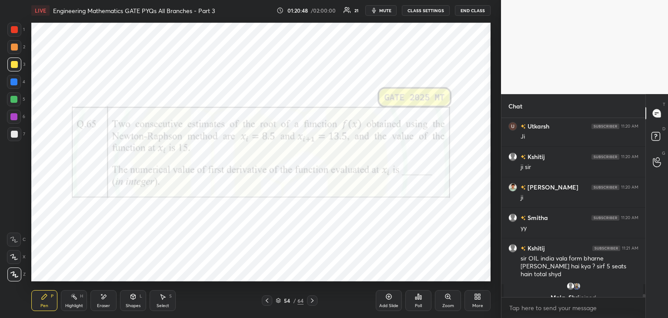
scroll to position [10616, 0]
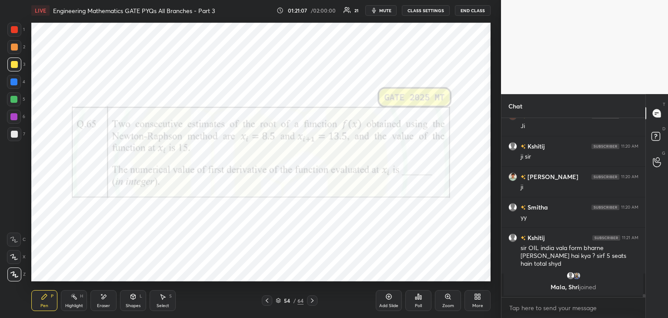
click at [314, 303] on icon at bounding box center [312, 300] width 7 height 7
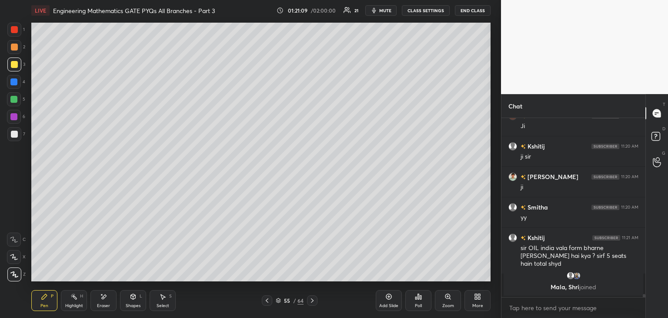
click at [13, 136] on div at bounding box center [14, 134] width 7 height 7
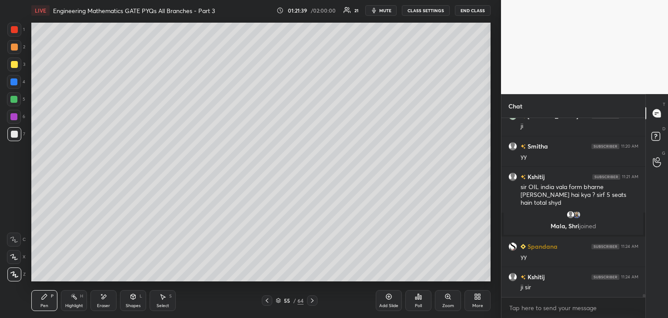
scroll to position [10205, 0]
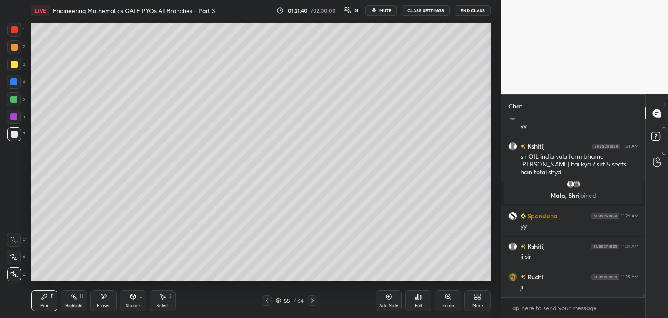
click at [267, 302] on icon at bounding box center [267, 300] width 7 height 7
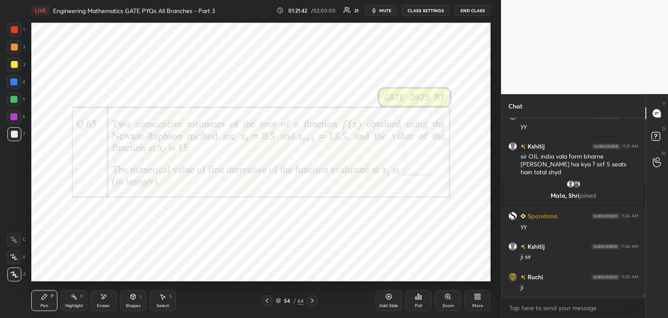
click at [314, 301] on icon at bounding box center [312, 300] width 7 height 7
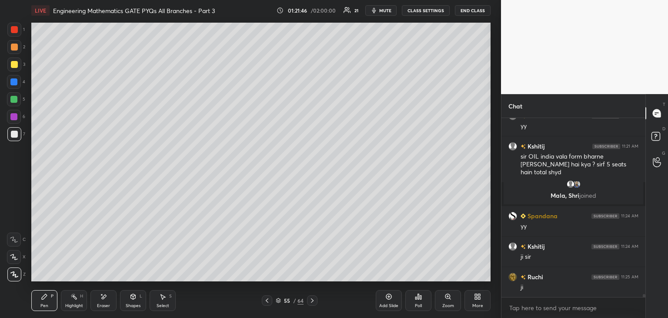
click at [265, 300] on icon at bounding box center [267, 300] width 7 height 7
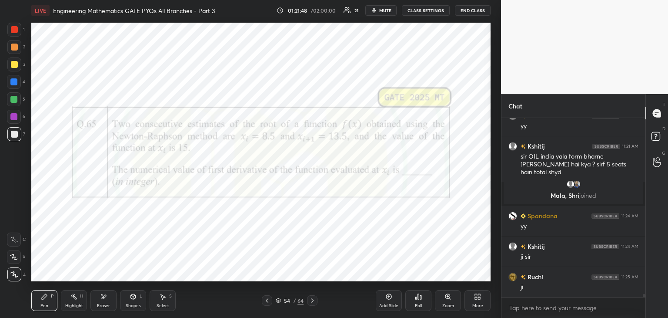
click at [314, 303] on icon at bounding box center [312, 300] width 7 height 7
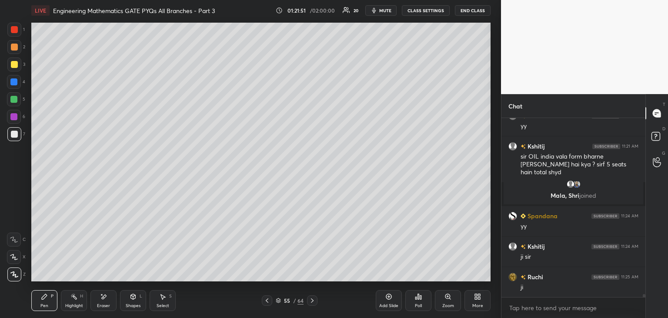
click at [264, 300] on icon at bounding box center [267, 300] width 7 height 7
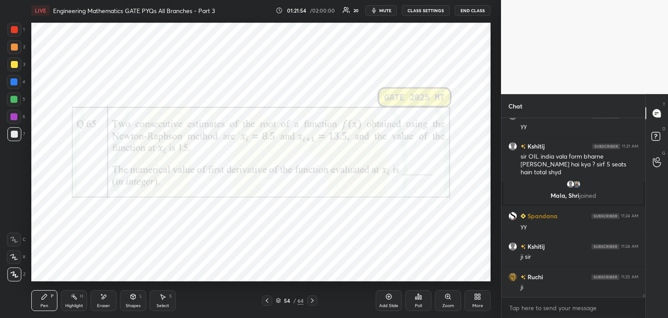
click at [313, 305] on div at bounding box center [312, 300] width 10 height 10
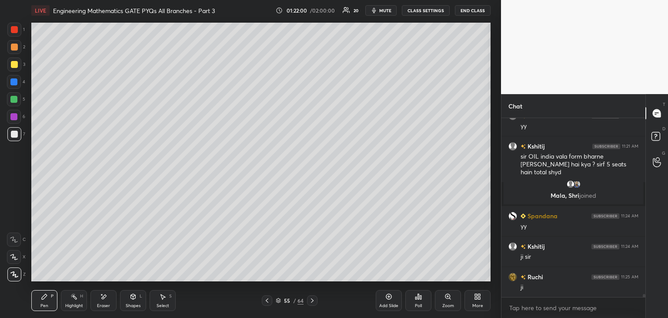
click at [268, 299] on icon at bounding box center [267, 300] width 7 height 7
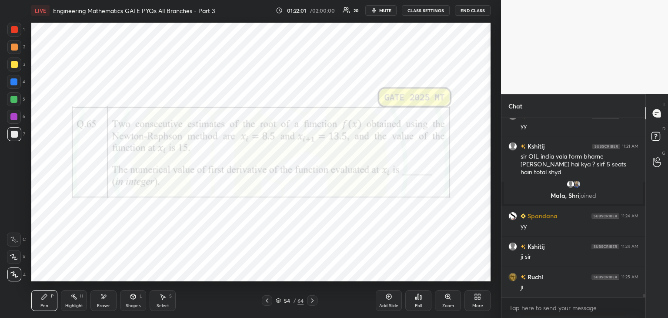
scroll to position [10226, 0]
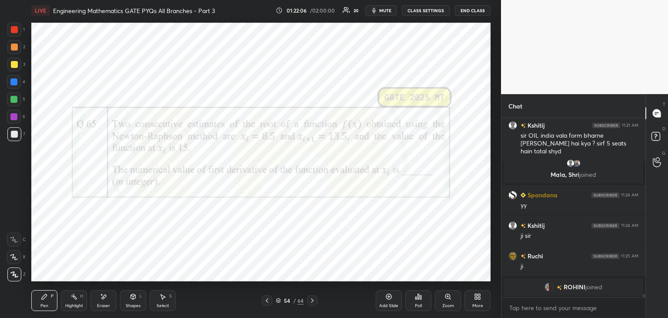
click at [313, 302] on icon at bounding box center [312, 300] width 7 height 7
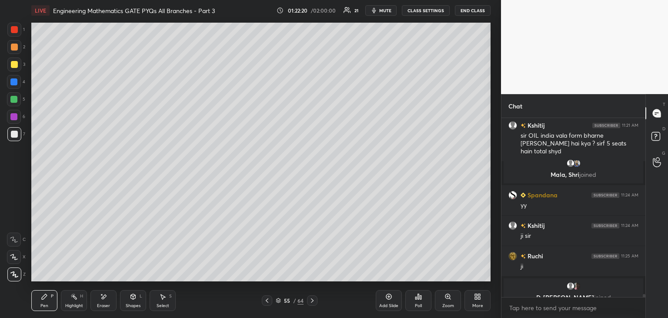
scroll to position [10236, 0]
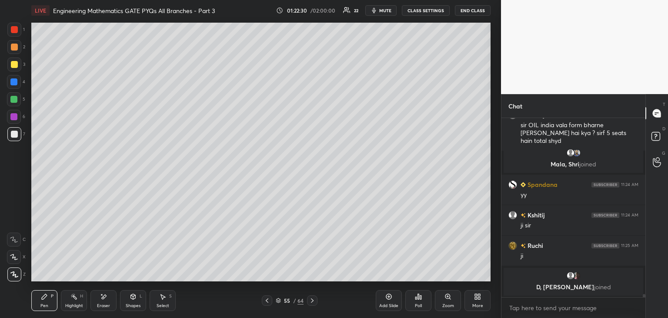
click at [264, 299] on icon at bounding box center [267, 300] width 7 height 7
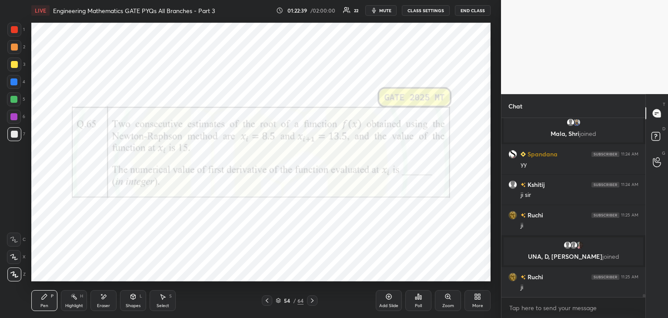
scroll to position [10272, 0]
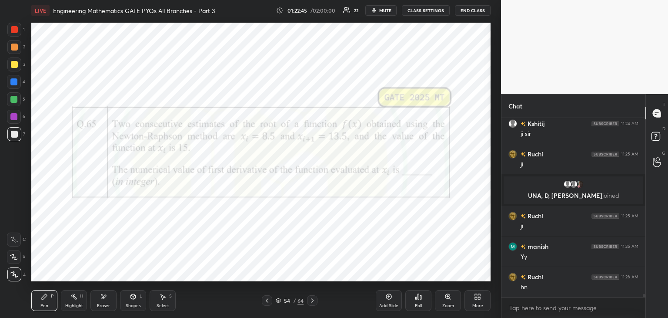
drag, startPoint x: 315, startPoint y: 299, endPoint x: 313, endPoint y: 293, distance: 6.2
click at [314, 299] on icon at bounding box center [312, 300] width 7 height 7
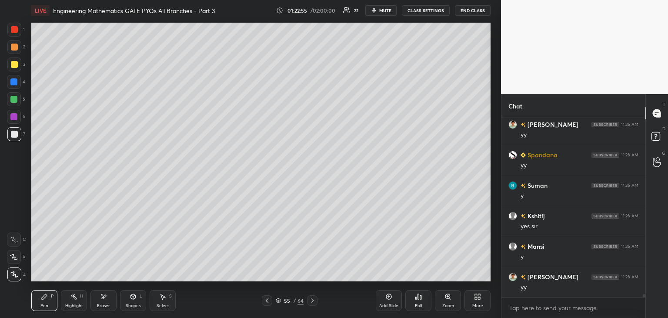
scroll to position [10546, 0]
click at [268, 299] on icon at bounding box center [267, 300] width 7 height 7
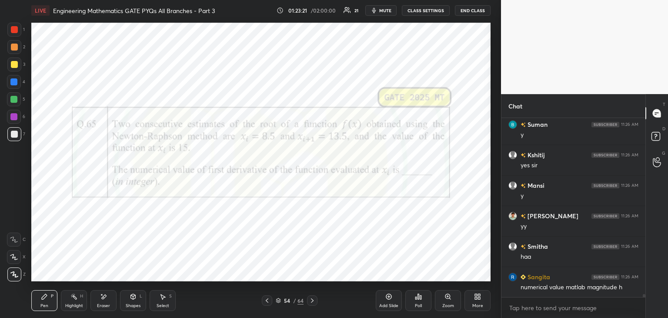
scroll to position [10607, 0]
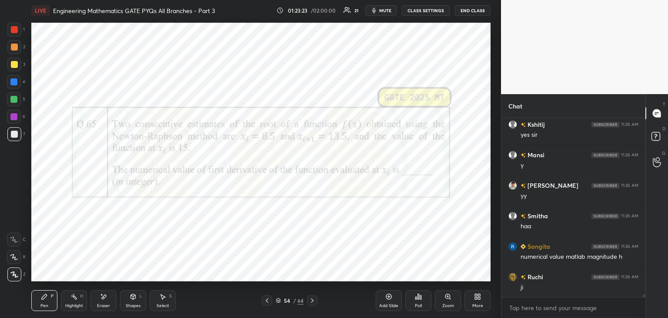
click at [12, 118] on div at bounding box center [13, 116] width 7 height 7
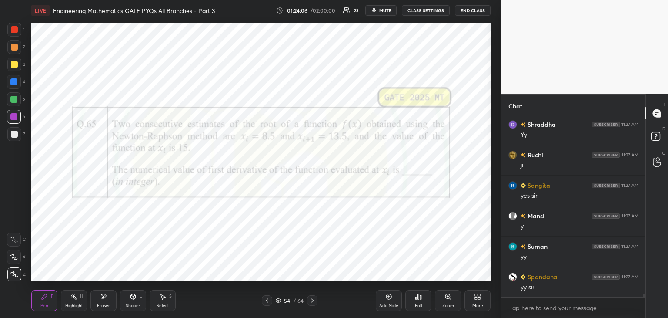
scroll to position [10781, 0]
click at [108, 301] on div "Eraser" at bounding box center [103, 300] width 26 height 21
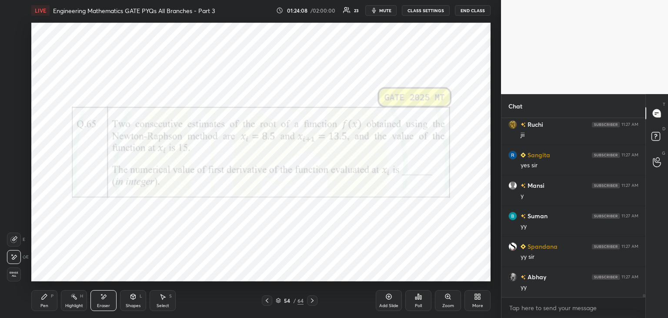
click at [17, 275] on span "Erase all" at bounding box center [13, 274] width 13 height 6
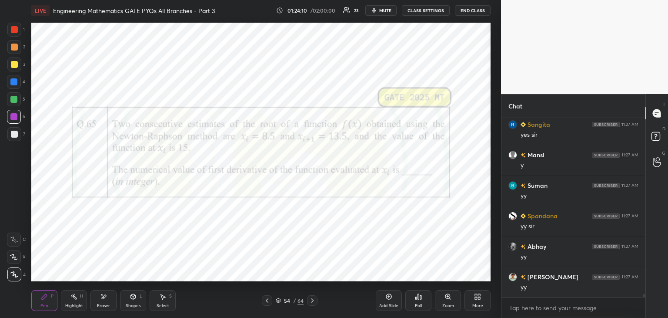
click at [14, 84] on div at bounding box center [13, 81] width 7 height 7
click at [15, 29] on div at bounding box center [14, 29] width 7 height 7
click at [316, 300] on div at bounding box center [312, 300] width 10 height 10
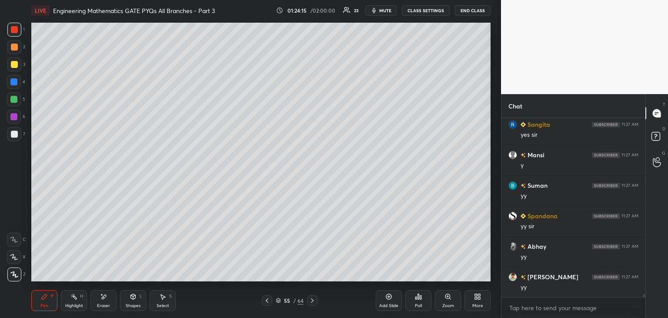
click at [315, 300] on icon at bounding box center [312, 300] width 7 height 7
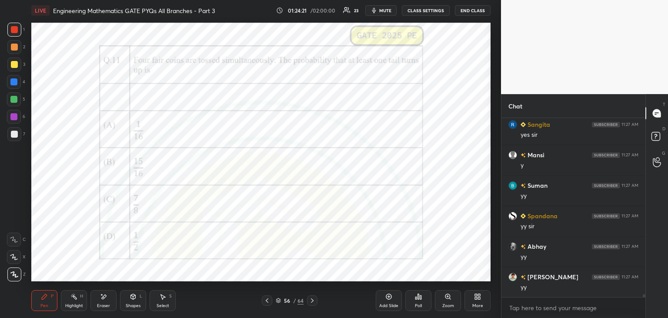
click at [417, 307] on div "Poll" at bounding box center [418, 305] width 7 height 4
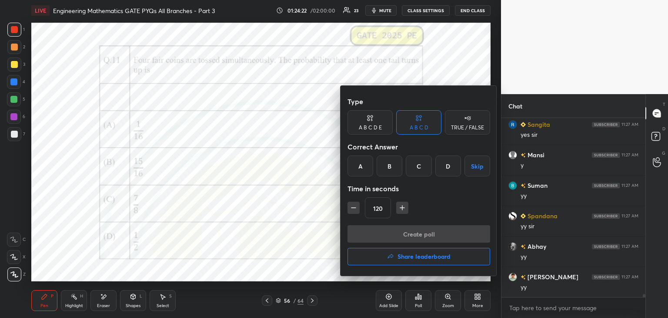
click at [394, 172] on div "B" at bounding box center [390, 165] width 26 height 21
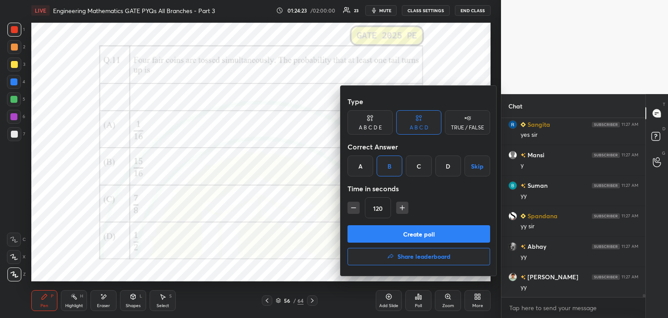
click at [371, 234] on button "Create poll" at bounding box center [419, 233] width 143 height 17
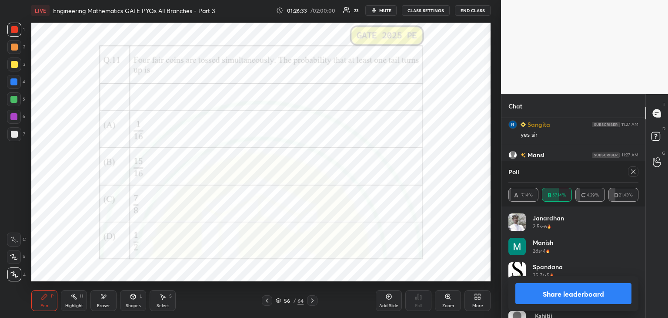
scroll to position [10887, 0]
drag, startPoint x: 631, startPoint y: 172, endPoint x: 620, endPoint y: 176, distance: 12.0
click at [630, 175] on div at bounding box center [633, 171] width 10 height 10
type textarea "x"
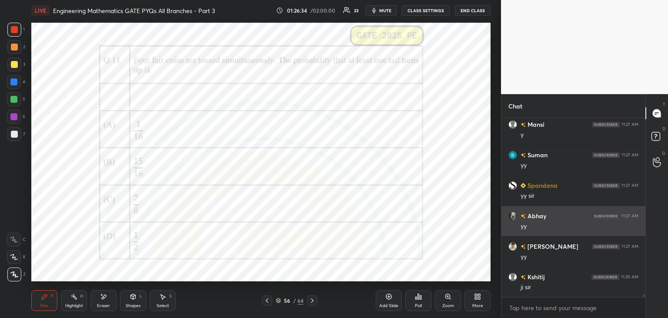
scroll to position [176, 141]
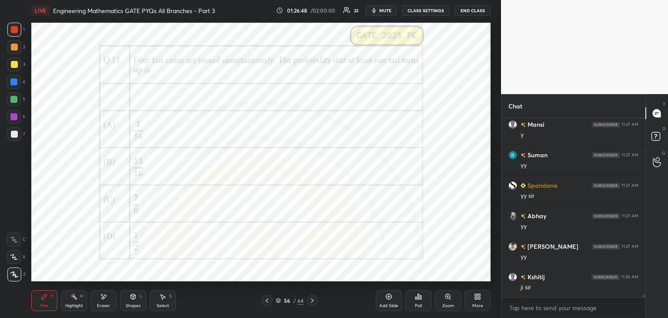
click at [383, 303] on div "Add Slide" at bounding box center [388, 305] width 19 height 4
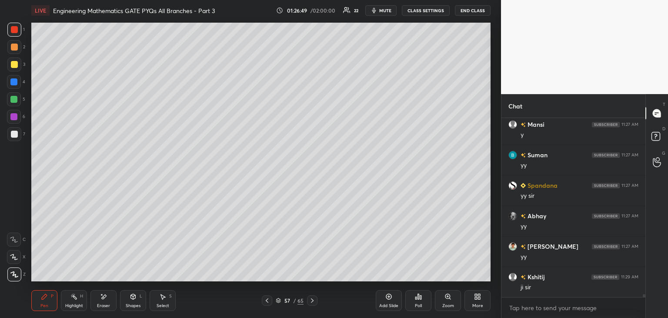
click at [14, 136] on div at bounding box center [14, 134] width 7 height 7
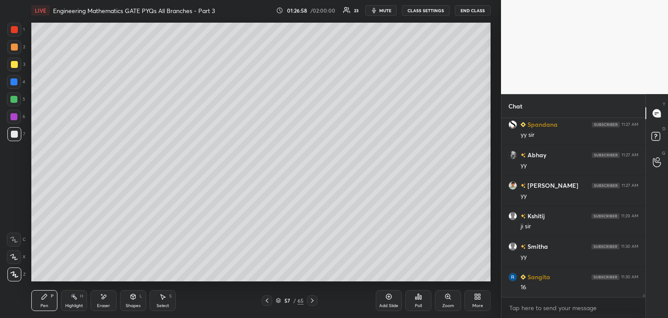
scroll to position [10933, 0]
click at [268, 298] on icon at bounding box center [267, 300] width 7 height 7
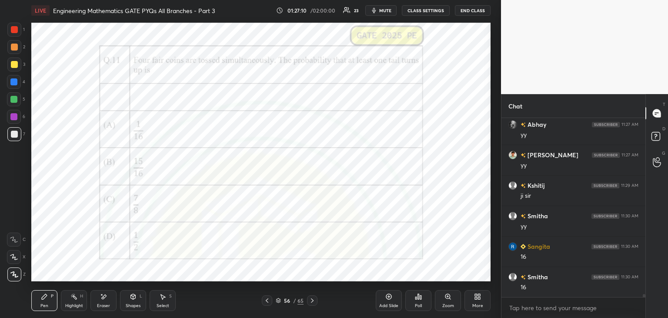
click at [313, 301] on icon at bounding box center [312, 300] width 7 height 7
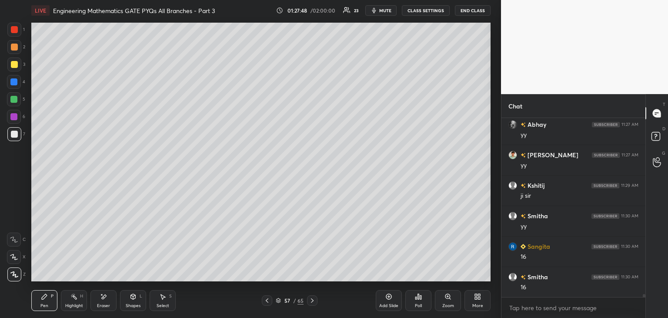
click at [388, 298] on icon at bounding box center [388, 296] width 7 height 7
click at [268, 298] on icon at bounding box center [267, 300] width 7 height 7
click at [268, 300] on icon at bounding box center [267, 300] width 7 height 7
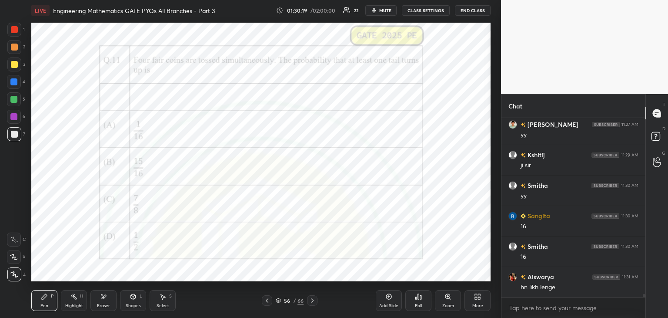
click at [318, 298] on div "56 / 66" at bounding box center [290, 300] width 172 height 10
click at [315, 301] on icon at bounding box center [312, 300] width 7 height 7
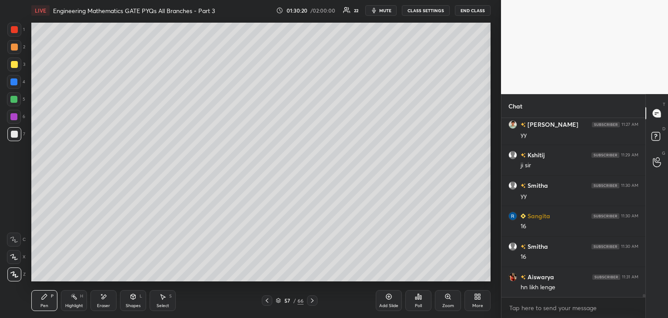
click at [313, 301] on icon at bounding box center [312, 300] width 7 height 7
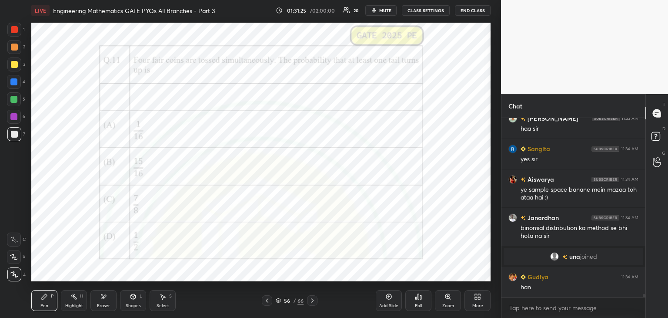
scroll to position [11030, 0]
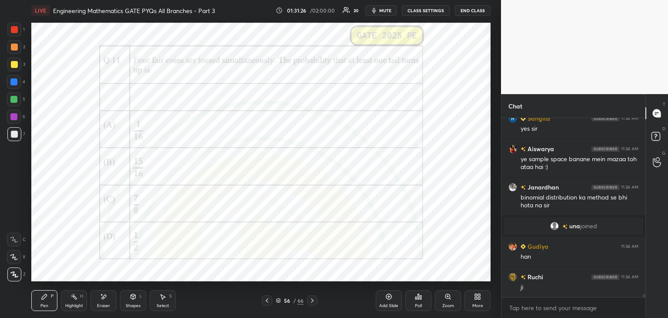
click at [310, 302] on icon at bounding box center [312, 300] width 7 height 7
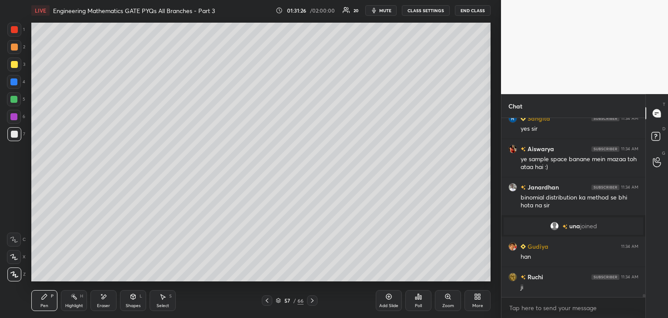
click at [312, 302] on icon at bounding box center [312, 300] width 7 height 7
click at [382, 301] on div "Add Slide" at bounding box center [389, 300] width 26 height 21
click at [268, 298] on icon at bounding box center [267, 300] width 7 height 7
click at [268, 300] on icon at bounding box center [267, 300] width 7 height 7
click at [267, 301] on icon at bounding box center [267, 300] width 7 height 7
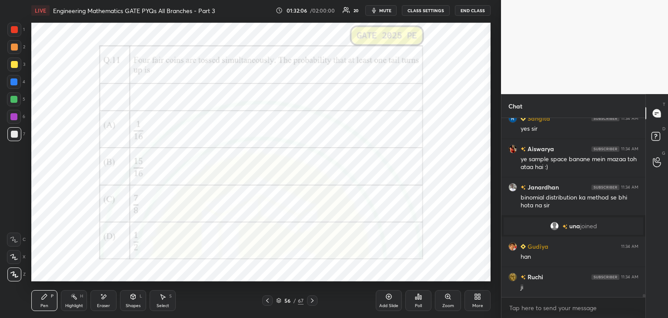
click at [313, 301] on icon at bounding box center [312, 300] width 7 height 7
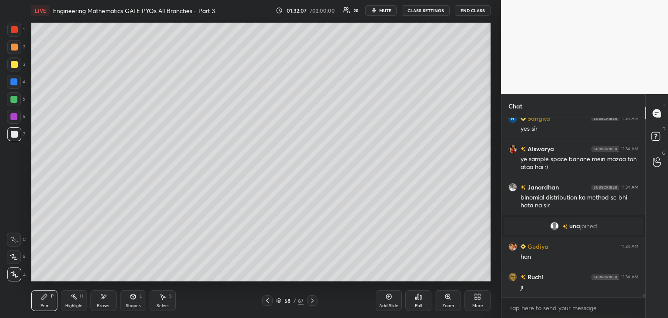
click at [311, 301] on icon at bounding box center [312, 300] width 7 height 7
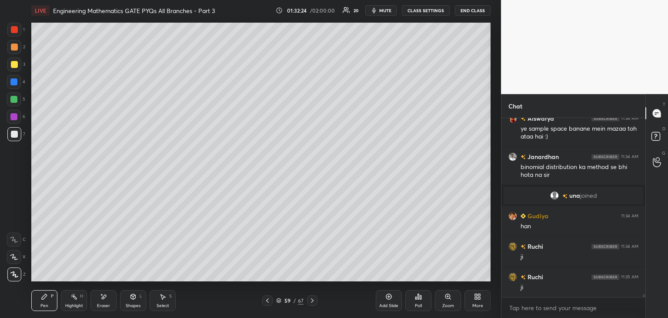
scroll to position [11091, 0]
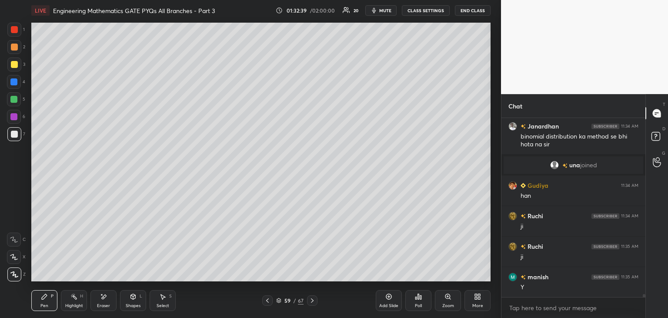
click at [268, 302] on icon at bounding box center [267, 300] width 3 height 4
click at [267, 303] on icon at bounding box center [267, 300] width 7 height 7
click at [266, 304] on div at bounding box center [267, 300] width 10 height 10
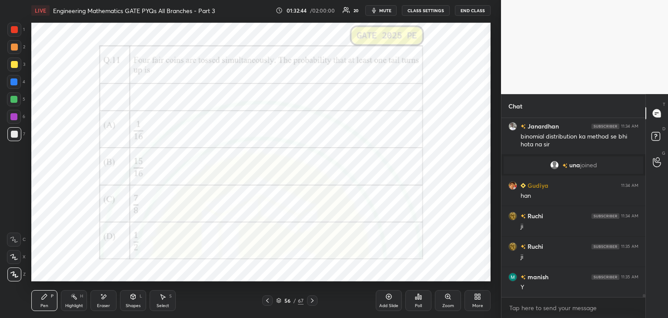
click at [311, 304] on div at bounding box center [312, 300] width 10 height 10
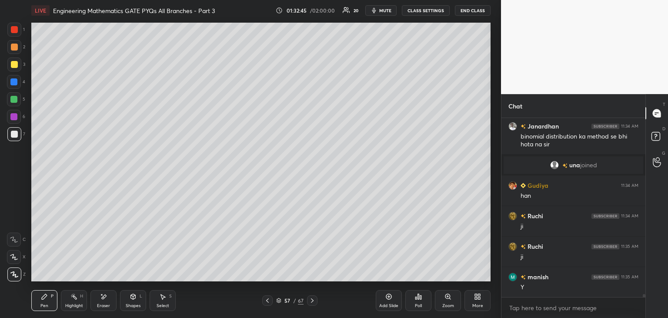
click at [311, 303] on icon at bounding box center [312, 300] width 7 height 7
click at [261, 299] on div "59 / 67" at bounding box center [290, 300] width 172 height 10
click at [261, 300] on div "59 / 67" at bounding box center [290, 300] width 172 height 10
click at [261, 301] on div "59 / 67" at bounding box center [290, 300] width 172 height 10
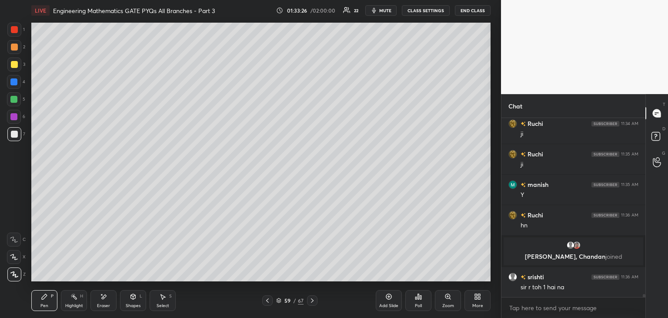
scroll to position [11139, 0]
click at [107, 301] on div "Eraser" at bounding box center [103, 300] width 26 height 21
click at [36, 298] on div "Pen P" at bounding box center [44, 300] width 26 height 21
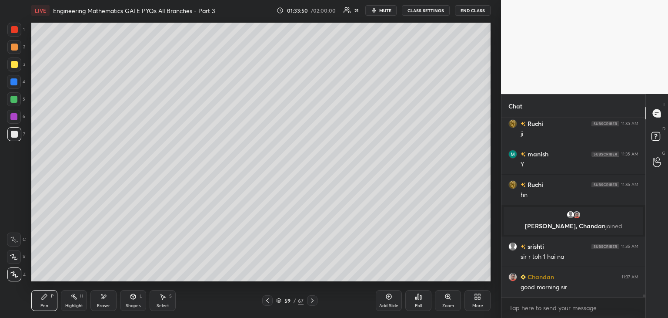
click at [114, 304] on div "Eraser" at bounding box center [103, 300] width 26 height 21
drag, startPoint x: 40, startPoint y: 305, endPoint x: 66, endPoint y: 290, distance: 30.0
click at [41, 305] on div "Pen" at bounding box center [44, 305] width 8 height 4
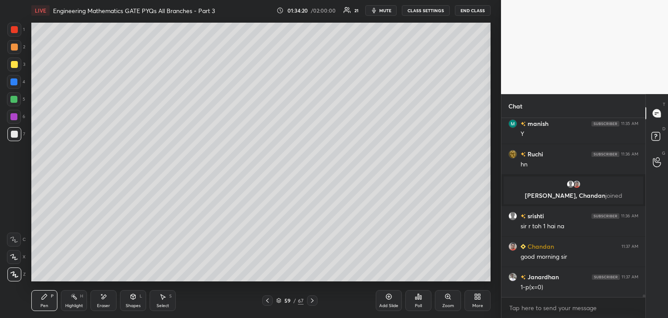
click at [110, 301] on div "Eraser" at bounding box center [103, 300] width 26 height 21
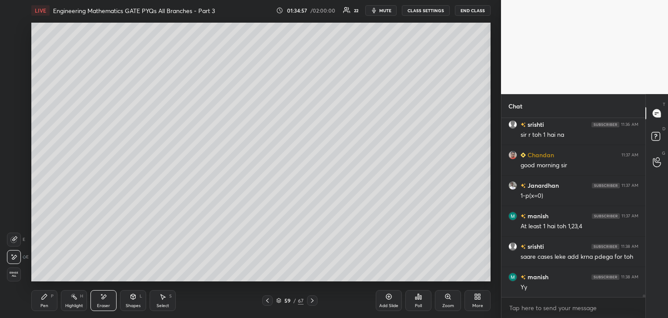
scroll to position [11322, 0]
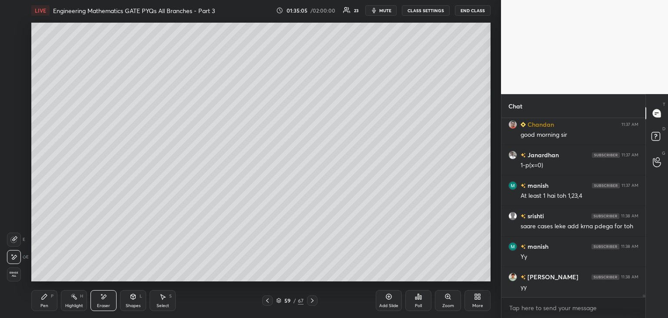
click at [134, 301] on div "Shapes L" at bounding box center [133, 300] width 26 height 21
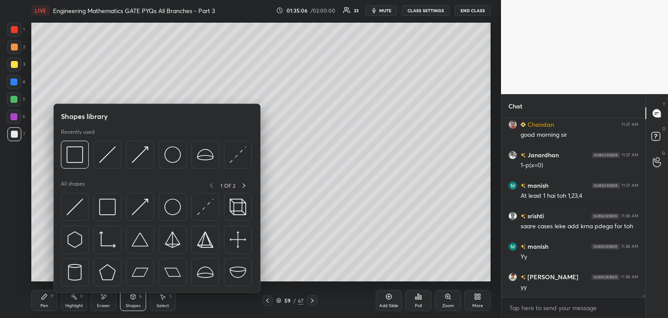
click at [105, 301] on div "Eraser" at bounding box center [103, 300] width 26 height 21
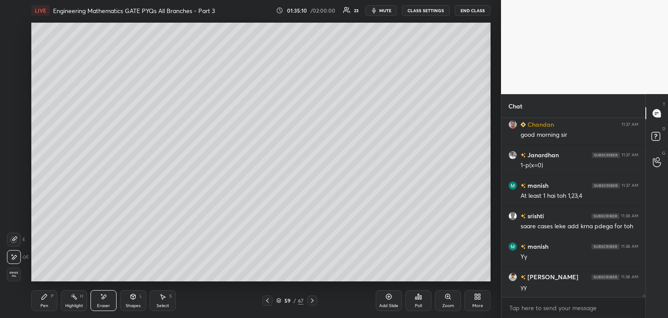
scroll to position [11353, 0]
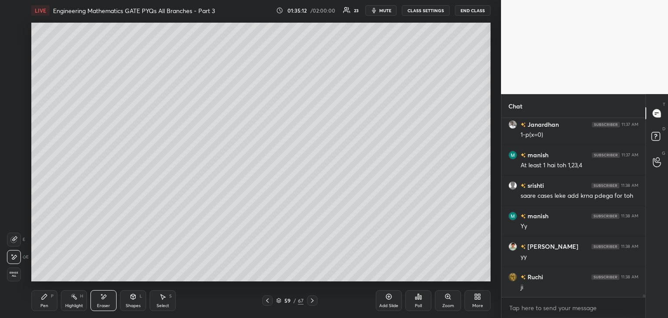
click at [12, 277] on div "Erase all" at bounding box center [14, 274] width 14 height 14
click at [269, 299] on icon at bounding box center [267, 300] width 7 height 7
click at [268, 301] on icon at bounding box center [267, 300] width 7 height 7
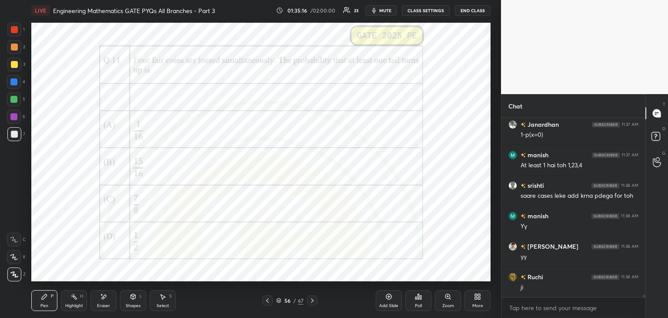
click at [311, 300] on icon at bounding box center [312, 300] width 7 height 7
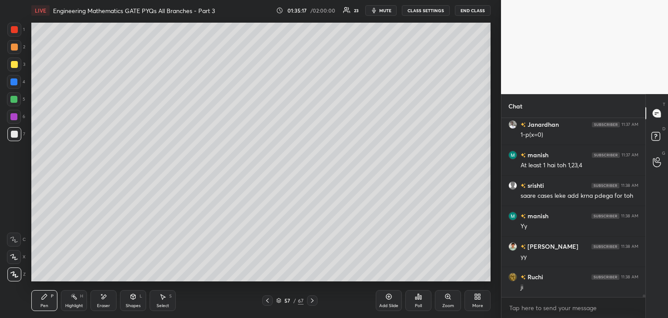
click at [312, 301] on icon at bounding box center [312, 300] width 3 height 4
click at [312, 303] on icon at bounding box center [312, 300] width 7 height 7
click at [263, 303] on div at bounding box center [267, 300] width 10 height 10
click at [315, 300] on icon at bounding box center [312, 300] width 7 height 7
drag, startPoint x: 38, startPoint y: 300, endPoint x: 46, endPoint y: 291, distance: 11.7
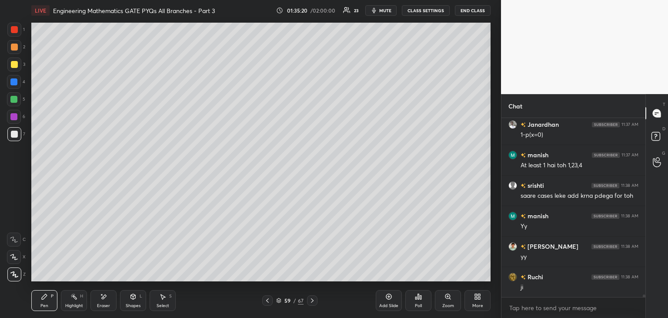
click at [38, 300] on div "Pen P" at bounding box center [44, 300] width 26 height 21
click at [106, 303] on div "Eraser" at bounding box center [103, 305] width 13 height 4
click at [15, 271] on span "Erase all" at bounding box center [13, 274] width 13 height 6
click at [266, 304] on div at bounding box center [267, 300] width 10 height 10
click at [266, 303] on icon at bounding box center [267, 300] width 7 height 7
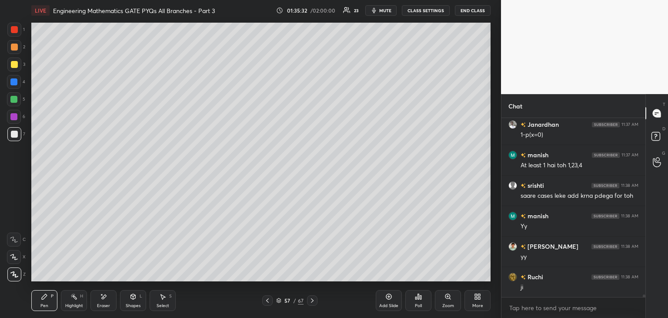
click at [265, 305] on div at bounding box center [267, 300] width 10 height 10
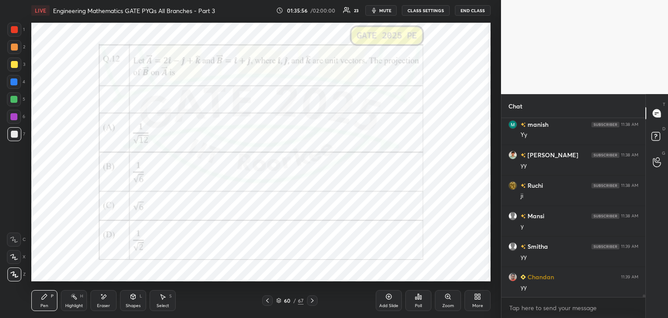
scroll to position [11474, 0]
click at [312, 301] on icon at bounding box center [312, 300] width 3 height 4
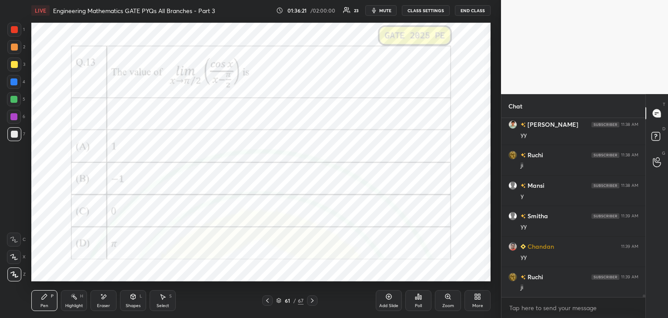
click at [268, 300] on icon at bounding box center [267, 300] width 7 height 7
click at [19, 118] on div at bounding box center [14, 117] width 14 height 14
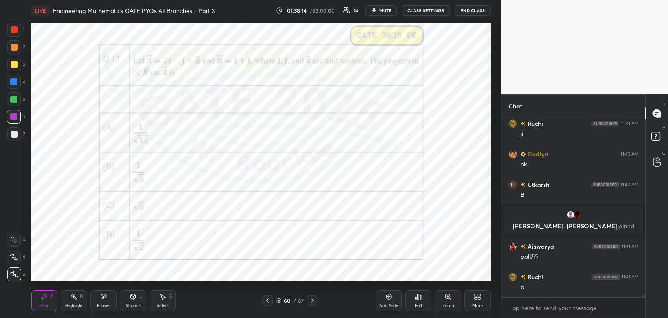
scroll to position [11521, 0]
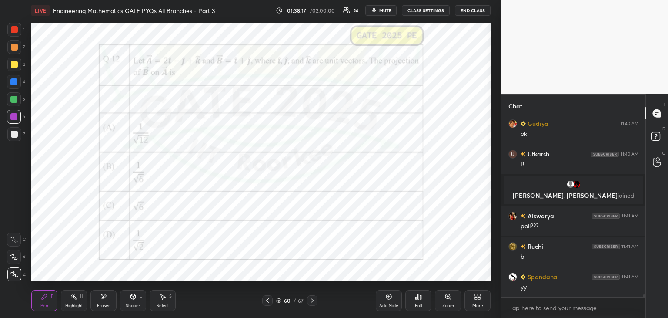
click at [419, 303] on div "Poll" at bounding box center [418, 305] width 7 height 4
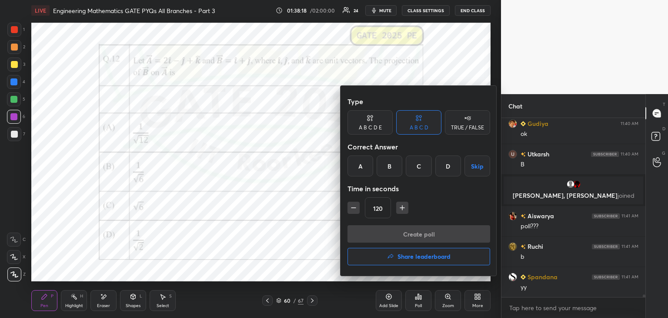
click at [390, 170] on div "B" at bounding box center [390, 165] width 26 height 21
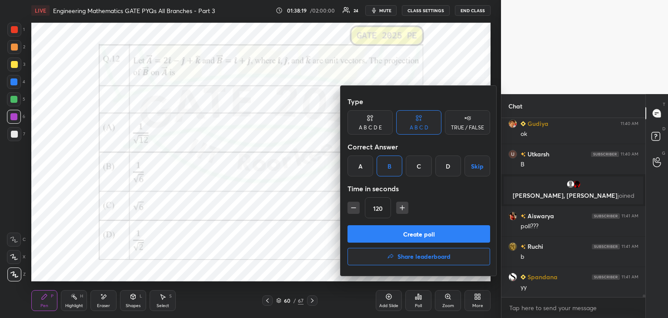
click at [348, 208] on button "button" at bounding box center [354, 207] width 12 height 12
click at [351, 210] on icon "button" at bounding box center [353, 207] width 9 height 9
type input "90"
click at [364, 233] on button "Create poll" at bounding box center [419, 233] width 143 height 17
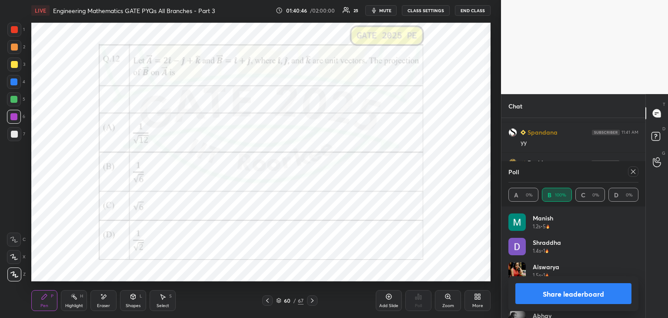
scroll to position [39, 0]
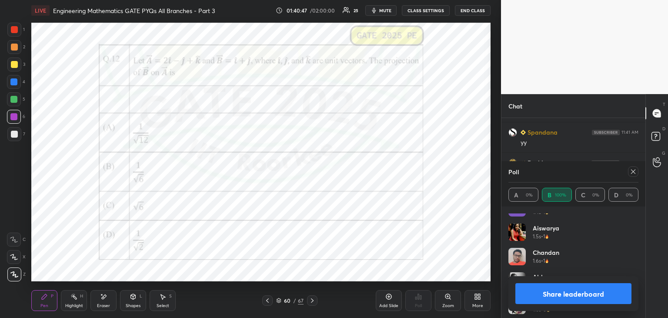
click at [632, 172] on icon at bounding box center [633, 171] width 7 height 7
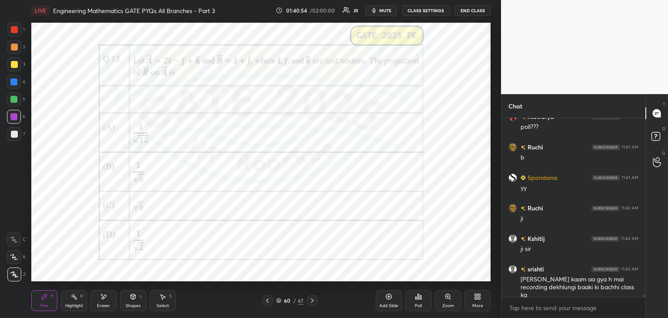
scroll to position [11651, 0]
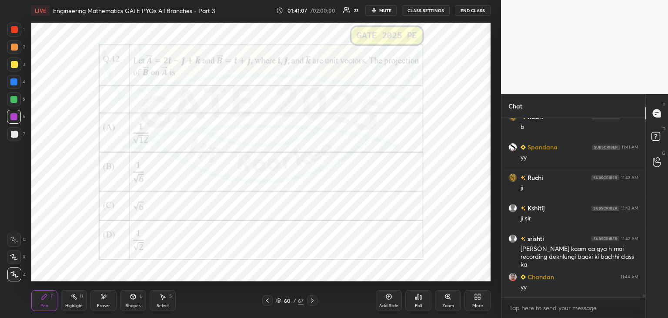
click at [101, 298] on icon at bounding box center [103, 296] width 7 height 7
drag, startPoint x: 14, startPoint y: 272, endPoint x: 20, endPoint y: 272, distance: 5.2
click at [14, 271] on span "Erase all" at bounding box center [13, 274] width 13 height 6
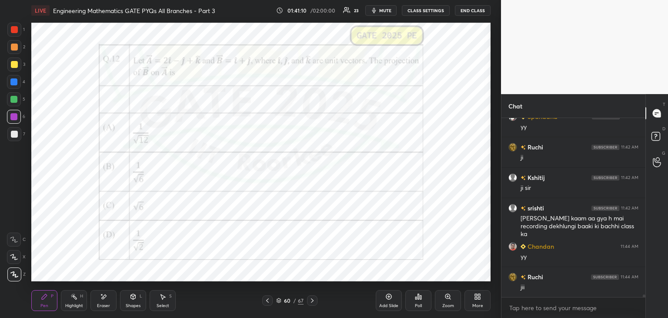
scroll to position [11712, 0]
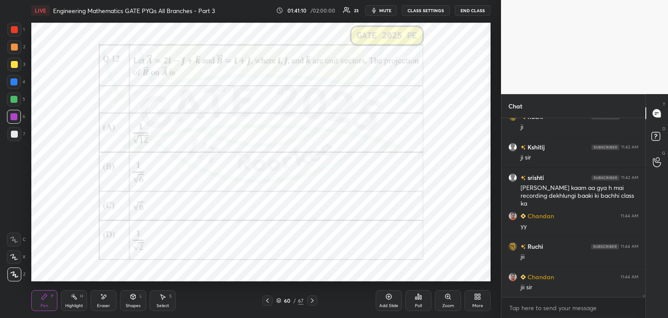
click at [391, 303] on div "Add Slide" at bounding box center [388, 305] width 19 height 4
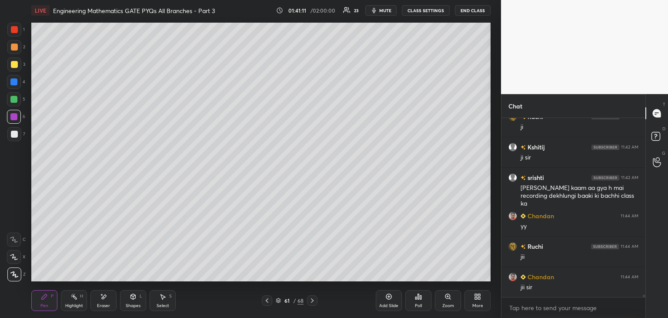
click at [13, 136] on div at bounding box center [14, 134] width 7 height 7
click at [12, 66] on div at bounding box center [14, 64] width 7 height 7
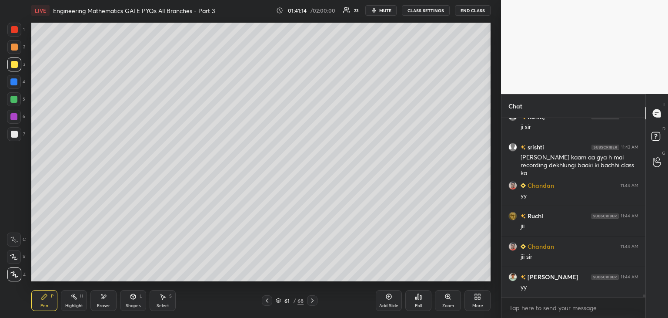
scroll to position [11773, 0]
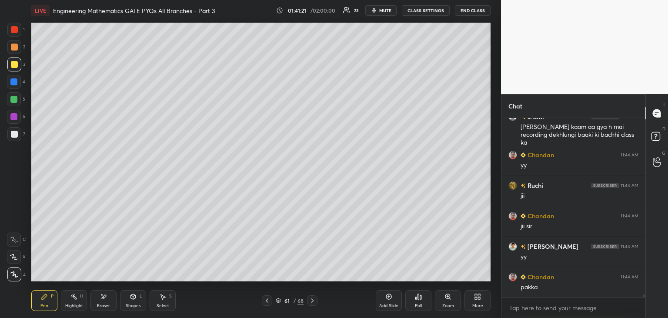
click at [268, 302] on icon at bounding box center [267, 300] width 7 height 7
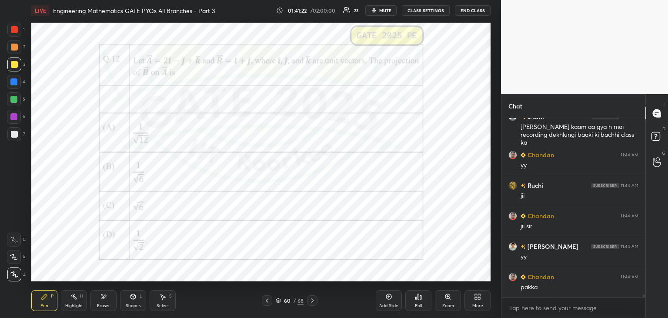
click at [310, 300] on icon at bounding box center [312, 300] width 7 height 7
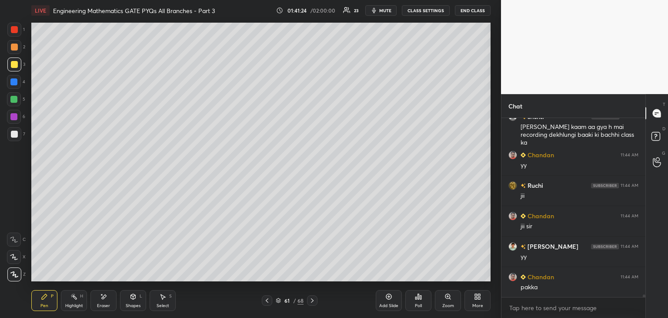
click at [19, 133] on div at bounding box center [14, 134] width 14 height 14
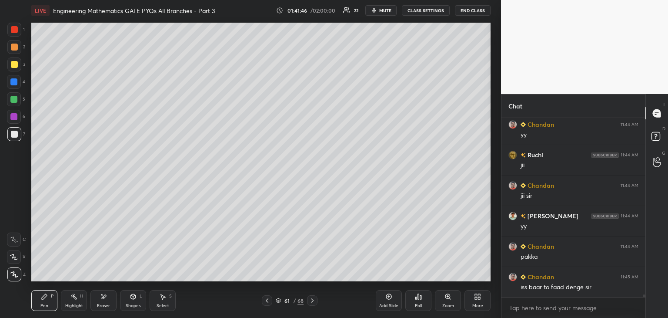
click at [267, 298] on icon at bounding box center [267, 300] width 7 height 7
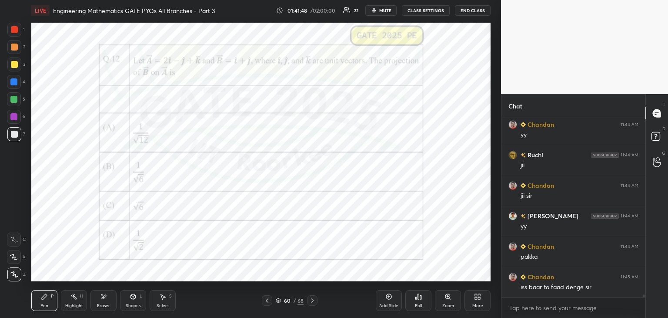
click at [313, 301] on icon at bounding box center [312, 300] width 7 height 7
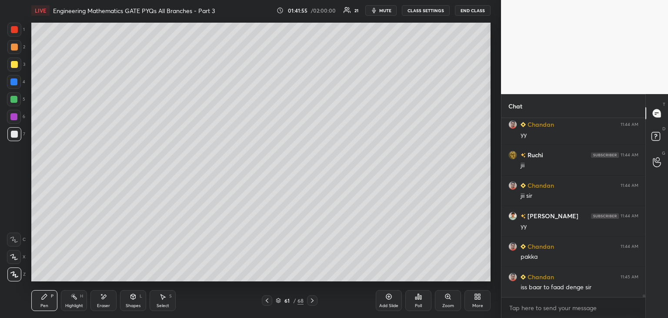
click at [267, 302] on icon at bounding box center [267, 300] width 7 height 7
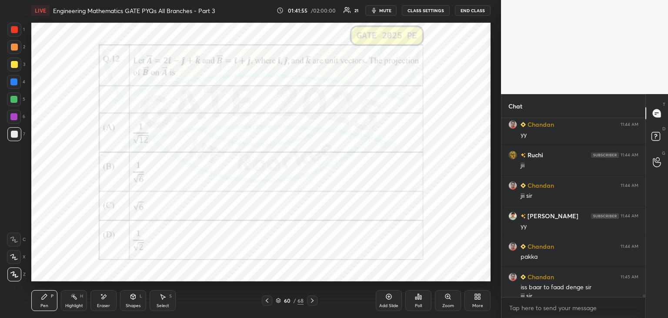
scroll to position [11812, 0]
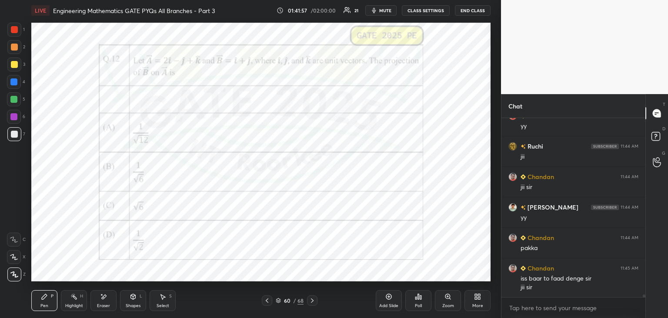
click at [316, 302] on div at bounding box center [312, 300] width 10 height 10
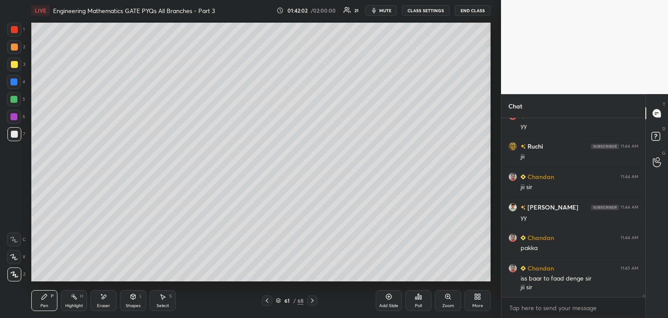
click at [265, 304] on div at bounding box center [267, 300] width 10 height 10
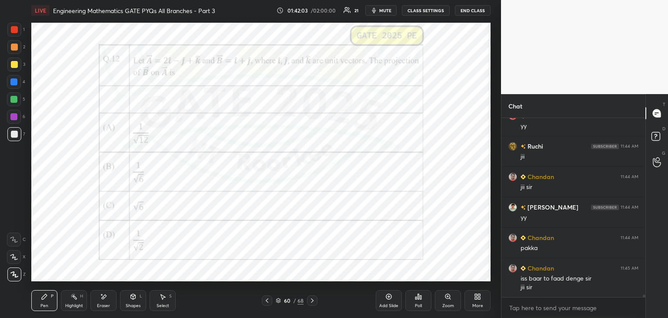
click at [313, 301] on icon at bounding box center [312, 300] width 7 height 7
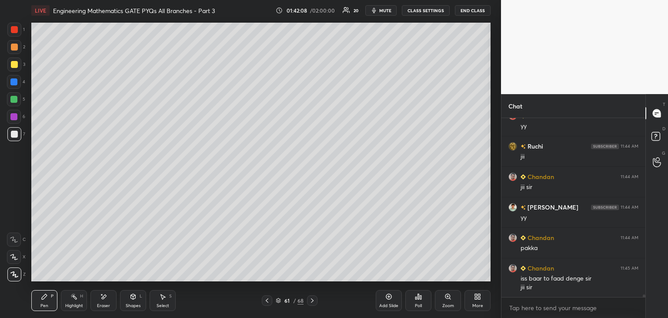
click at [137, 308] on div "Shapes L" at bounding box center [133, 300] width 26 height 21
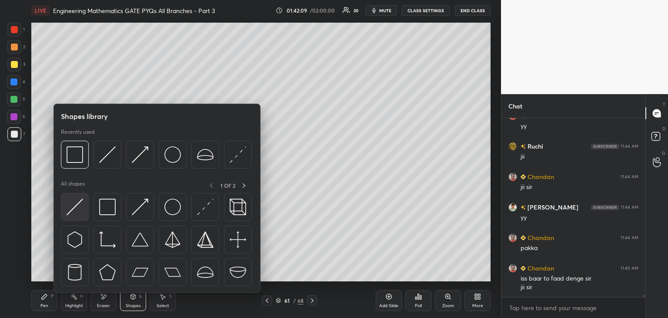
click at [85, 210] on div at bounding box center [75, 207] width 28 height 28
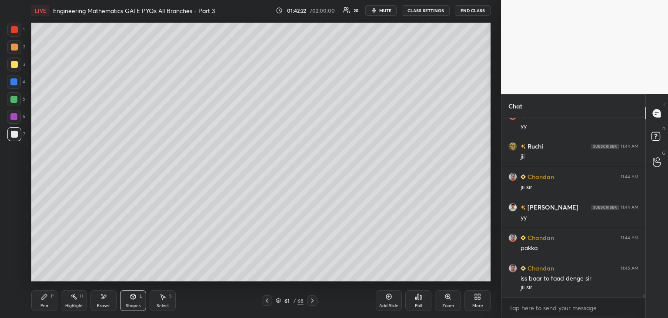
scroll to position [11821, 0]
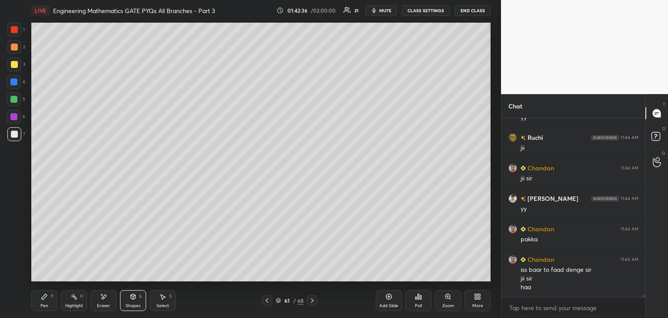
click at [264, 298] on icon at bounding box center [267, 300] width 7 height 7
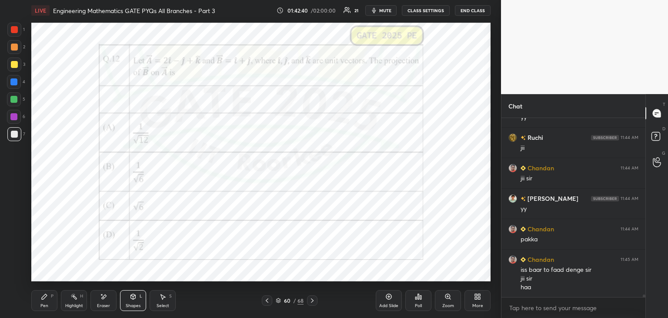
scroll to position [11851, 0]
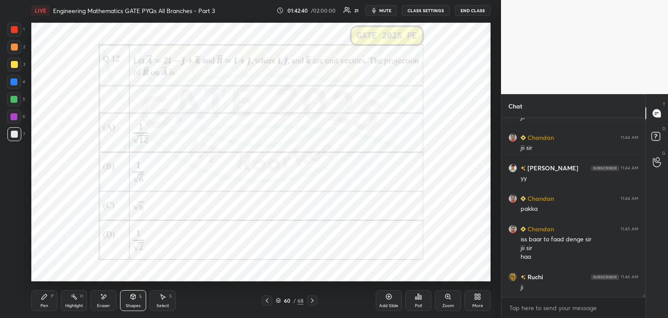
click at [315, 301] on icon at bounding box center [312, 300] width 7 height 7
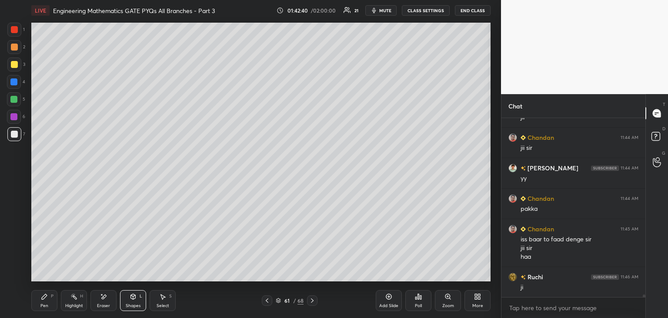
click at [49, 301] on div "Pen P" at bounding box center [44, 300] width 26 height 21
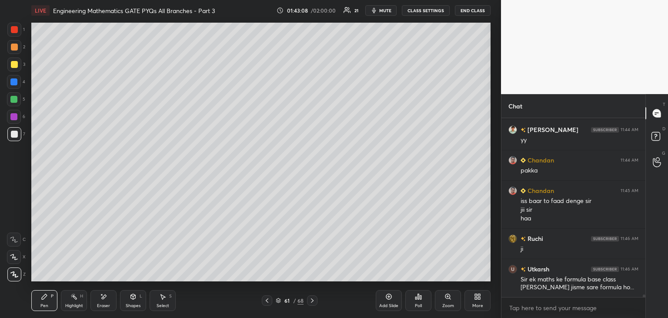
click at [266, 301] on icon at bounding box center [267, 300] width 7 height 7
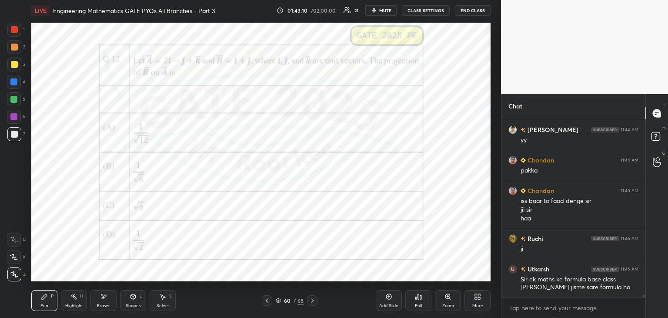
scroll to position [11920, 0]
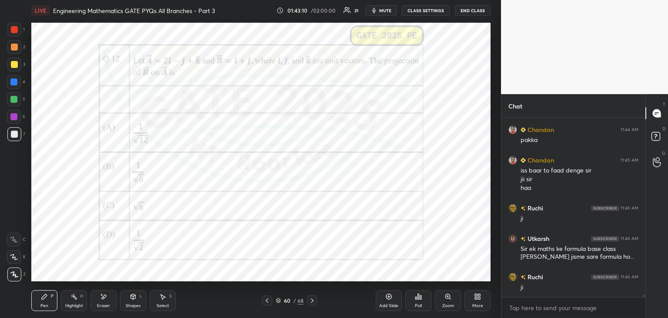
click at [17, 112] on div at bounding box center [14, 117] width 14 height 14
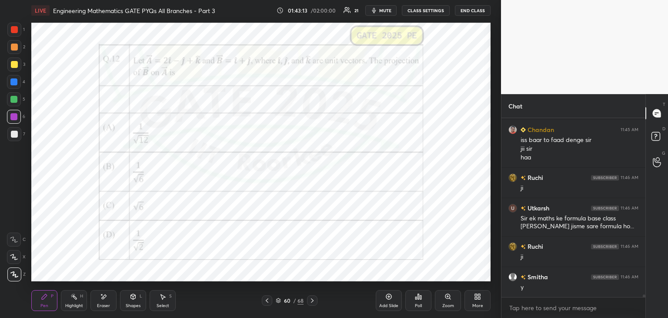
scroll to position [11981, 0]
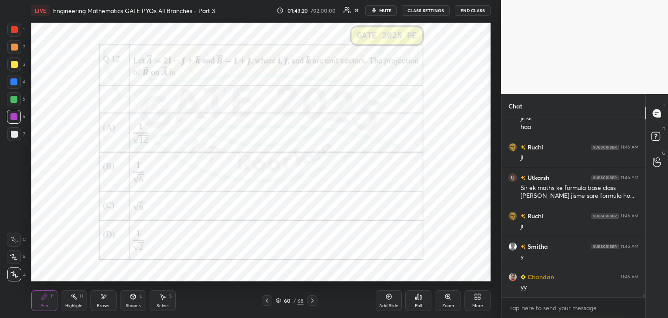
click at [270, 306] on div "Pen P Highlight H Eraser Shapes L Select S 60 / 68 Add Slide Poll Zoom More" at bounding box center [260, 300] width 459 height 35
click at [268, 301] on icon at bounding box center [267, 300] width 3 height 4
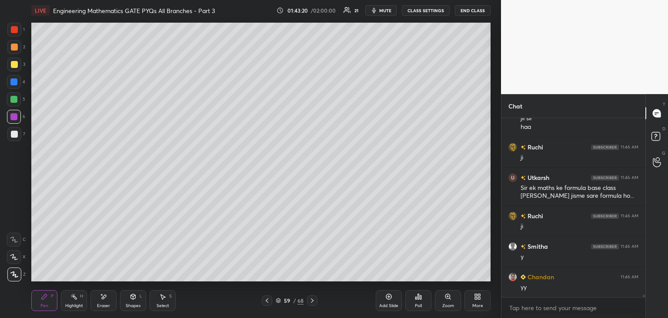
click at [267, 302] on icon at bounding box center [267, 300] width 7 height 7
click at [266, 301] on icon at bounding box center [267, 300] width 7 height 7
click at [265, 301] on icon at bounding box center [267, 300] width 7 height 7
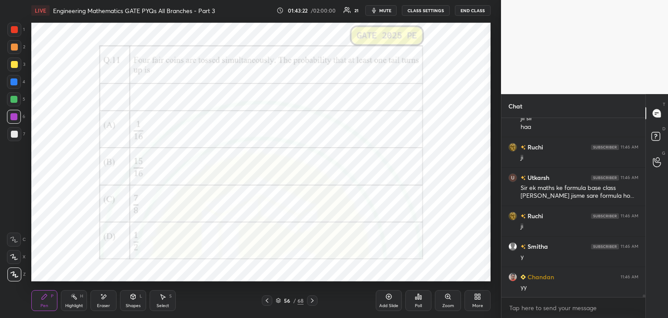
click at [266, 301] on icon at bounding box center [267, 300] width 7 height 7
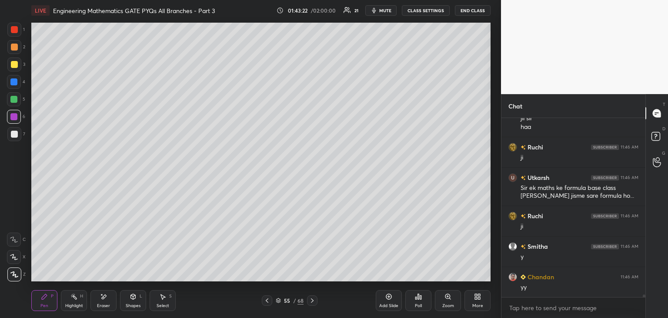
click at [265, 301] on icon at bounding box center [267, 300] width 7 height 7
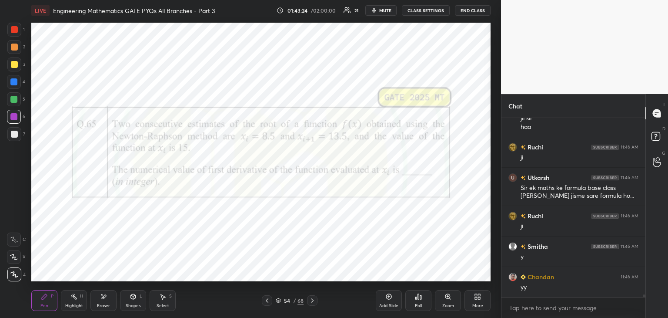
click at [313, 301] on icon at bounding box center [312, 300] width 7 height 7
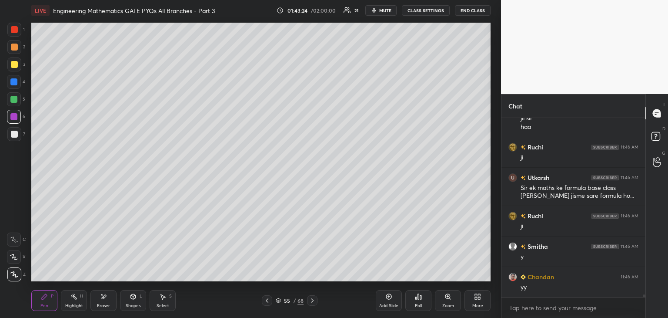
click at [312, 301] on icon at bounding box center [312, 300] width 7 height 7
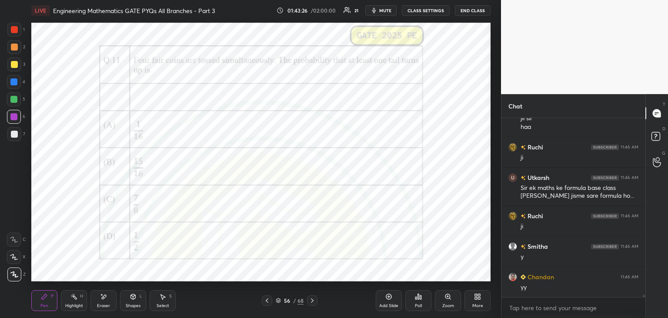
click at [13, 36] on div "1" at bounding box center [15, 31] width 17 height 17
click at [312, 299] on icon at bounding box center [312, 300] width 3 height 4
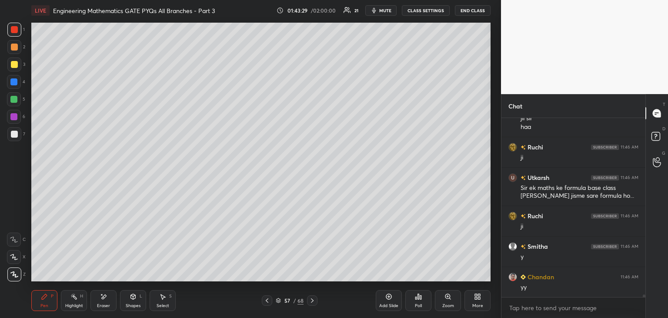
click at [314, 301] on icon at bounding box center [312, 300] width 7 height 7
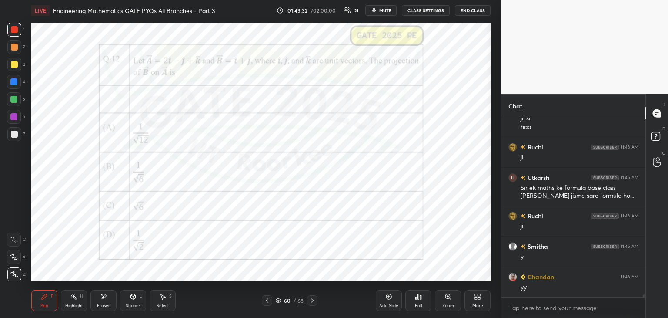
click at [104, 303] on div "Eraser" at bounding box center [103, 305] width 13 height 4
click at [16, 272] on span "Erase all" at bounding box center [13, 274] width 13 height 6
click at [313, 302] on icon at bounding box center [312, 300] width 7 height 7
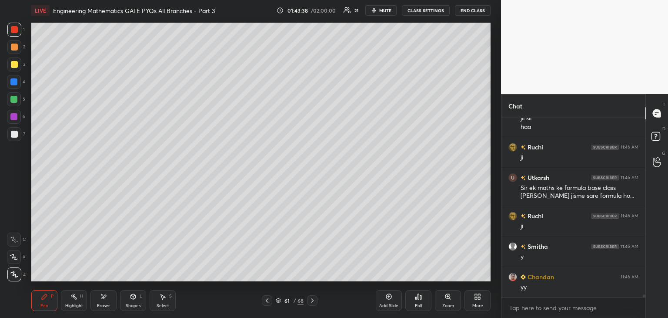
click at [313, 301] on icon at bounding box center [312, 300] width 7 height 7
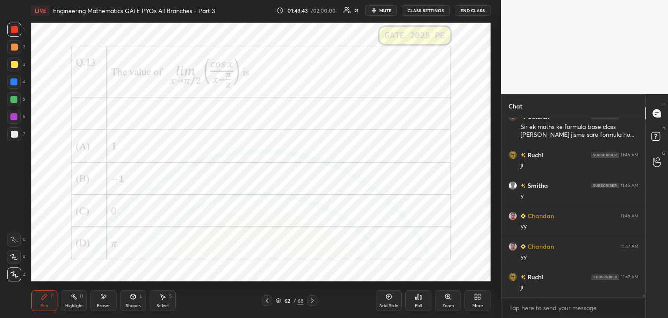
scroll to position [12072, 0]
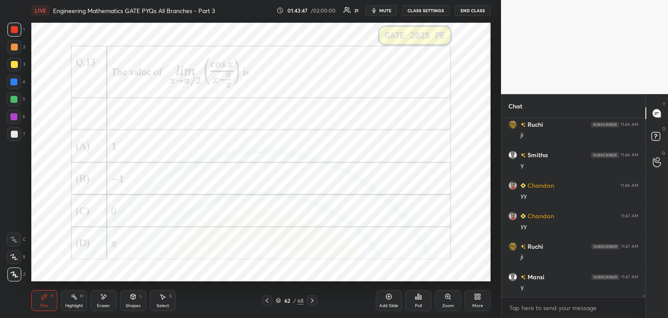
click at [416, 305] on div "Poll" at bounding box center [418, 305] width 7 height 4
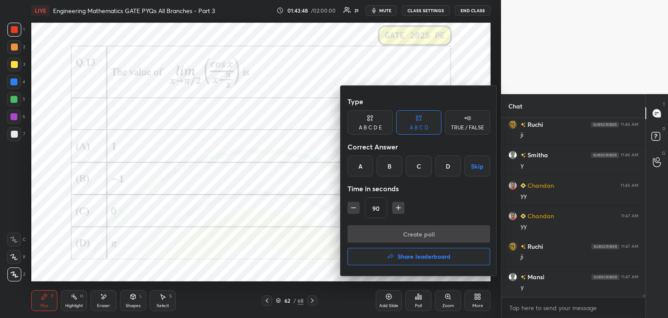
click at [387, 166] on div "B" at bounding box center [390, 165] width 26 height 21
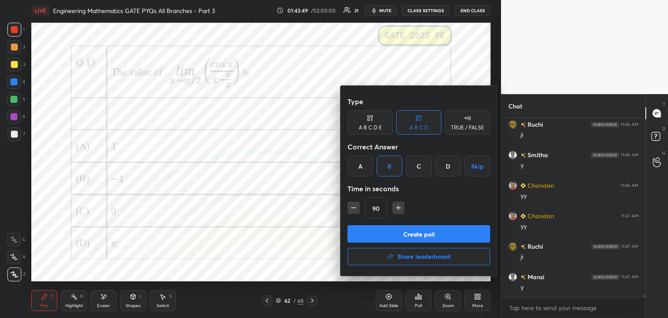
click at [397, 234] on button "Create poll" at bounding box center [419, 233] width 143 height 17
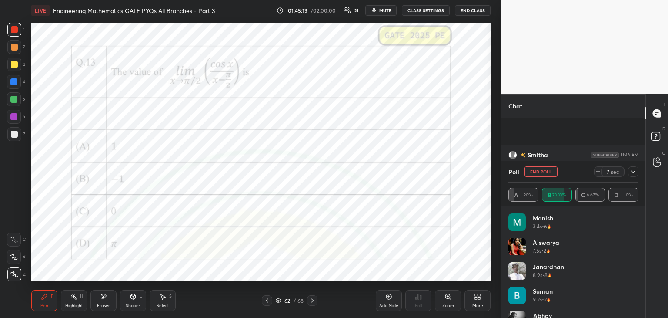
scroll to position [12138, 0]
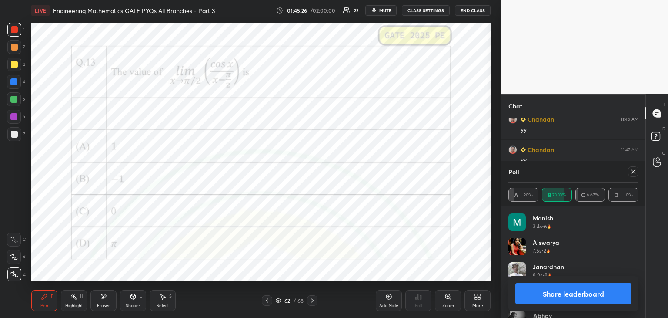
click at [634, 172] on icon at bounding box center [633, 171] width 7 height 7
type textarea "x"
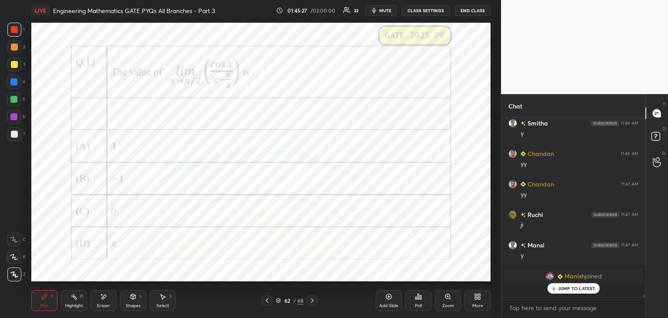
scroll to position [99, 141]
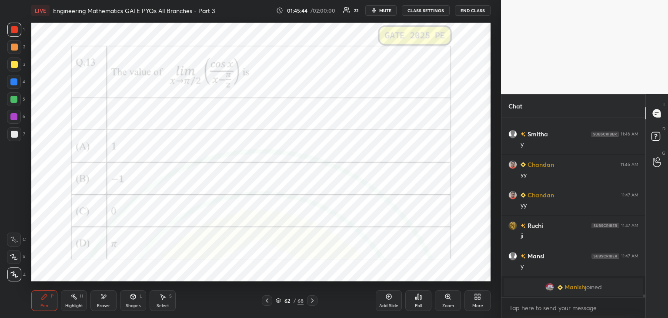
click at [390, 296] on icon at bounding box center [388, 296] width 7 height 7
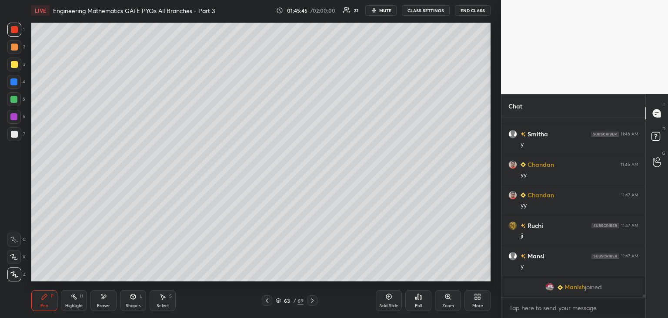
click at [17, 137] on div at bounding box center [14, 134] width 14 height 14
click at [14, 65] on div at bounding box center [14, 64] width 7 height 7
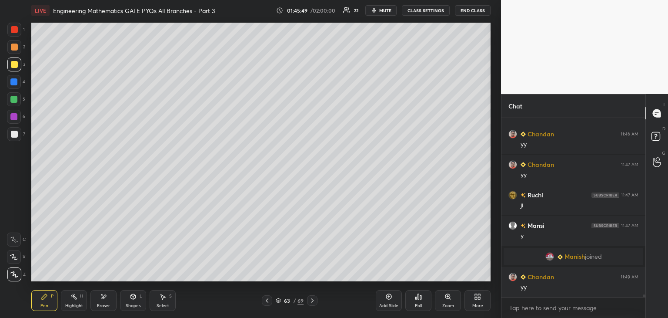
scroll to position [11922, 0]
click at [268, 301] on icon at bounding box center [267, 300] width 7 height 7
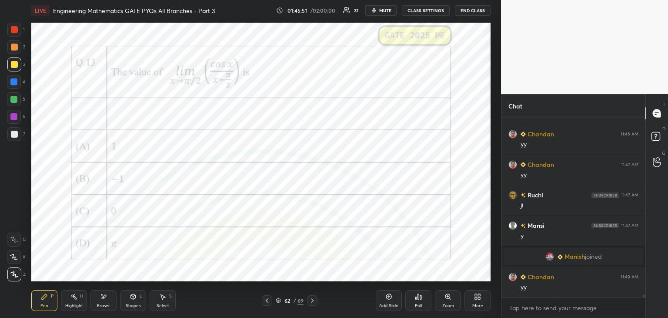
scroll to position [11952, 0]
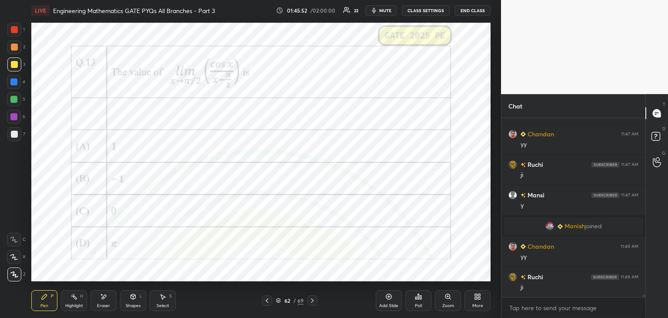
click at [313, 300] on icon at bounding box center [312, 300] width 7 height 7
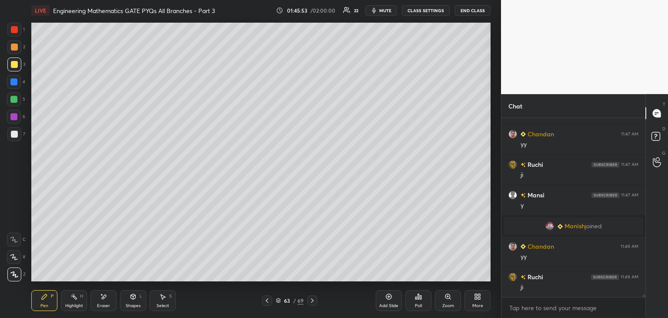
click at [16, 136] on div at bounding box center [14, 134] width 7 height 7
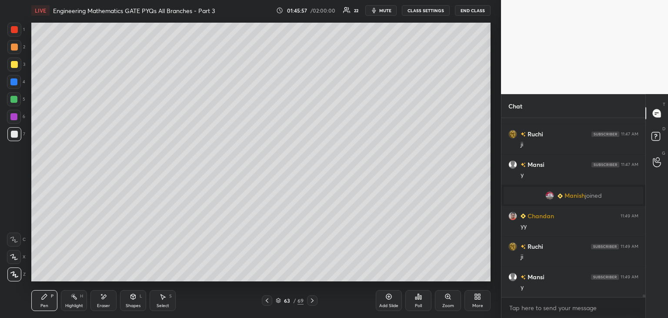
scroll to position [12013, 0]
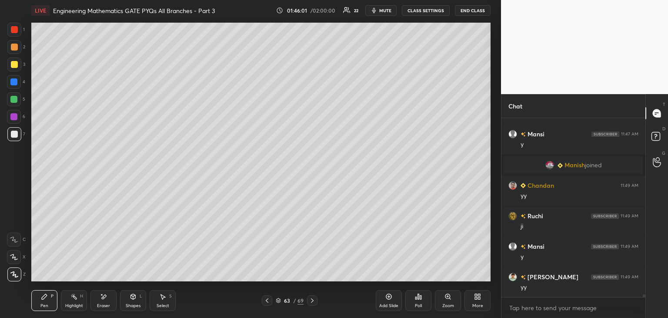
click at [269, 300] on icon at bounding box center [267, 300] width 7 height 7
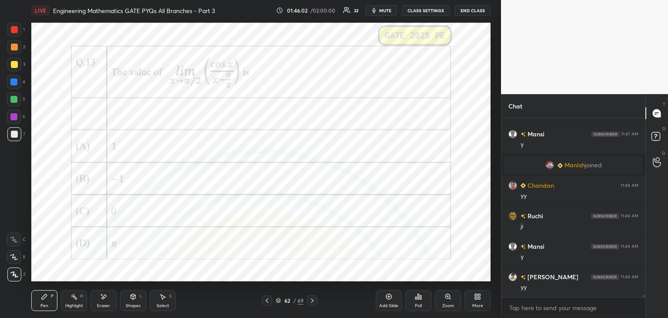
click at [312, 300] on icon at bounding box center [312, 300] width 7 height 7
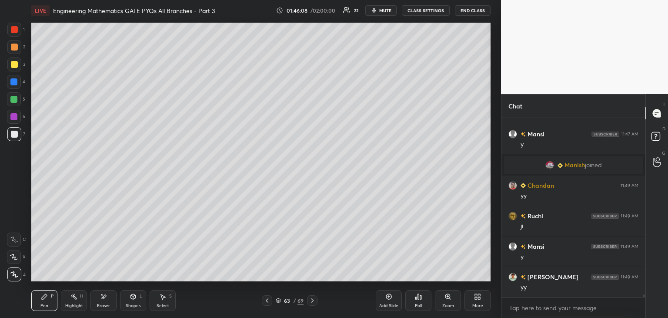
click at [269, 299] on icon at bounding box center [267, 300] width 7 height 7
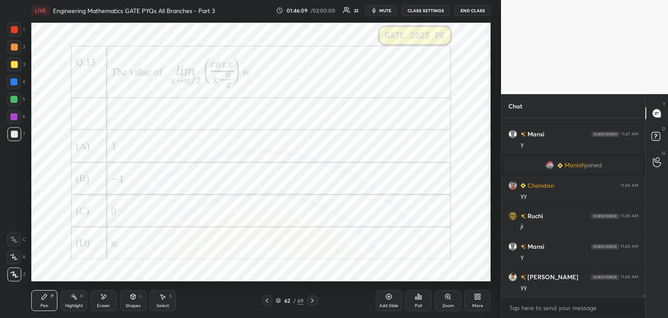
click at [314, 300] on icon at bounding box center [312, 300] width 7 height 7
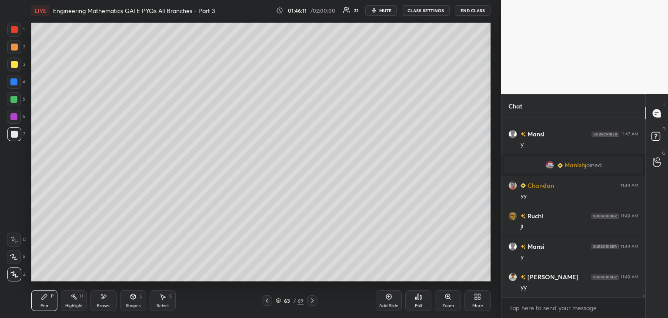
click at [265, 296] on div at bounding box center [267, 300] width 10 height 10
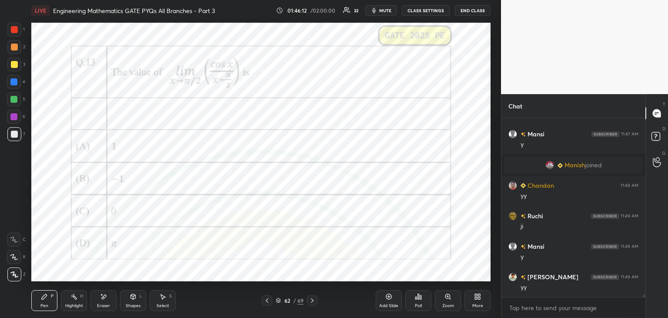
click at [313, 303] on icon at bounding box center [312, 300] width 7 height 7
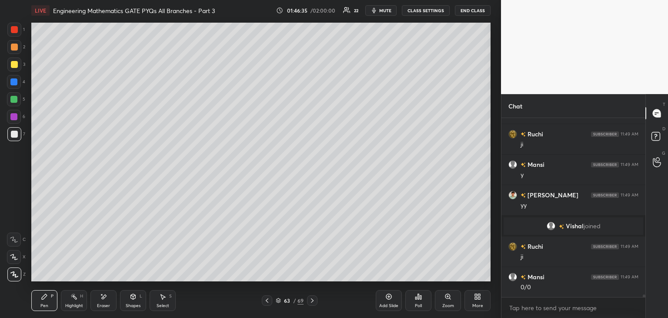
scroll to position [12100, 0]
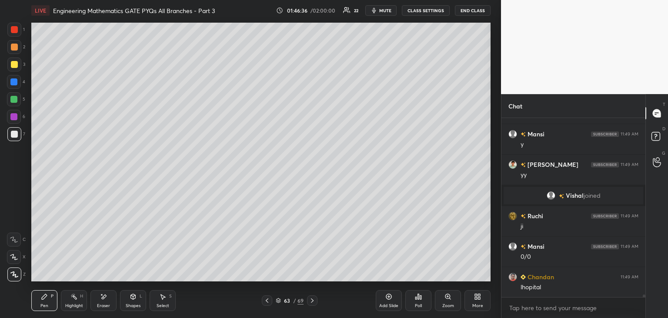
click at [104, 307] on div "Eraser" at bounding box center [103, 305] width 13 height 4
click at [45, 301] on div "Pen P" at bounding box center [44, 300] width 26 height 21
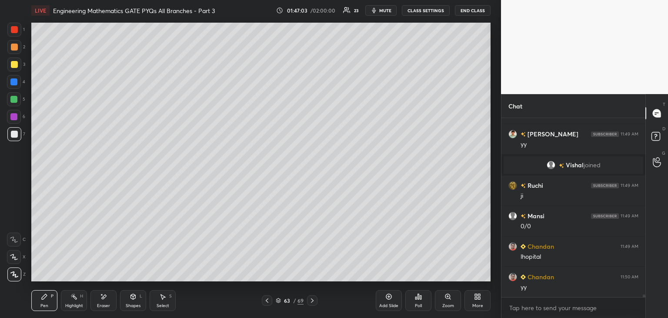
click at [102, 300] on icon at bounding box center [103, 296] width 7 height 7
click at [139, 297] on div "Shapes L" at bounding box center [133, 300] width 26 height 21
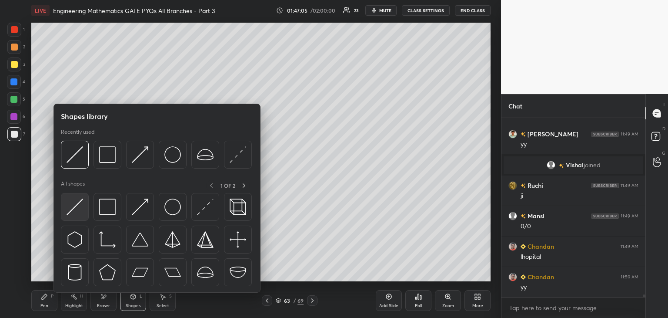
click at [70, 206] on img at bounding box center [75, 206] width 17 height 17
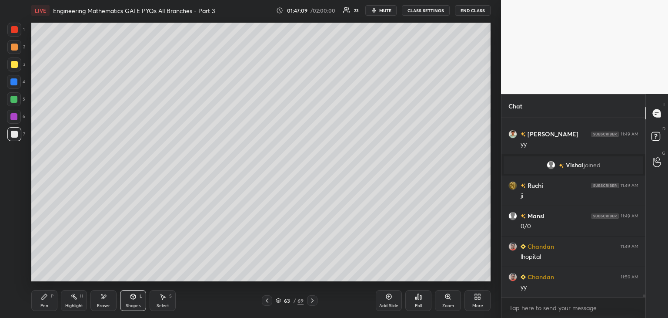
click at [51, 294] on div "P" at bounding box center [52, 296] width 3 height 4
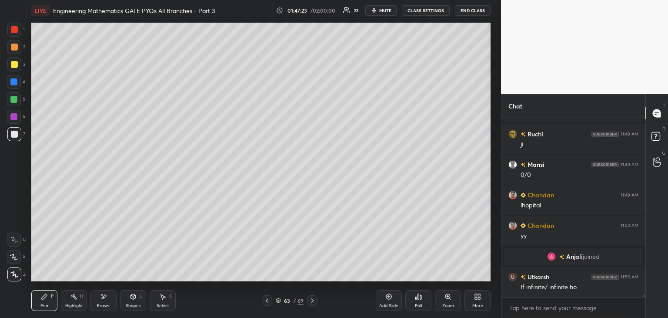
scroll to position [12087, 0]
click at [109, 305] on div "Eraser" at bounding box center [103, 305] width 13 height 4
click at [41, 304] on div "Pen P" at bounding box center [44, 300] width 26 height 21
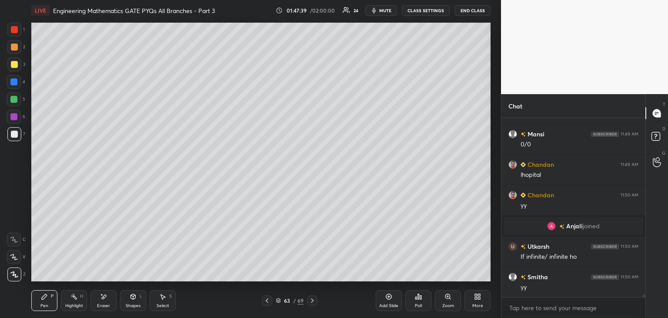
click at [266, 298] on icon at bounding box center [267, 300] width 7 height 7
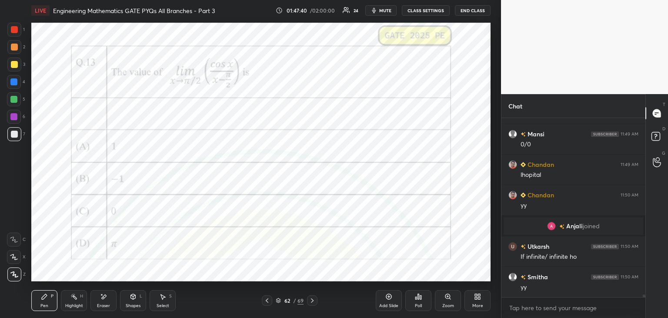
click at [11, 122] on div at bounding box center [14, 117] width 14 height 14
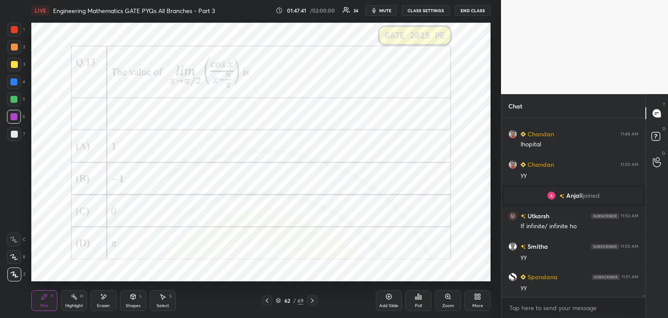
scroll to position [12209, 0]
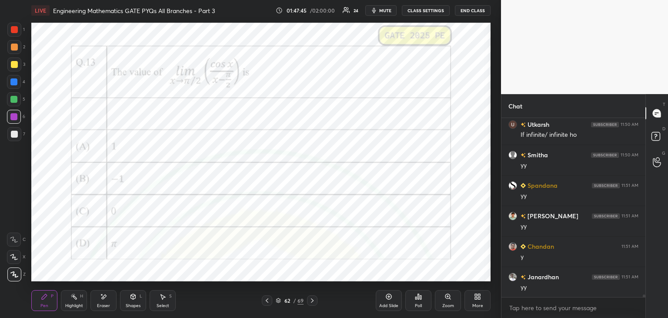
click at [309, 297] on icon at bounding box center [312, 300] width 7 height 7
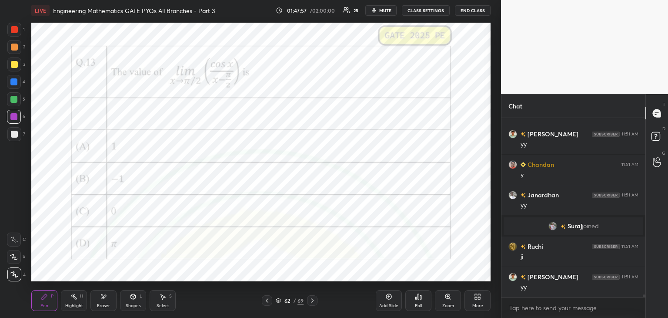
scroll to position [12299, 0]
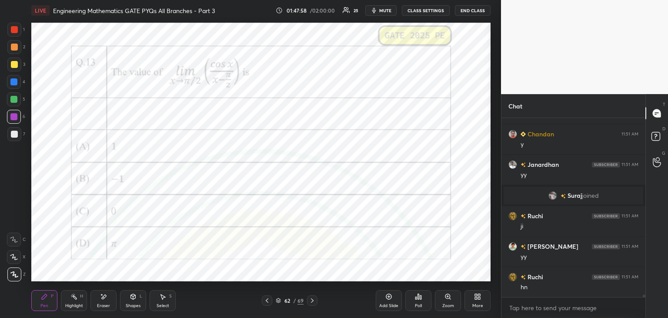
click at [110, 305] on div "Eraser" at bounding box center [103, 300] width 26 height 21
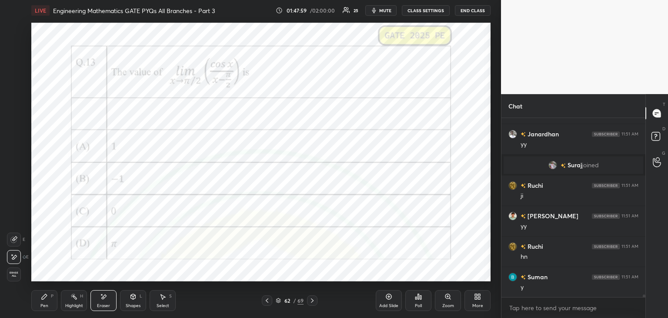
click at [11, 277] on div "Erase all" at bounding box center [14, 274] width 14 height 14
click at [18, 31] on div at bounding box center [14, 30] width 14 height 14
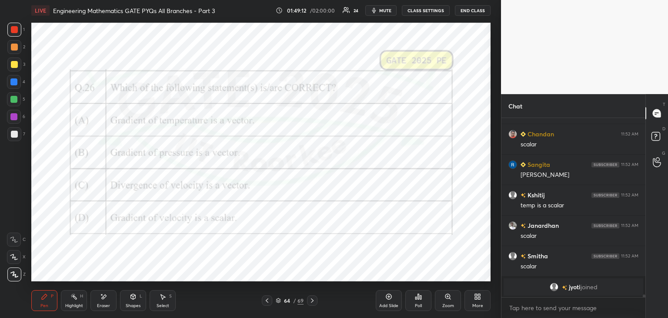
scroll to position [12606, 0]
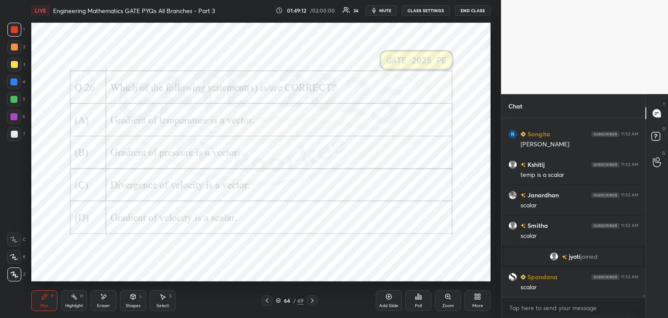
click at [387, 305] on div "Add Slide" at bounding box center [388, 305] width 19 height 4
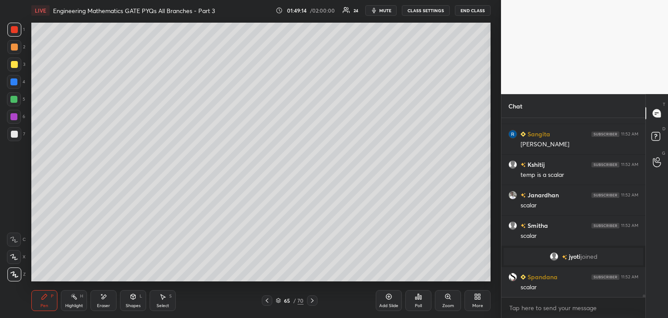
click at [12, 133] on div at bounding box center [14, 134] width 7 height 7
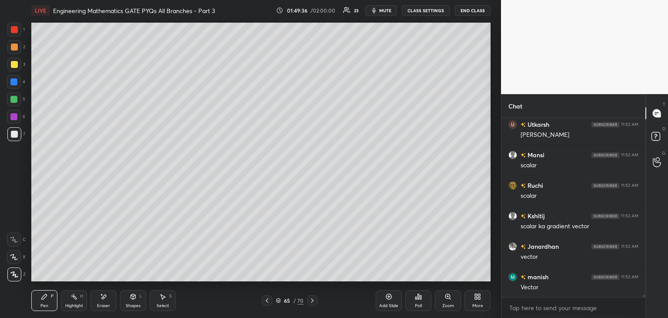
scroll to position [12809, 0]
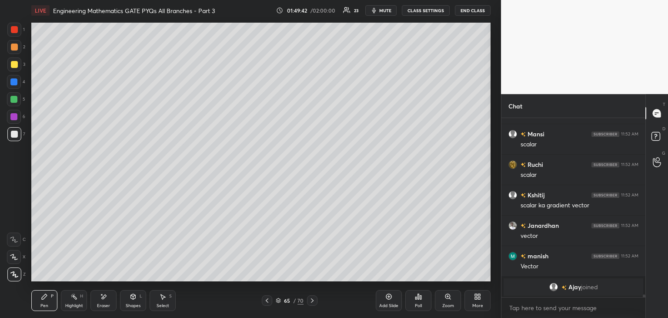
click at [173, 302] on div "Select S" at bounding box center [163, 300] width 26 height 21
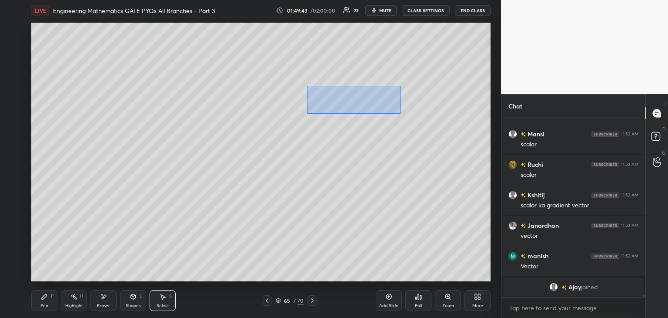
drag, startPoint x: 307, startPoint y: 86, endPoint x: 369, endPoint y: 110, distance: 66.8
click at [405, 114] on div "0 ° Undo Copy Duplicate Duplicate to new slide Delete" at bounding box center [260, 152] width 459 height 258
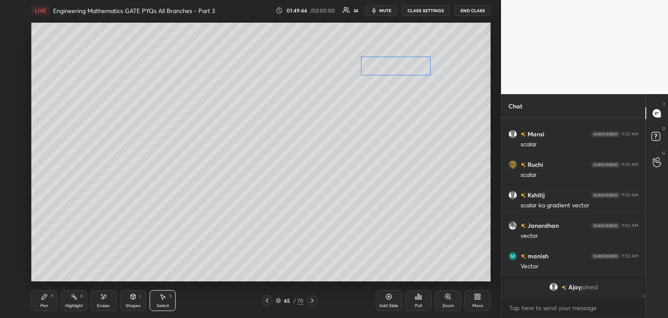
drag, startPoint x: 354, startPoint y: 101, endPoint x: 398, endPoint y: 68, distance: 55.0
click at [398, 68] on div "0 ° Undo Copy Duplicate Duplicate to new slide Delete" at bounding box center [260, 152] width 459 height 258
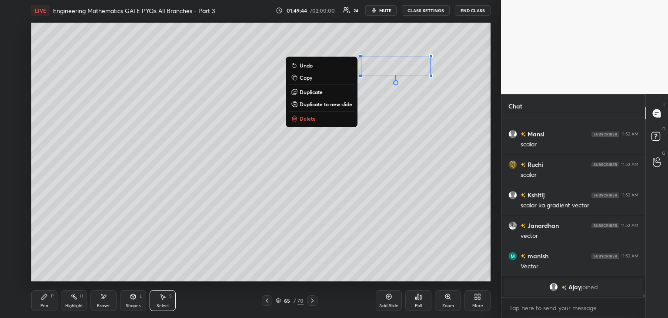
click at [50, 298] on div "Pen P" at bounding box center [44, 300] width 26 height 21
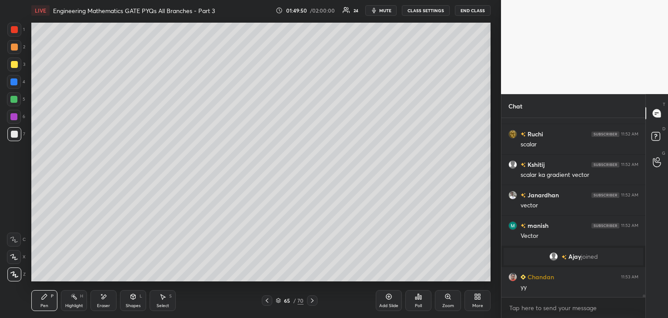
scroll to position [12801, 0]
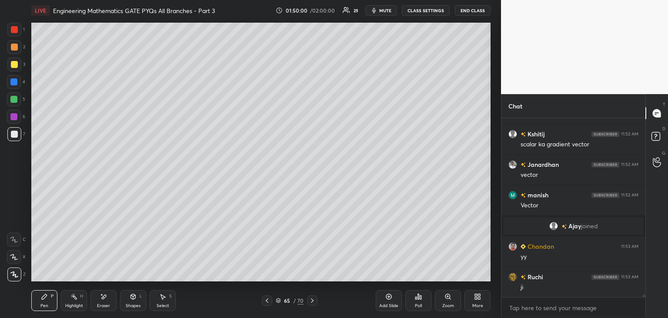
click at [269, 298] on icon at bounding box center [267, 300] width 7 height 7
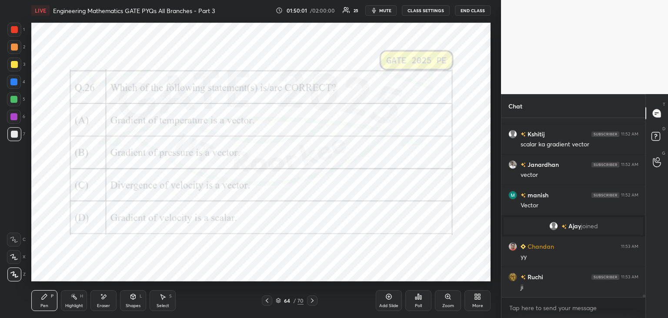
click at [10, 119] on div at bounding box center [13, 116] width 7 height 7
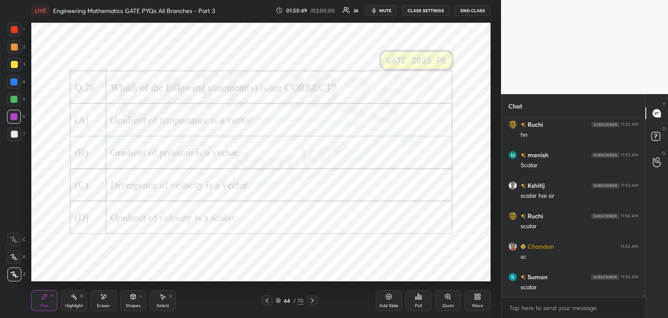
scroll to position [13167, 0]
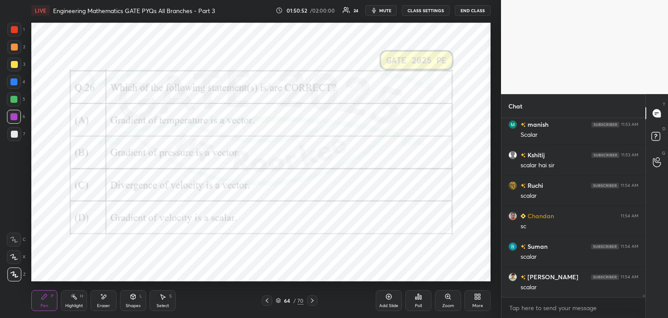
click at [310, 303] on icon at bounding box center [312, 300] width 7 height 7
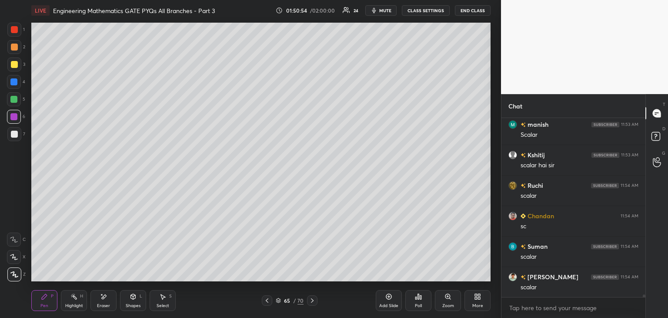
click at [12, 137] on div at bounding box center [14, 134] width 7 height 7
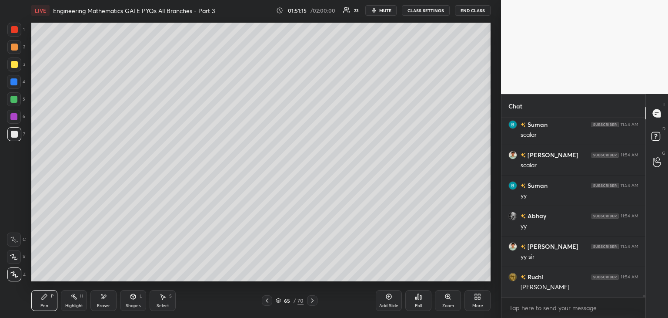
scroll to position [13319, 0]
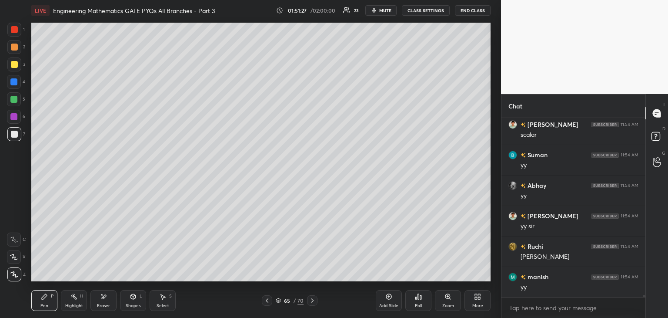
click at [269, 301] on icon at bounding box center [267, 300] width 7 height 7
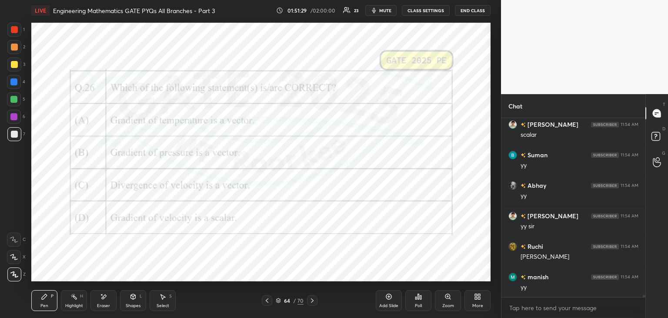
click at [15, 121] on div at bounding box center [14, 117] width 14 height 14
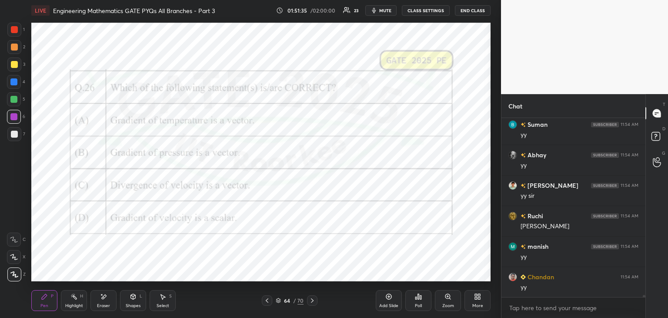
scroll to position [13380, 0]
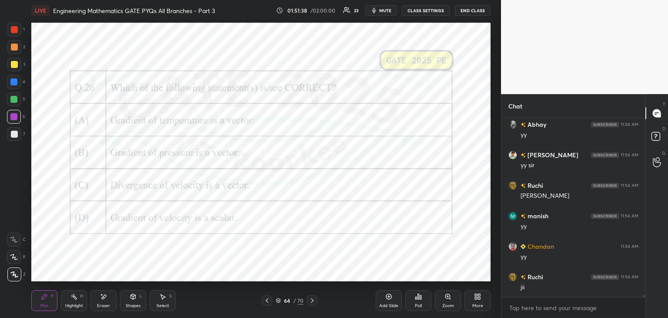
click at [311, 298] on icon at bounding box center [312, 300] width 7 height 7
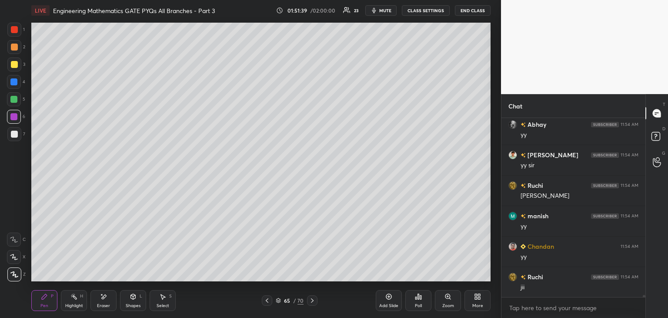
click at [10, 136] on div at bounding box center [14, 134] width 14 height 14
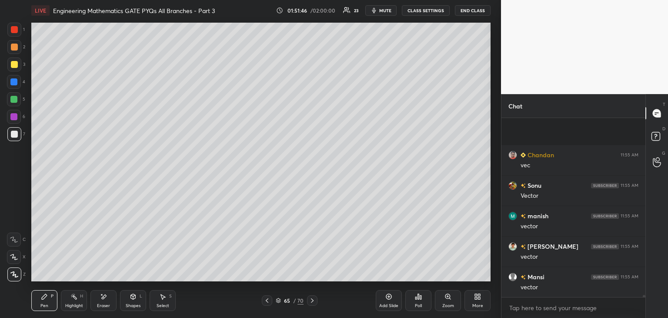
scroll to position [13776, 0]
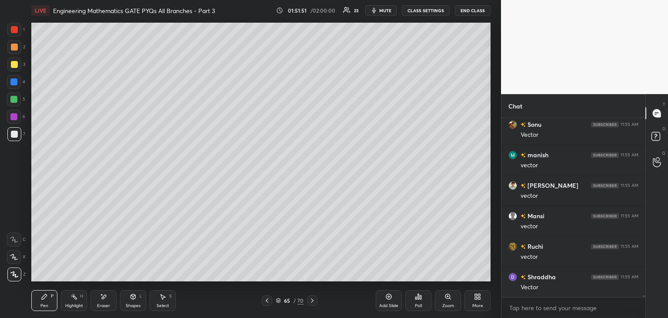
click at [268, 303] on icon at bounding box center [267, 300] width 7 height 7
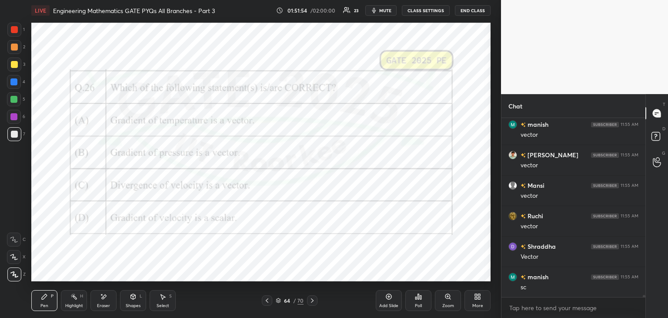
scroll to position [13837, 0]
click at [313, 301] on icon at bounding box center [312, 300] width 7 height 7
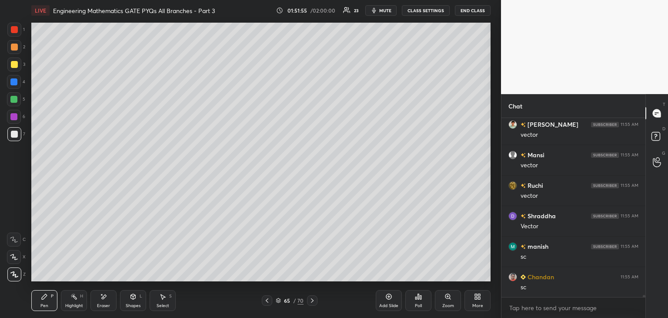
scroll to position [13867, 0]
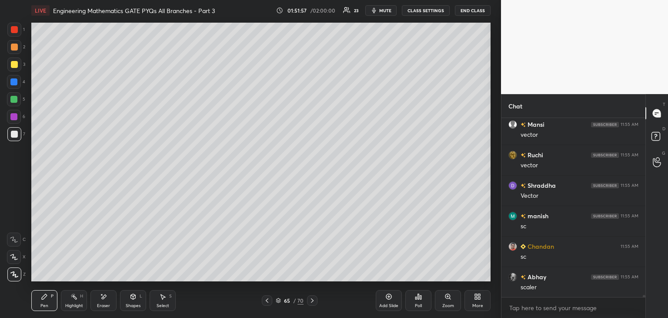
click at [388, 298] on icon at bounding box center [388, 296] width 7 height 7
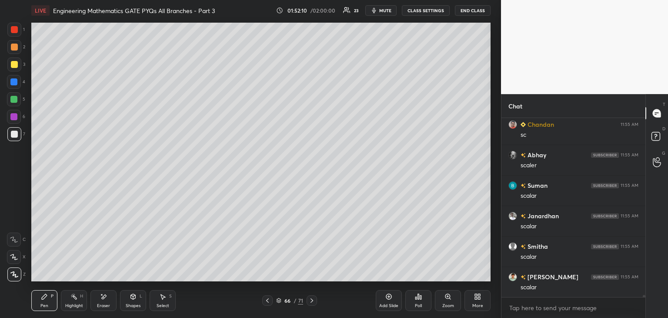
scroll to position [14020, 0]
click at [132, 293] on icon at bounding box center [133, 296] width 7 height 7
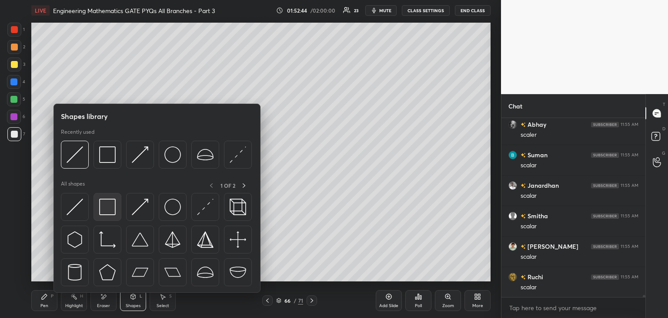
click at [106, 203] on img at bounding box center [107, 206] width 17 height 17
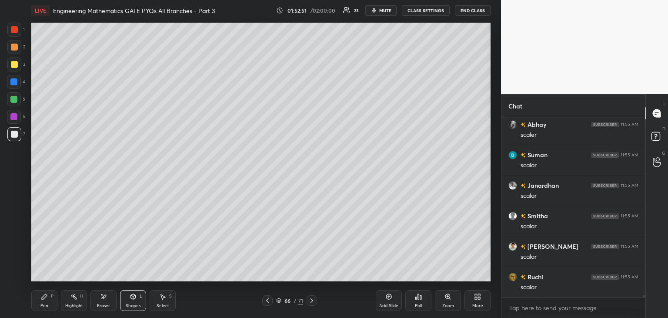
click at [268, 298] on icon at bounding box center [267, 300] width 7 height 7
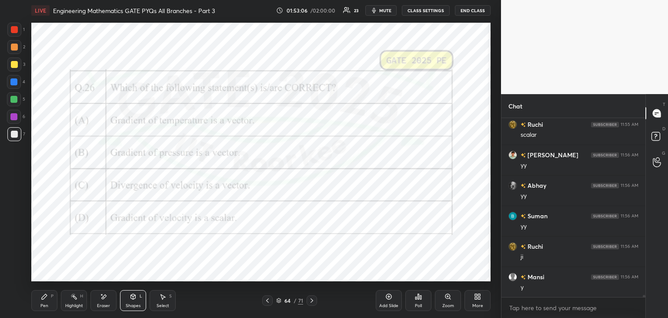
click at [9, 114] on div at bounding box center [14, 117] width 14 height 14
click at [39, 303] on div "Pen P" at bounding box center [44, 300] width 26 height 21
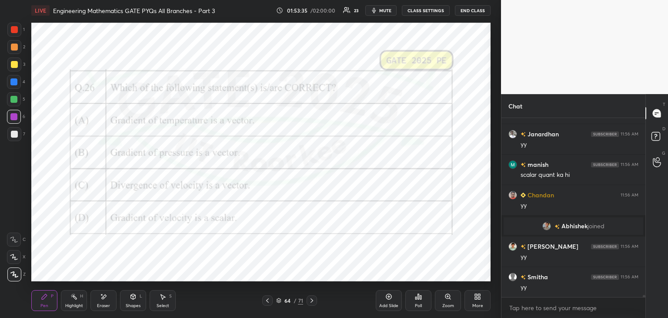
scroll to position [13990, 0]
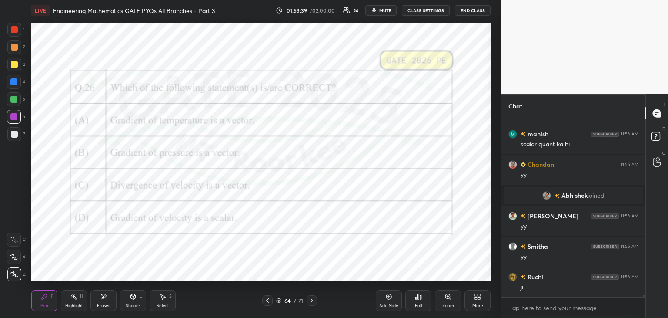
click at [313, 303] on icon at bounding box center [311, 300] width 7 height 7
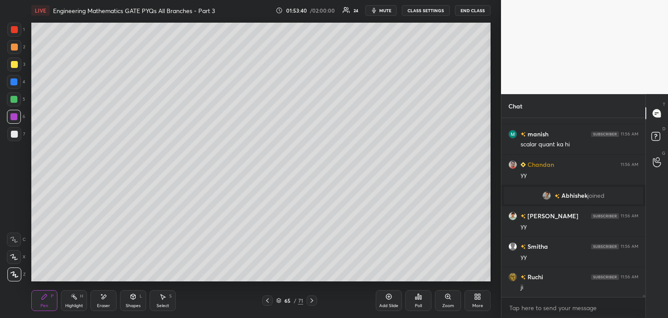
click at [313, 301] on icon at bounding box center [311, 300] width 7 height 7
click at [268, 300] on icon at bounding box center [267, 300] width 7 height 7
click at [270, 301] on icon at bounding box center [267, 300] width 7 height 7
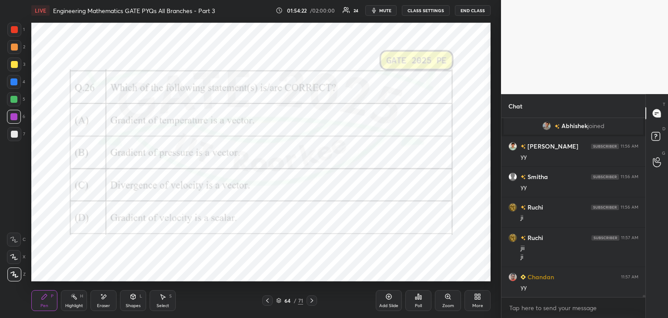
scroll to position [14090, 0]
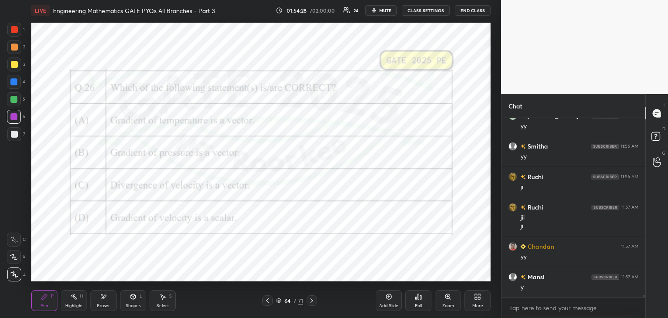
click at [313, 303] on icon at bounding box center [311, 300] width 7 height 7
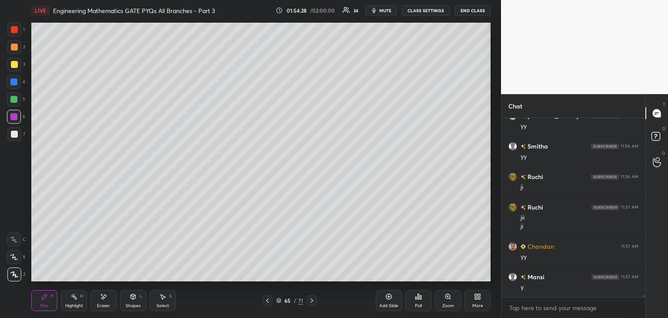
click at [314, 301] on icon at bounding box center [311, 300] width 7 height 7
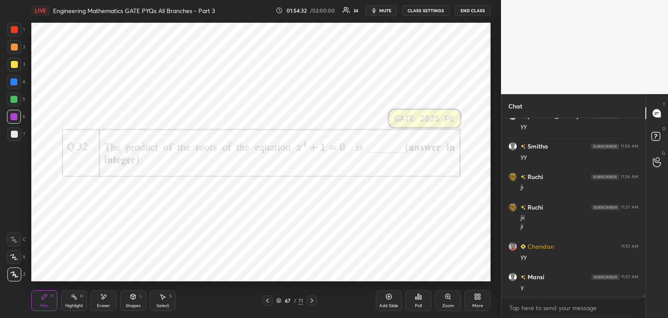
scroll to position [14120, 0]
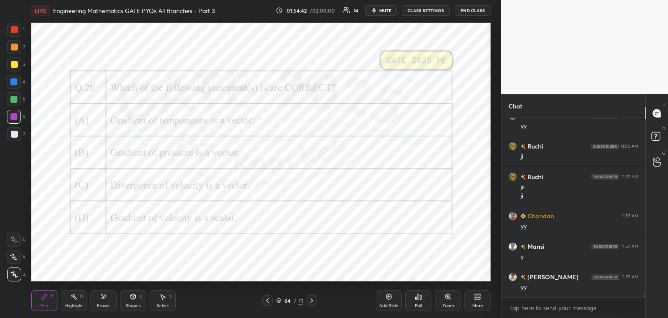
click at [106, 303] on div "Eraser" at bounding box center [103, 305] width 13 height 4
click at [40, 304] on div "Pen" at bounding box center [44, 305] width 8 height 4
click at [97, 296] on div "Eraser" at bounding box center [103, 300] width 26 height 21
click at [12, 274] on span "Erase all" at bounding box center [13, 274] width 13 height 6
click at [10, 27] on div at bounding box center [14, 30] width 14 height 14
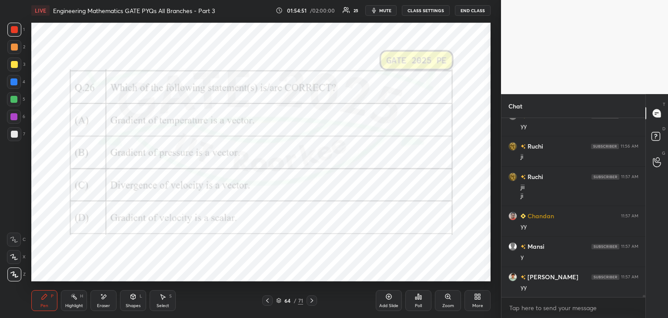
click at [313, 300] on icon at bounding box center [311, 300] width 7 height 7
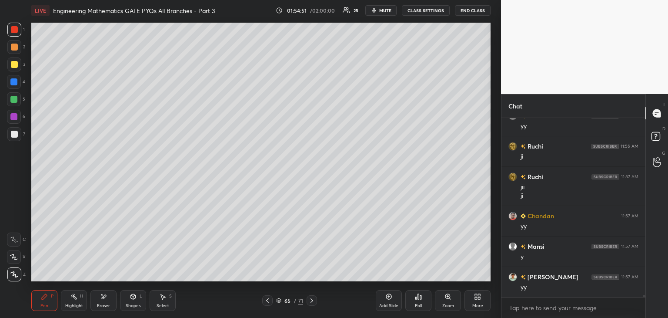
click at [313, 300] on icon at bounding box center [311, 300] width 7 height 7
click at [268, 302] on icon at bounding box center [267, 300] width 7 height 7
click at [310, 300] on icon at bounding box center [311, 300] width 7 height 7
click at [14, 137] on div at bounding box center [14, 134] width 7 height 7
click at [314, 300] on icon at bounding box center [311, 300] width 7 height 7
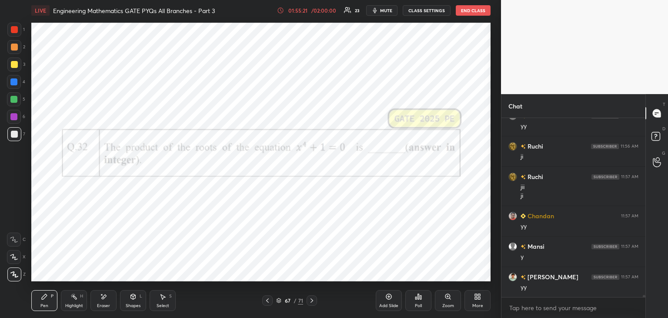
scroll to position [14151, 0]
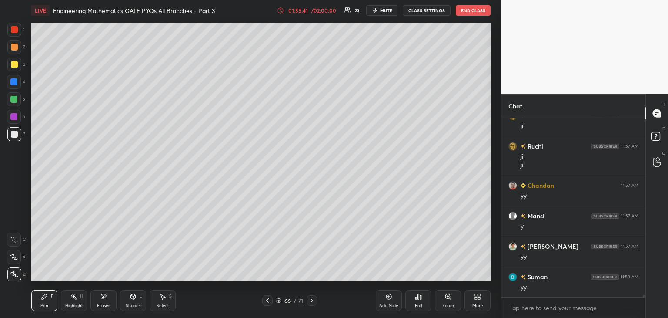
click at [162, 307] on div "Select" at bounding box center [163, 305] width 13 height 4
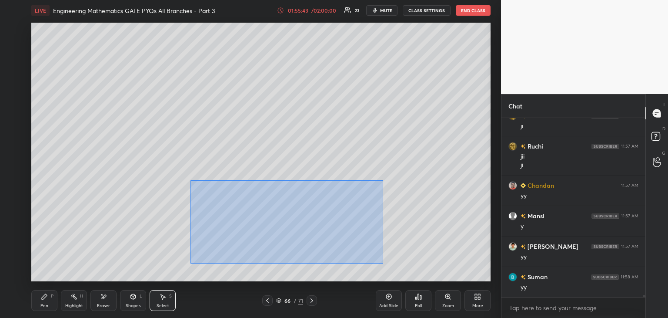
drag, startPoint x: 190, startPoint y: 180, endPoint x: 384, endPoint y: 263, distance: 211.1
click at [384, 263] on div "0 ° Undo Copy Duplicate Duplicate to new slide Delete" at bounding box center [260, 152] width 459 height 258
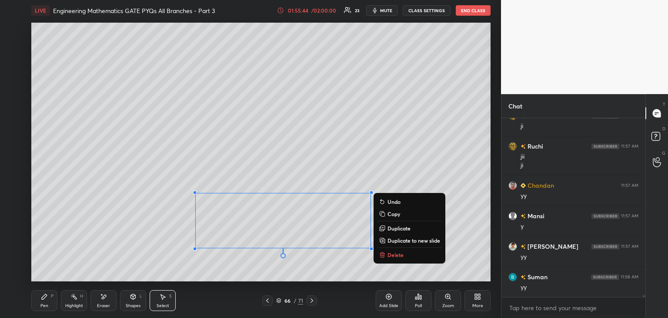
click at [414, 254] on button "Delete" at bounding box center [409, 254] width 65 height 10
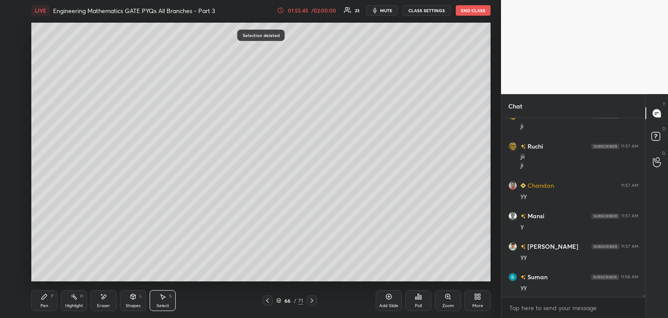
click at [50, 303] on div "Pen P" at bounding box center [44, 300] width 26 height 21
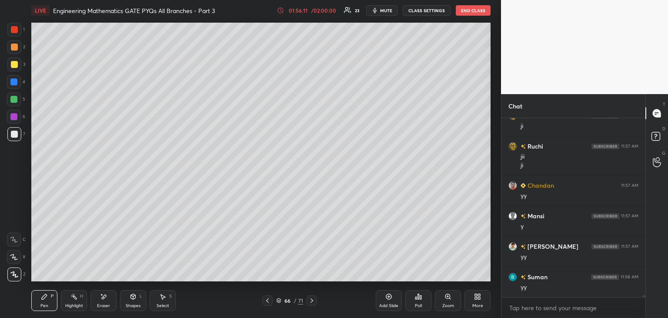
click at [268, 305] on div "Pen P Highlight H Eraser Shapes L Select S 66 / 71 Add Slide Poll Zoom More" at bounding box center [260, 300] width 459 height 35
click at [267, 304] on div at bounding box center [267, 300] width 10 height 10
click at [267, 302] on icon at bounding box center [267, 300] width 7 height 7
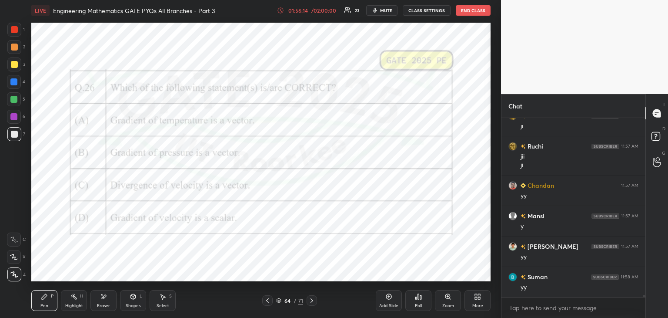
click at [312, 301] on icon at bounding box center [312, 300] width 3 height 4
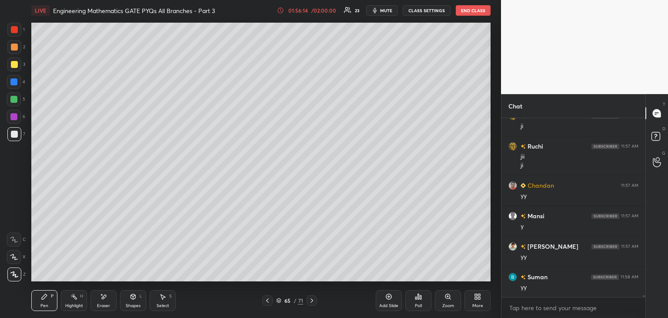
click at [313, 301] on icon at bounding box center [311, 300] width 7 height 7
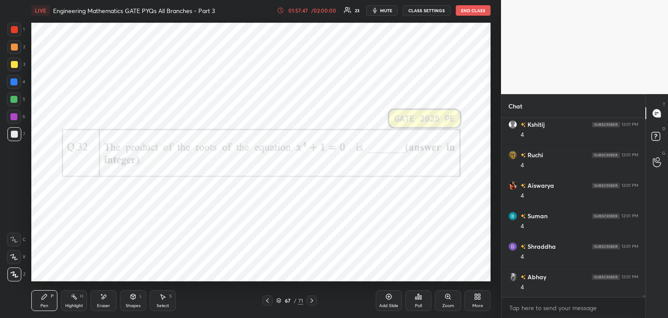
scroll to position [14516, 0]
click at [387, 301] on div "Add Slide" at bounding box center [389, 300] width 26 height 21
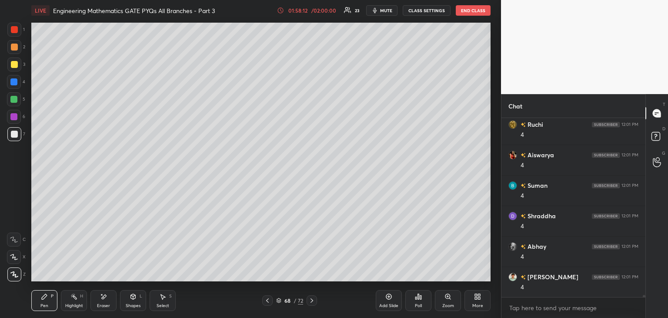
click at [14, 137] on div at bounding box center [14, 134] width 14 height 14
click at [14, 68] on div at bounding box center [14, 64] width 14 height 14
click at [17, 136] on div at bounding box center [14, 134] width 7 height 7
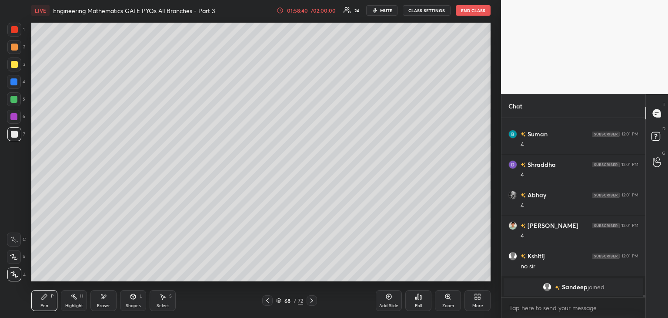
scroll to position [14416, 0]
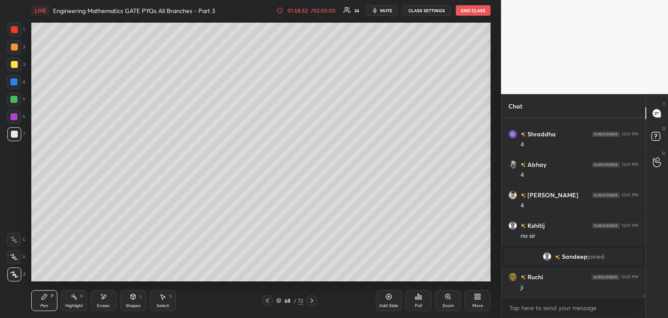
click at [159, 298] on icon at bounding box center [162, 296] width 7 height 7
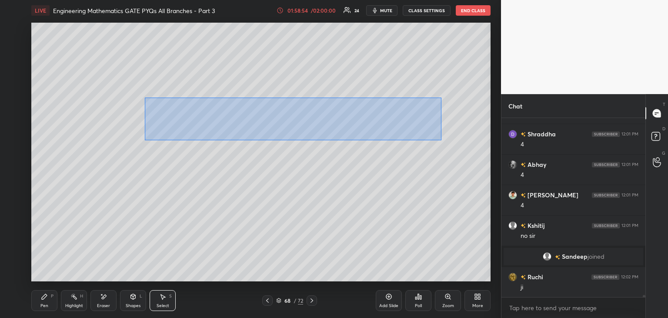
drag, startPoint x: 144, startPoint y: 97, endPoint x: 441, endPoint y: 140, distance: 299.7
click at [441, 140] on div "0 ° Undo Copy Duplicate Duplicate to new slide Delete" at bounding box center [260, 152] width 459 height 258
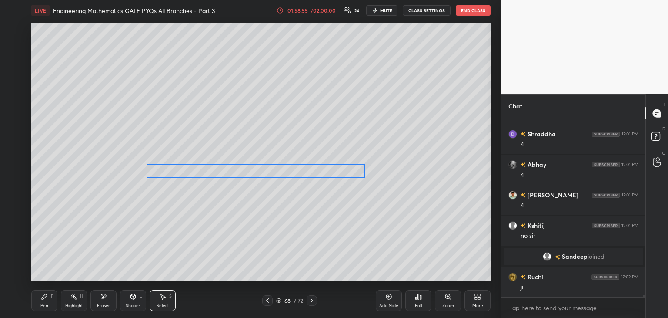
drag, startPoint x: 328, startPoint y: 124, endPoint x: 322, endPoint y: 167, distance: 44.1
click at [322, 169] on div "0 ° Undo Copy Duplicate Duplicate to new slide Delete" at bounding box center [260, 152] width 459 height 258
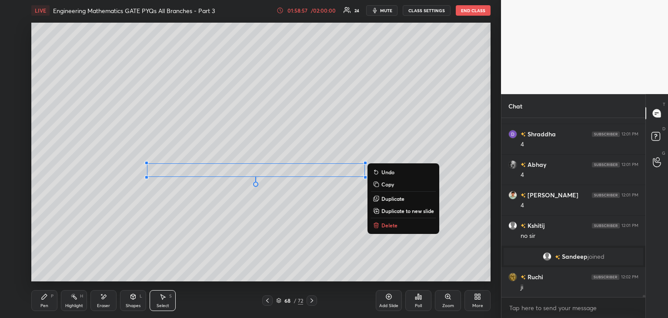
click at [47, 303] on div "Pen" at bounding box center [44, 305] width 8 height 4
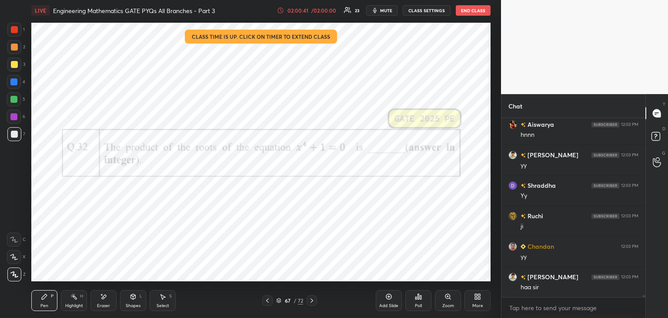
scroll to position [14799, 0]
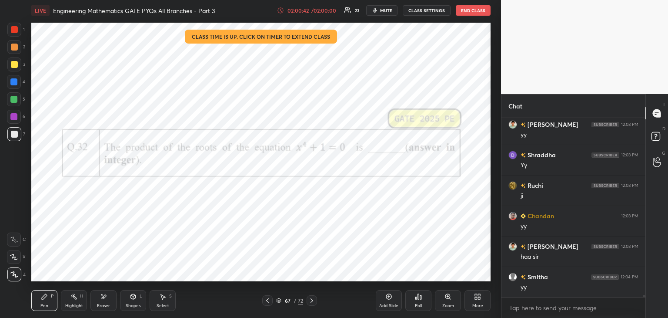
click at [16, 30] on div at bounding box center [14, 29] width 7 height 7
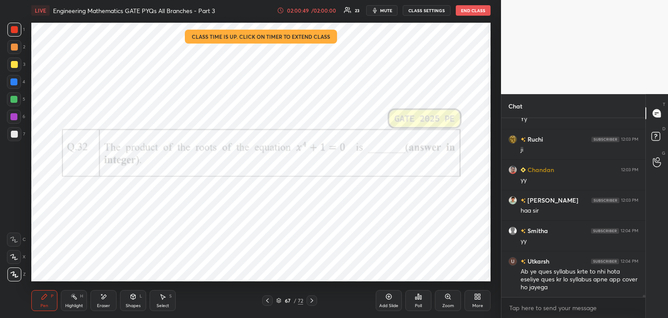
scroll to position [14876, 0]
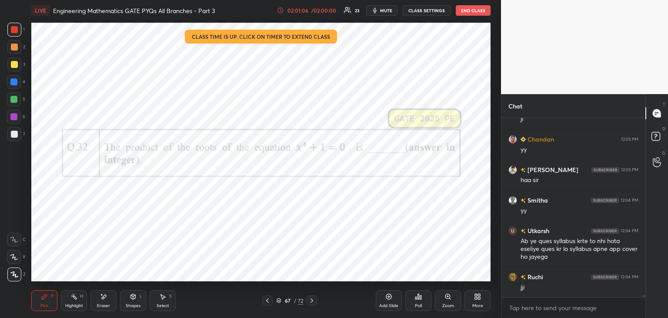
click at [280, 301] on icon at bounding box center [279, 300] width 4 height 1
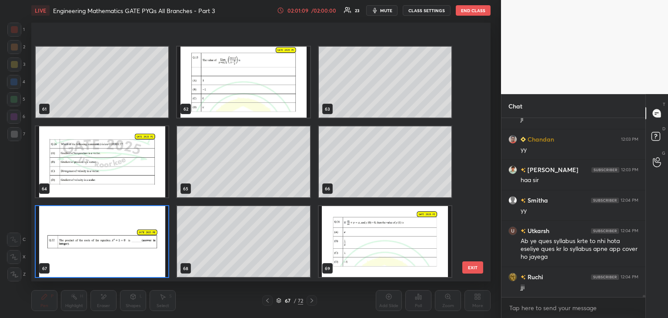
scroll to position [1652, 0]
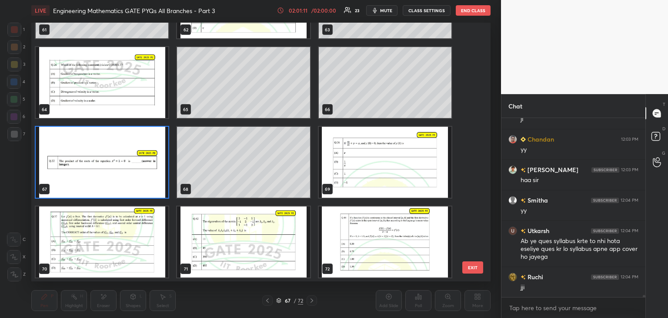
click at [409, 176] on img "grid" at bounding box center [385, 162] width 133 height 71
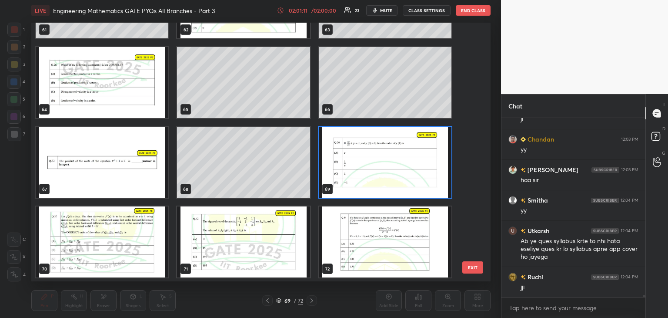
click at [409, 176] on img "grid" at bounding box center [385, 162] width 133 height 71
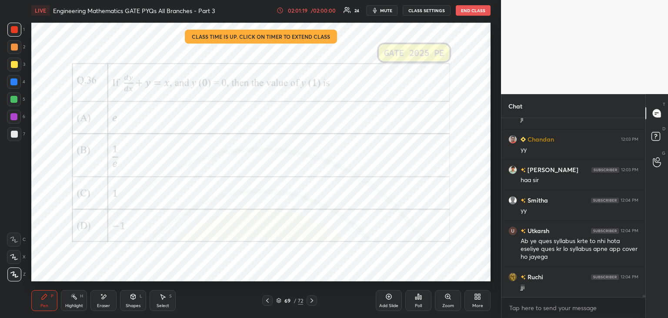
scroll to position [14897, 0]
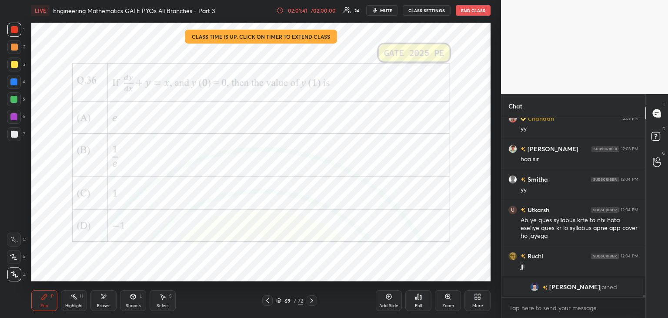
click at [416, 299] on icon at bounding box center [415, 298] width 1 height 2
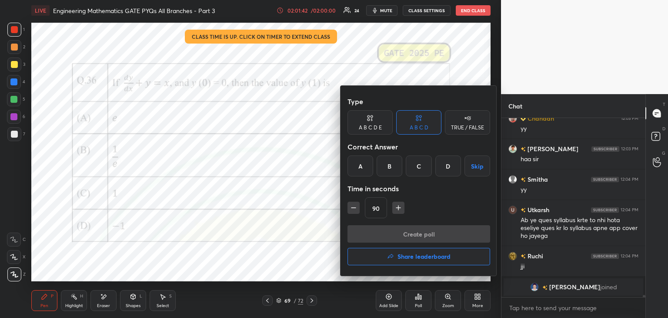
click at [395, 169] on div "B" at bounding box center [390, 165] width 26 height 21
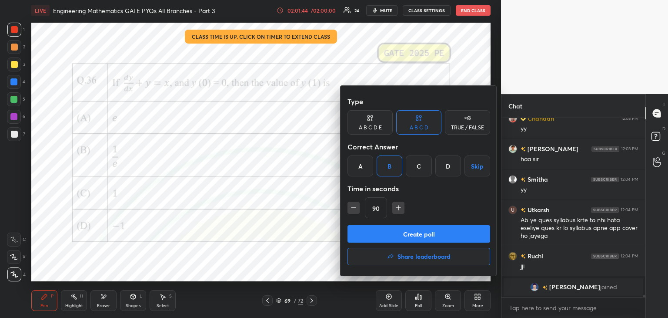
click at [399, 208] on icon "button" at bounding box center [398, 207] width 9 height 9
click at [400, 208] on icon "button" at bounding box center [402, 207] width 9 height 9
type input "120"
click at [405, 228] on button "Create poll" at bounding box center [419, 233] width 143 height 17
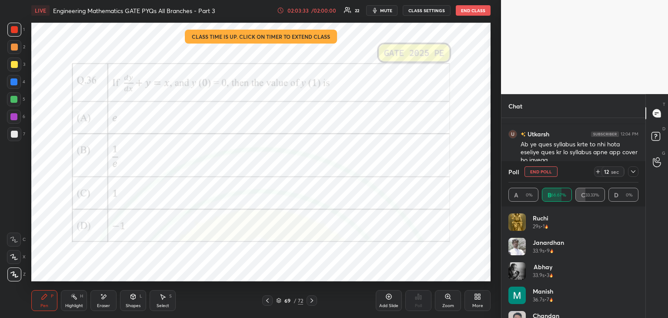
scroll to position [14807, 0]
click at [633, 173] on icon at bounding box center [633, 171] width 7 height 7
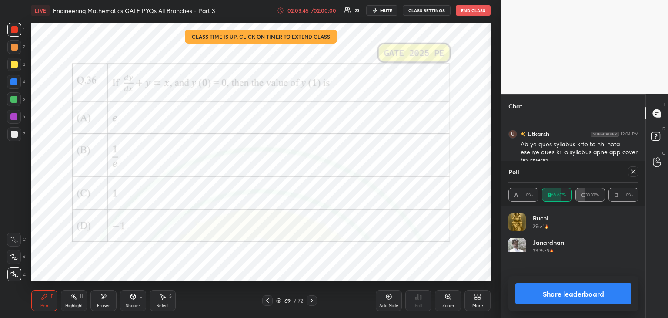
scroll to position [102, 127]
click at [633, 174] on icon at bounding box center [633, 171] width 7 height 7
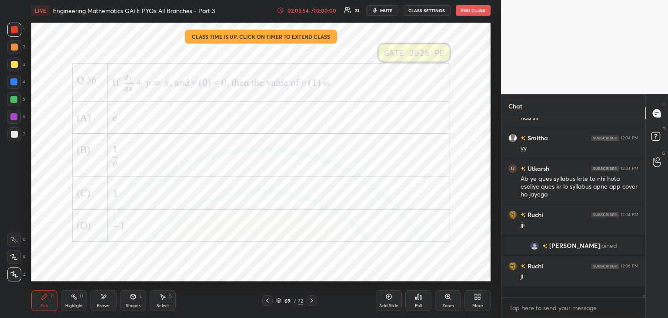
scroll to position [172, 141]
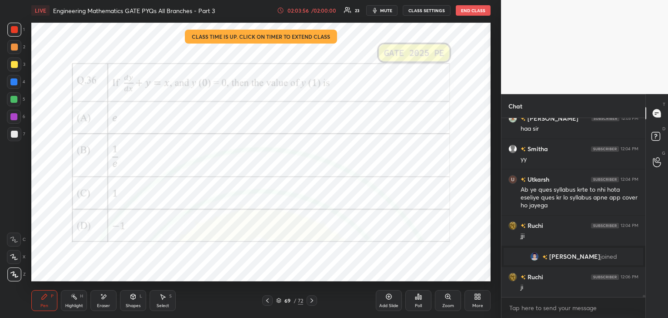
drag, startPoint x: 13, startPoint y: 117, endPoint x: 21, endPoint y: 113, distance: 9.4
click at [12, 115] on div at bounding box center [13, 116] width 7 height 7
click at [384, 299] on div "Add Slide" at bounding box center [389, 300] width 26 height 21
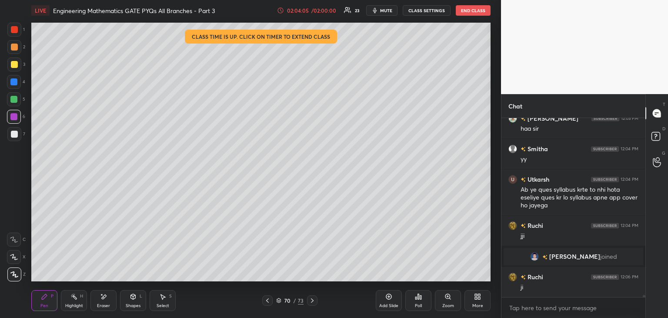
click at [13, 134] on div at bounding box center [14, 134] width 7 height 7
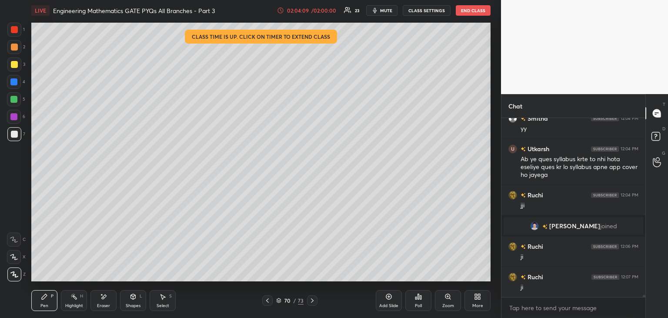
click at [264, 304] on div at bounding box center [267, 300] width 10 height 10
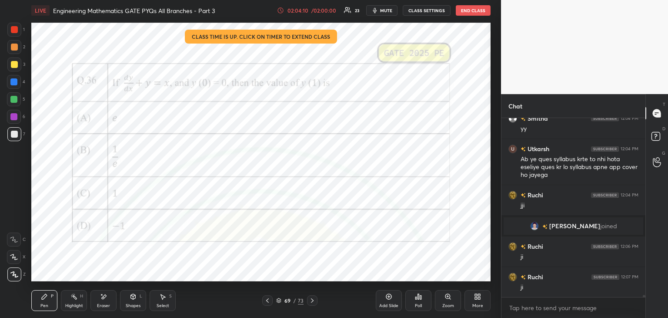
click at [310, 300] on icon at bounding box center [312, 300] width 7 height 7
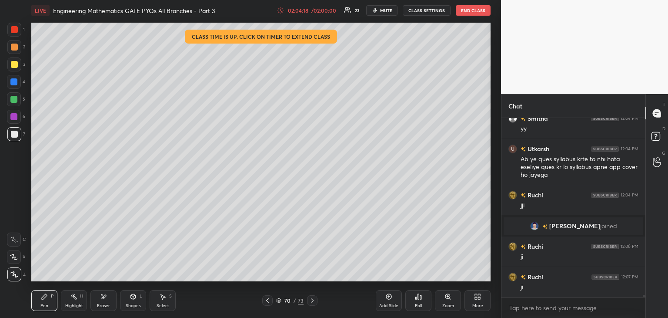
click at [267, 299] on icon at bounding box center [267, 300] width 3 height 4
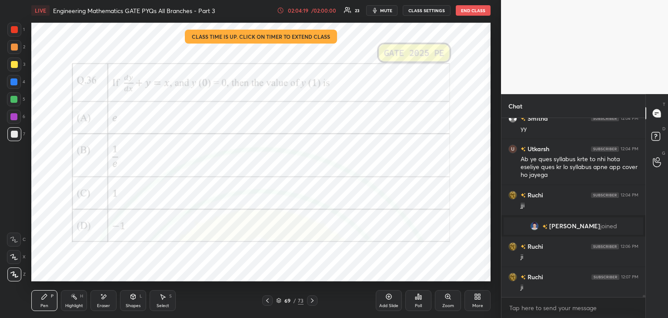
click at [312, 301] on icon at bounding box center [312, 300] width 7 height 7
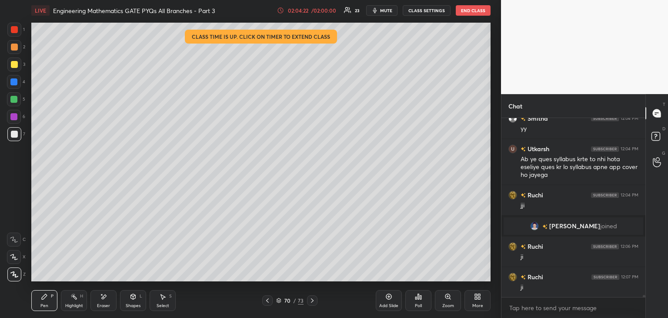
click at [267, 295] on div at bounding box center [267, 300] width 10 height 10
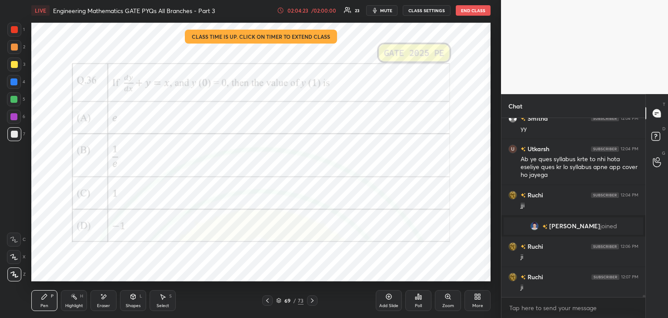
click at [313, 301] on icon at bounding box center [312, 300] width 7 height 7
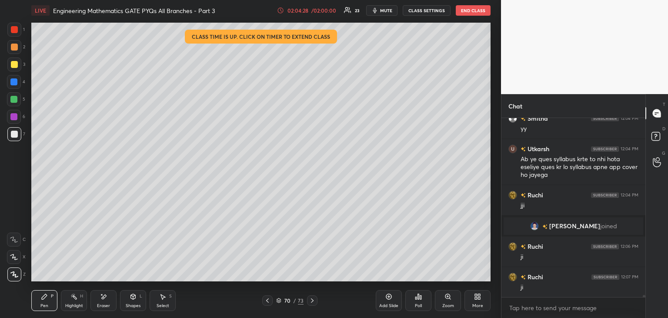
click at [265, 295] on div at bounding box center [267, 300] width 10 height 10
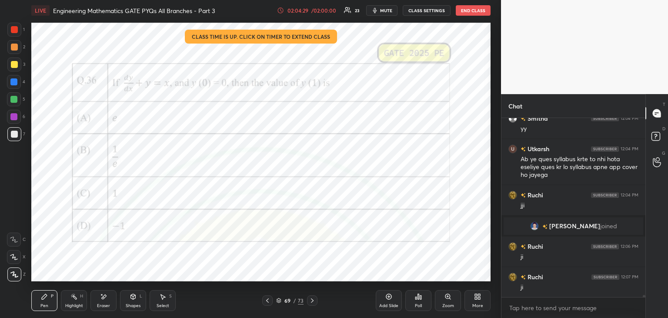
click at [315, 300] on icon at bounding box center [312, 300] width 7 height 7
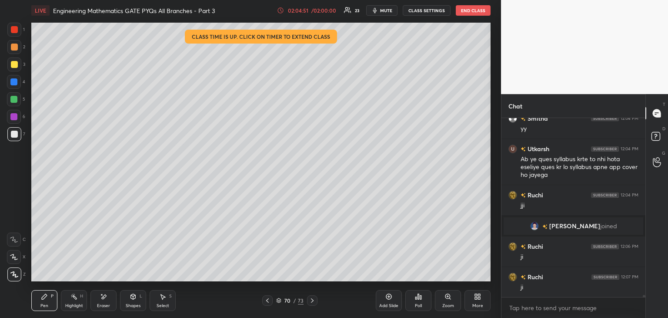
scroll to position [14823, 0]
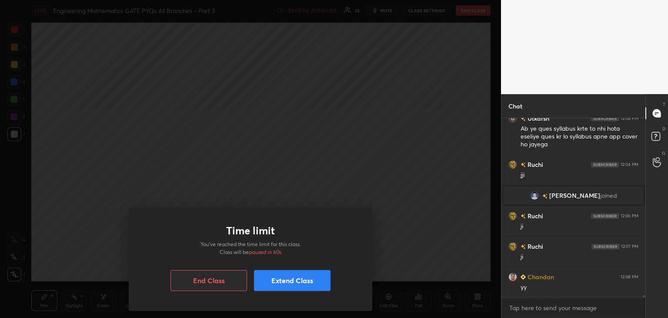
click at [287, 281] on button "Extend Class" at bounding box center [292, 280] width 77 height 21
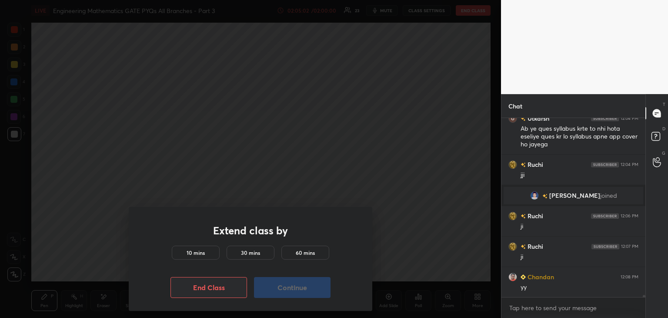
drag, startPoint x: 209, startPoint y: 252, endPoint x: 215, endPoint y: 255, distance: 6.1
click at [209, 251] on div "10 mins" at bounding box center [196, 252] width 48 height 14
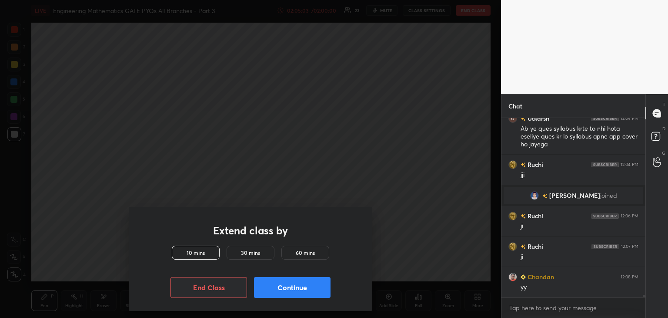
click at [281, 288] on button "Continue" at bounding box center [292, 287] width 77 height 21
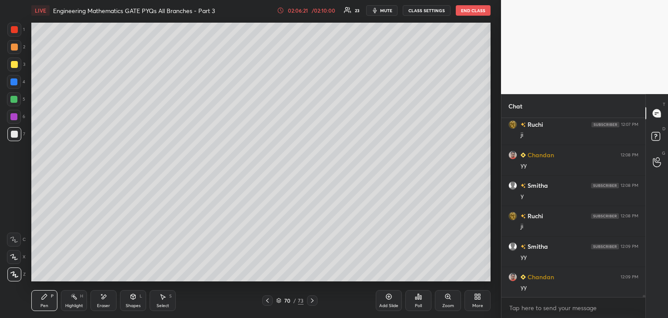
scroll to position [14975, 0]
click at [110, 298] on div "Eraser" at bounding box center [103, 300] width 26 height 21
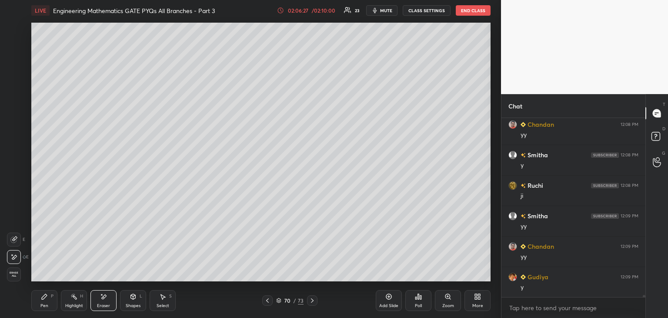
click at [48, 298] on div "Pen P" at bounding box center [44, 300] width 26 height 21
click at [268, 301] on icon at bounding box center [267, 300] width 3 height 4
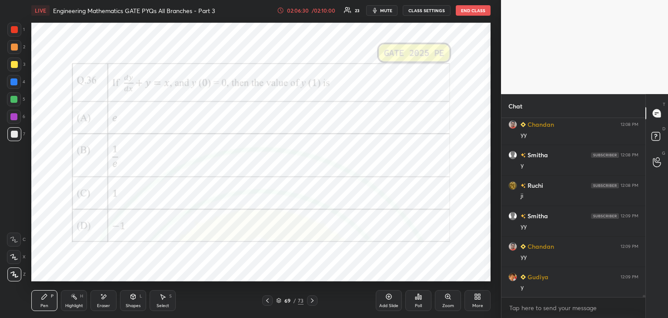
click at [268, 303] on icon at bounding box center [267, 300] width 7 height 7
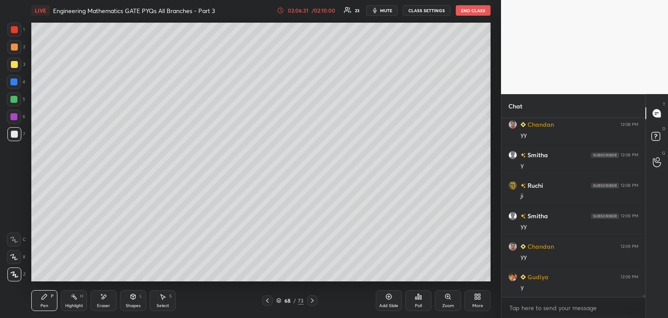
click at [312, 303] on icon at bounding box center [312, 300] width 7 height 7
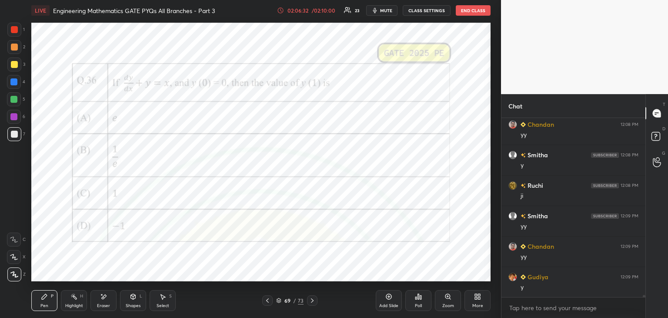
click at [314, 297] on div at bounding box center [312, 300] width 10 height 10
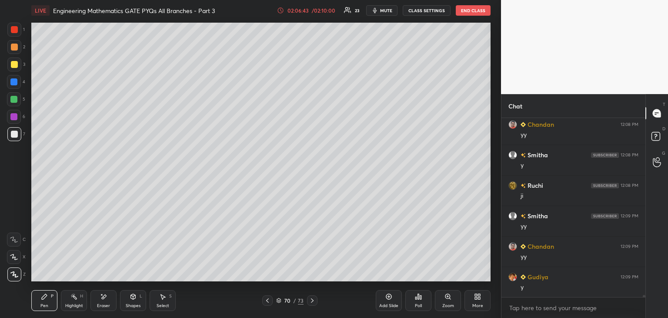
click at [397, 276] on div "LIVE Engineering Mathematics GATE PYQs All Branches - Part 3 02:06:43 / 02:10:0…" at bounding box center [261, 159] width 466 height 318
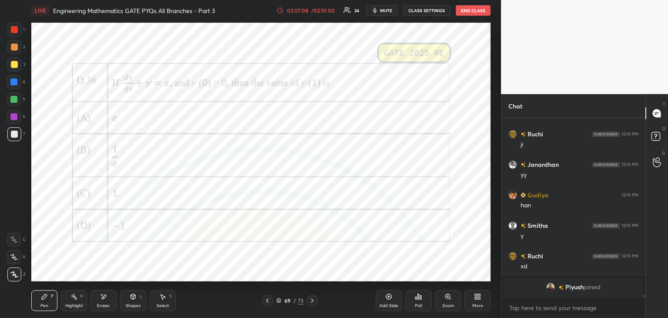
drag, startPoint x: 10, startPoint y: 115, endPoint x: 13, endPoint y: 118, distance: 5.0
click at [10, 117] on div at bounding box center [14, 117] width 14 height 14
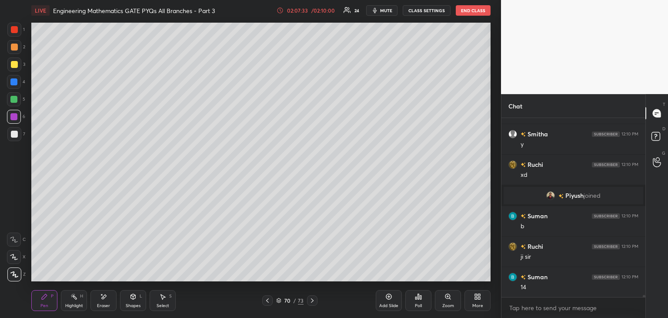
scroll to position [15201, 0]
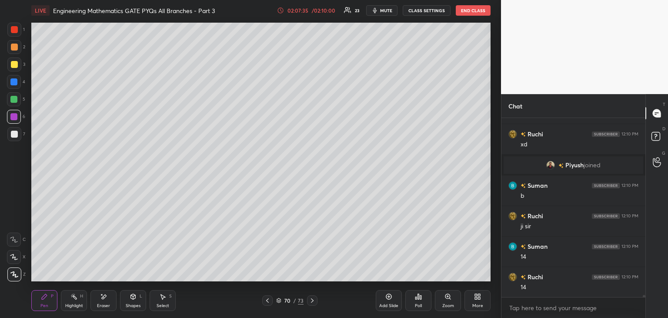
click at [12, 136] on div at bounding box center [14, 134] width 7 height 7
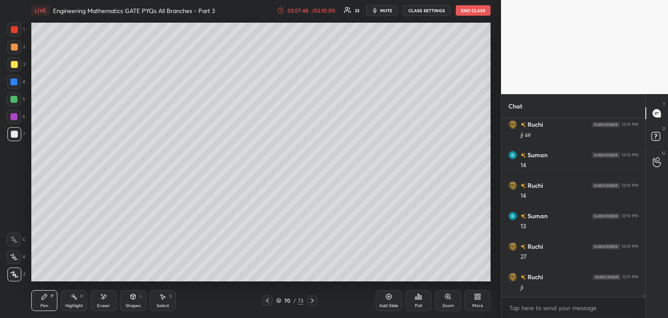
scroll to position [15323, 0]
click at [164, 300] on div "Select S" at bounding box center [163, 300] width 26 height 21
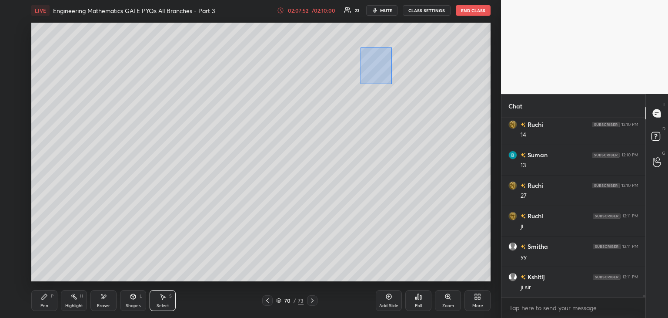
drag, startPoint x: 368, startPoint y: 57, endPoint x: 412, endPoint y: 110, distance: 68.6
click at [409, 106] on div "0 ° Undo Copy Duplicate Duplicate to new slide Delete" at bounding box center [260, 152] width 459 height 258
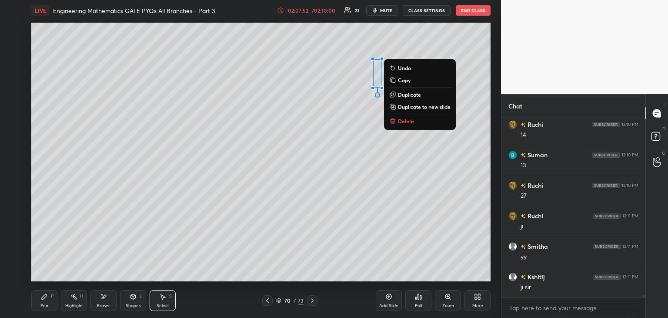
scroll to position [15384, 0]
click at [414, 123] on p "Delete" at bounding box center [406, 120] width 16 height 7
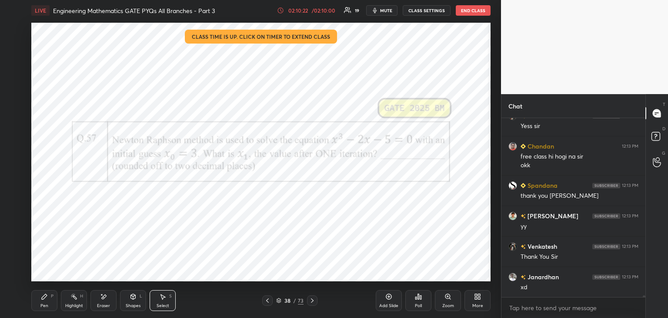
scroll to position [16352, 0]
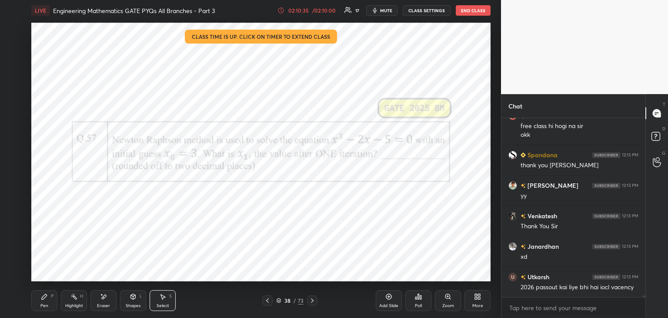
click at [466, 14] on button "End Class" at bounding box center [473, 10] width 35 height 10
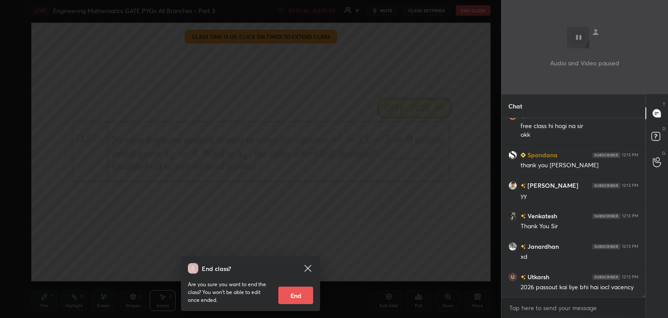
click at [298, 296] on button "End" at bounding box center [295, 294] width 35 height 17
type textarea "x"
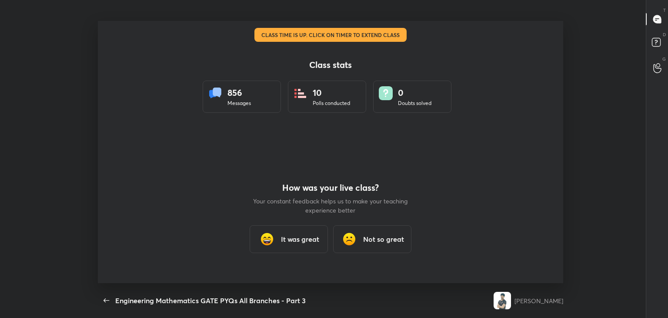
scroll to position [0, 0]
click at [277, 235] on div "It was great" at bounding box center [289, 239] width 78 height 28
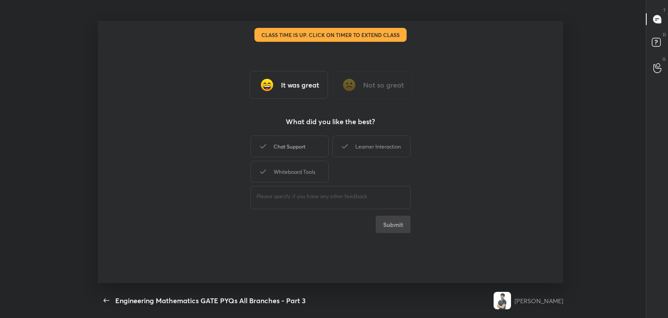
click at [295, 150] on div "Chat Support" at bounding box center [290, 146] width 78 height 22
click at [295, 162] on div "Whiteboard Tools" at bounding box center [290, 172] width 78 height 22
click at [375, 137] on div "Learner Interaction" at bounding box center [371, 146] width 78 height 22
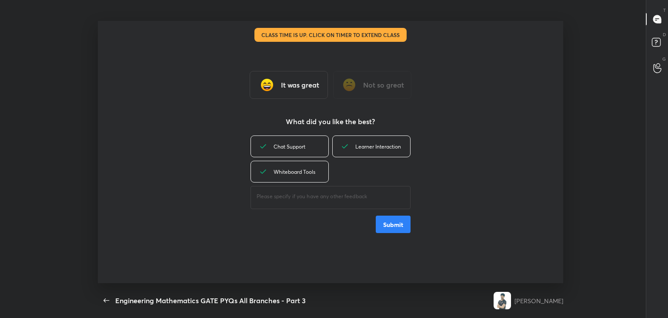
click at [393, 218] on button "Submit" at bounding box center [393, 223] width 35 height 17
